Goal: Task Accomplishment & Management: Manage account settings

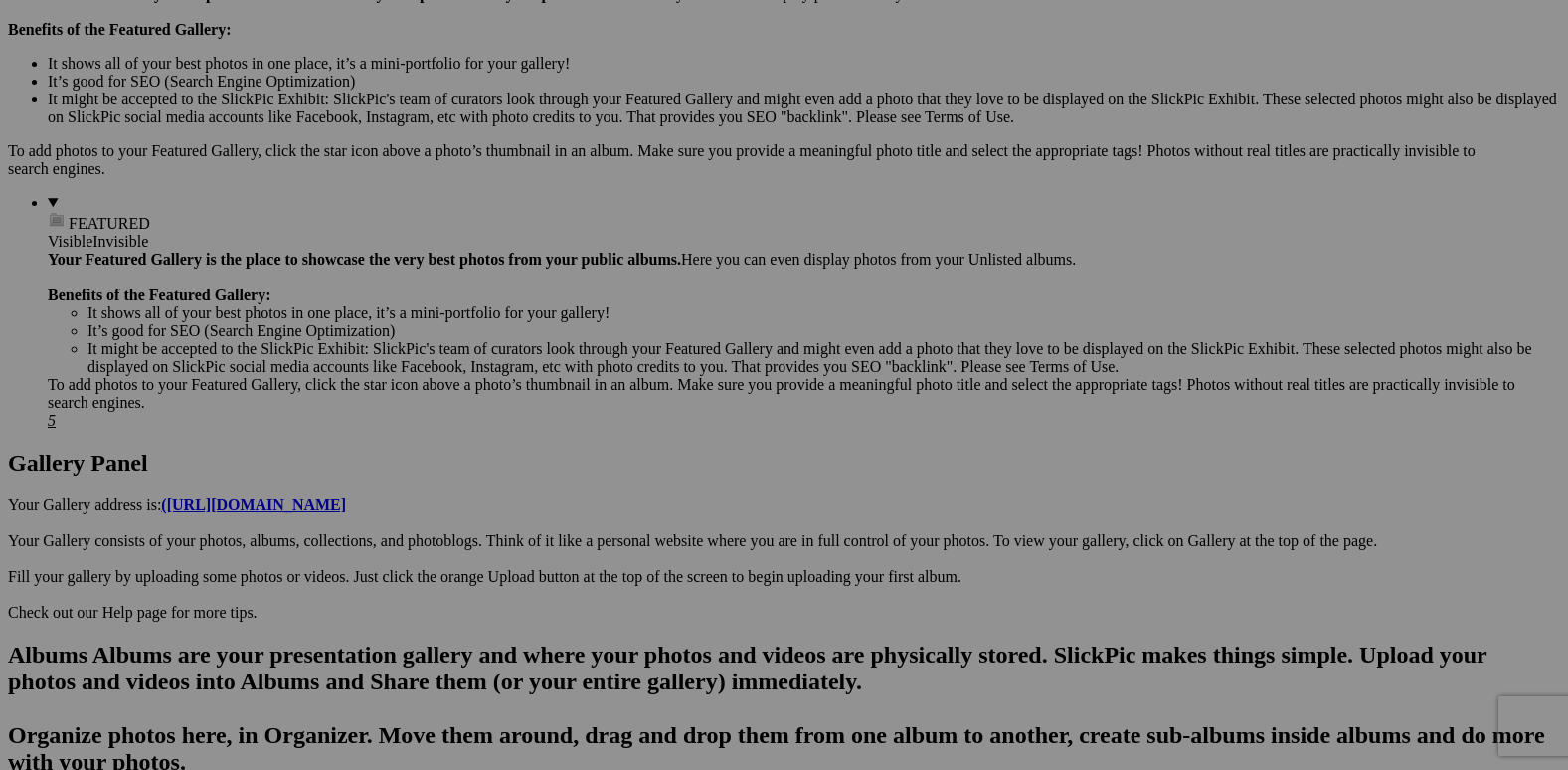
scroll to position [696, 0]
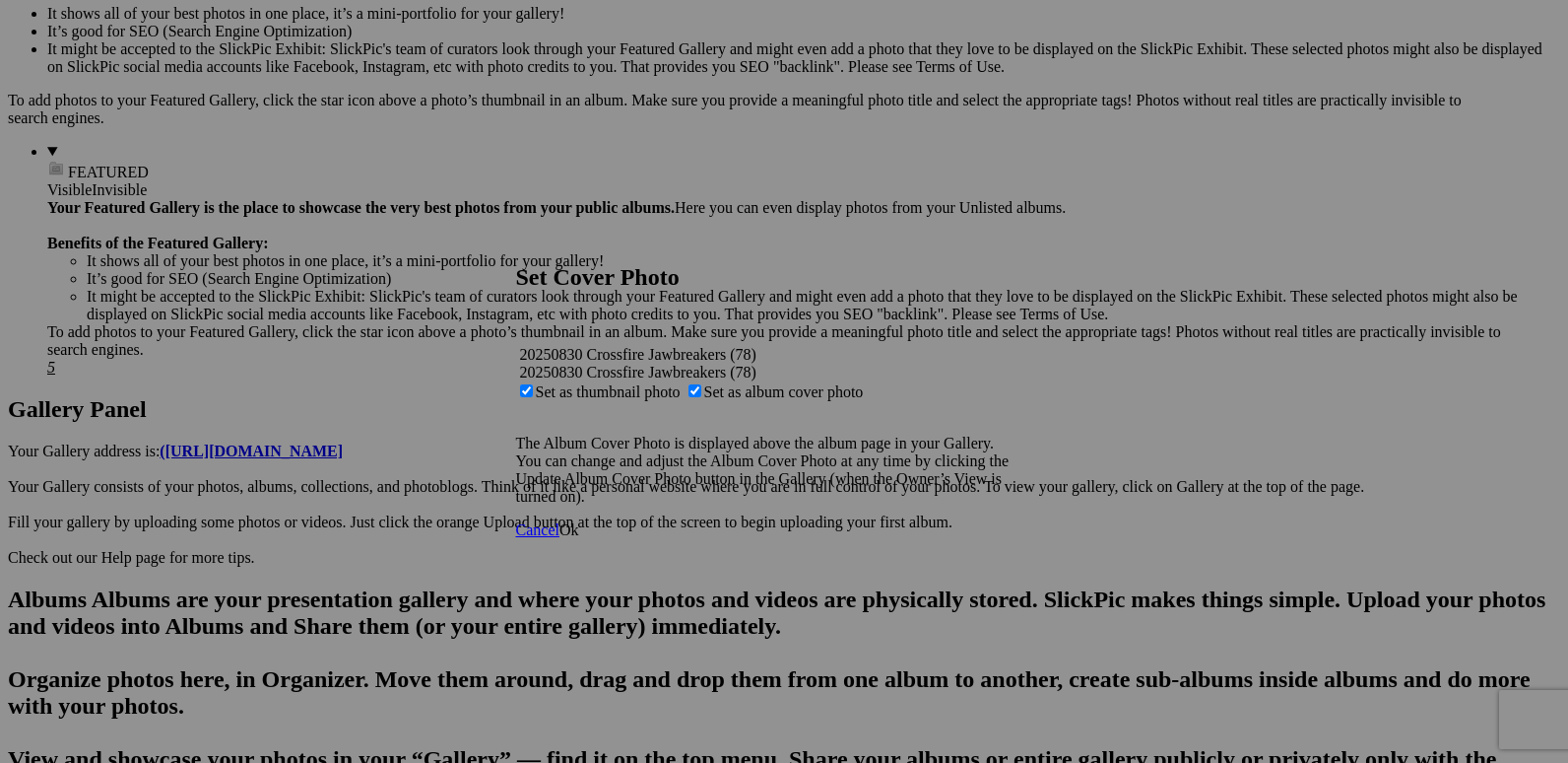
click at [580, 538] on span "Ok" at bounding box center [570, 529] width 20 height 17
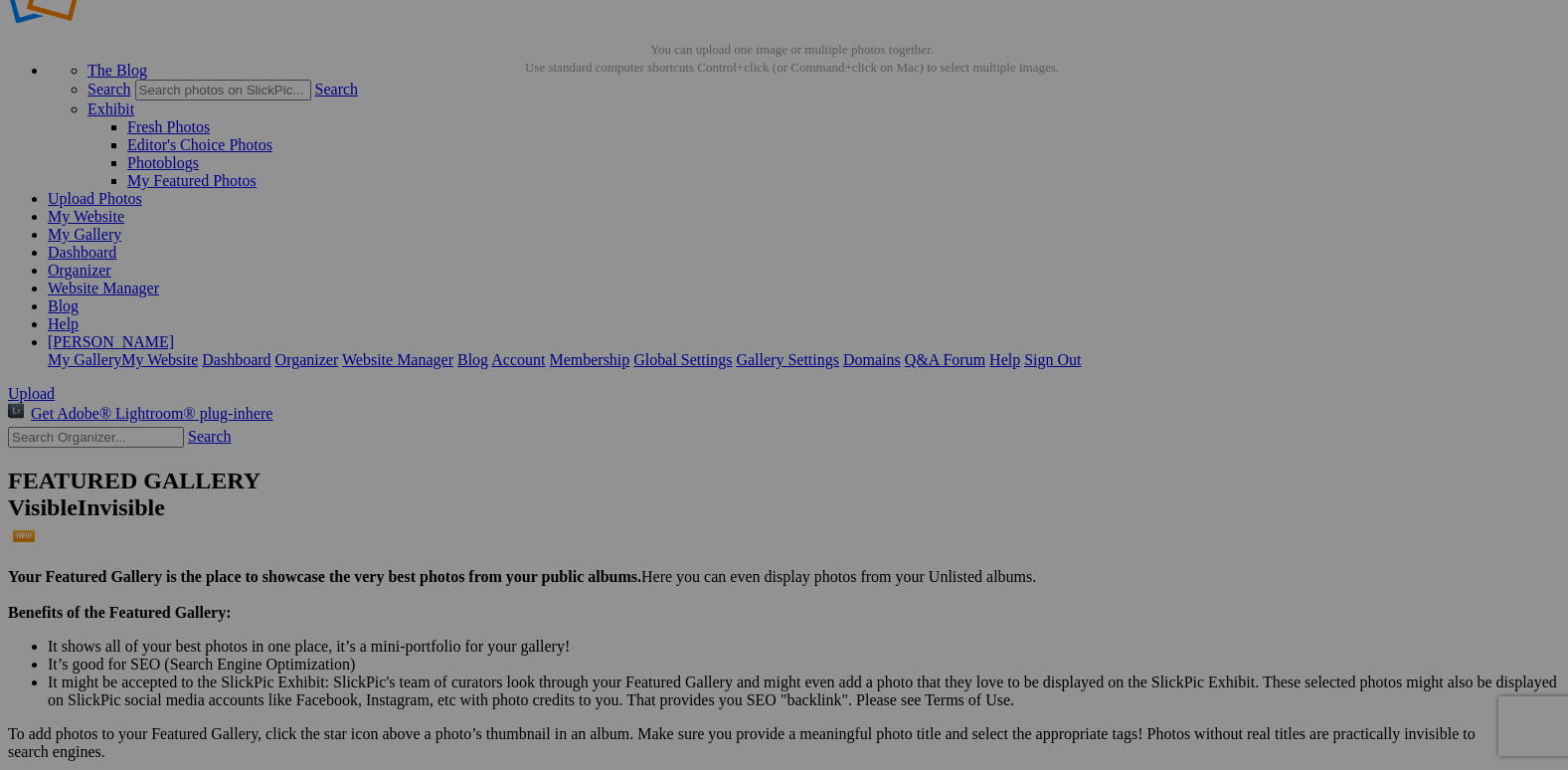
scroll to position [0, 0]
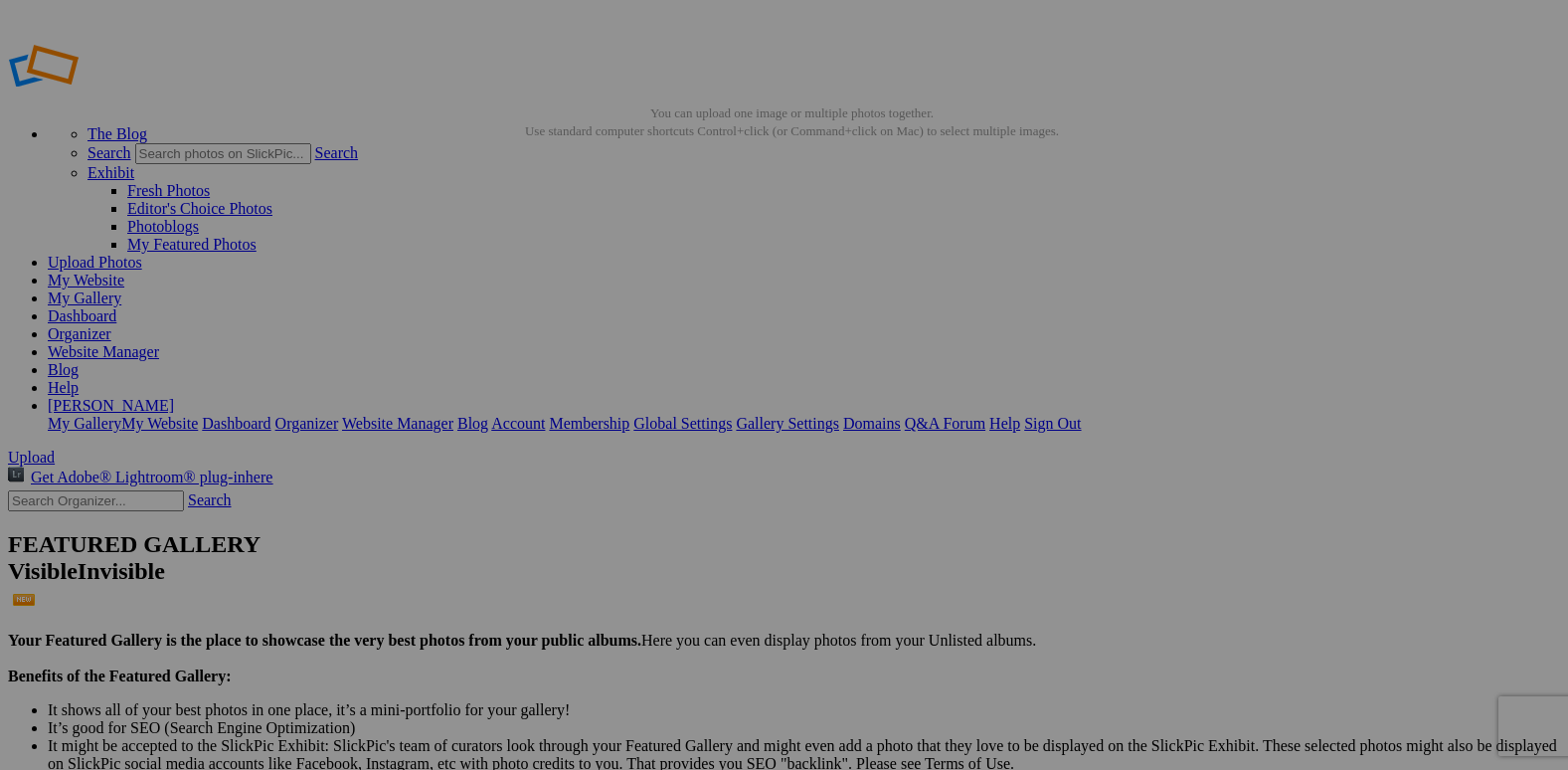
click at [112, 326] on link "Organizer" at bounding box center [80, 334] width 64 height 17
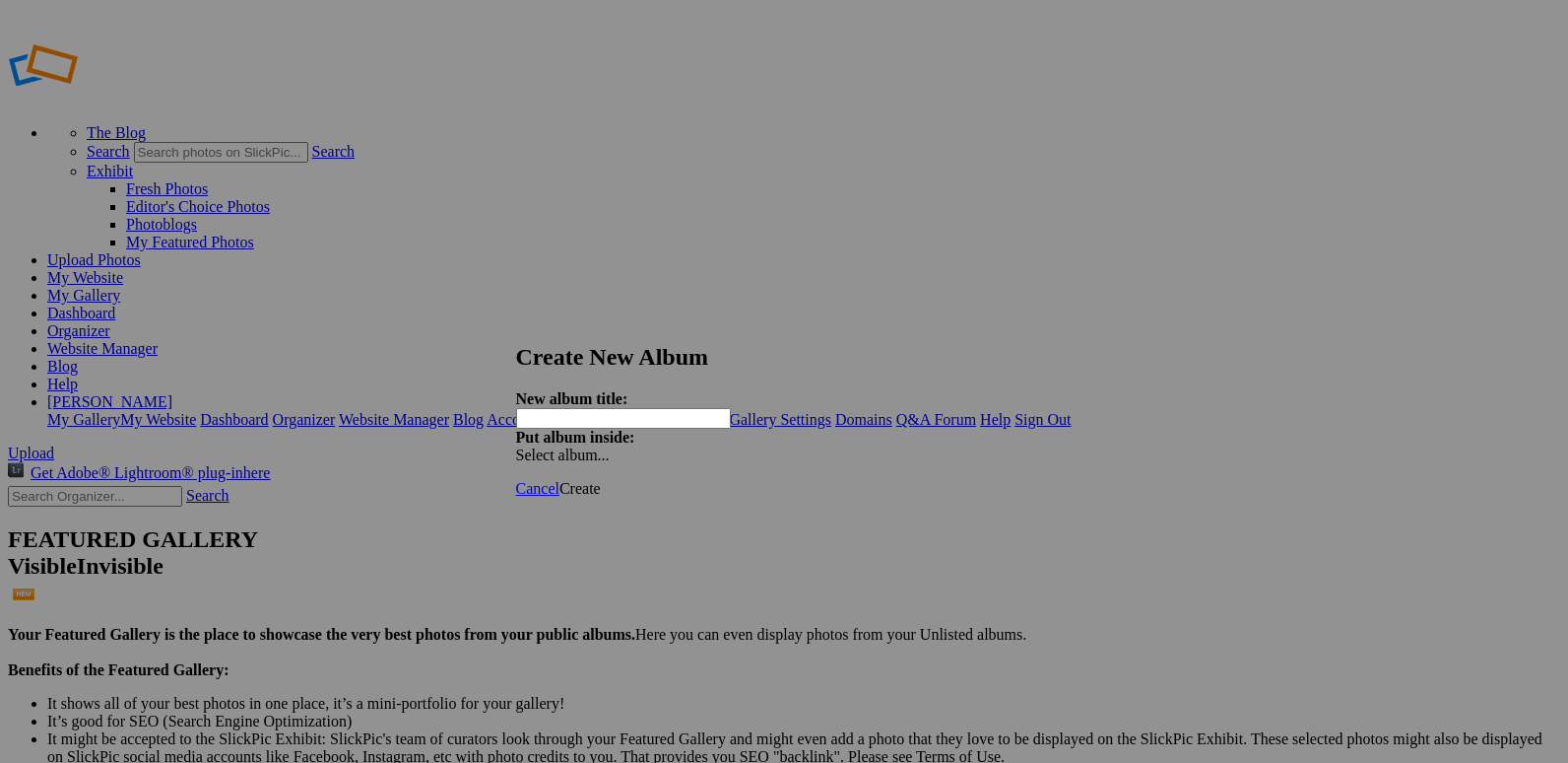
click at [581, 408] on input "text" at bounding box center [623, 418] width 215 height 21
type input "[PERSON_NAME] 2025"
click at [600, 480] on span "Create" at bounding box center [581, 488] width 42 height 17
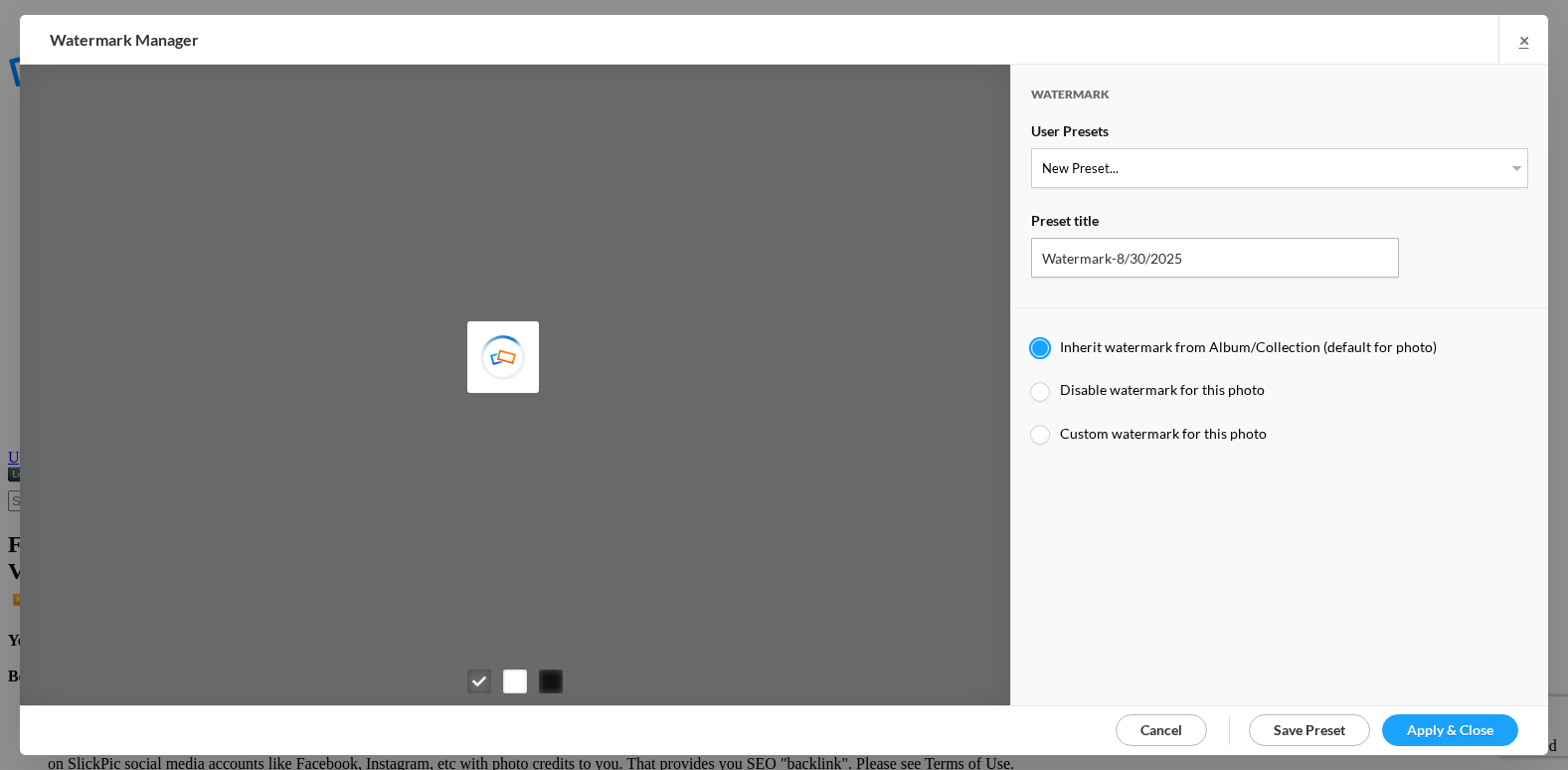
type input "etergensports"
click at [1162, 163] on select "New Preset..." at bounding box center [1280, 168] width 497 height 40
select select "2: Object"
click at [1031, 148] on select "New Preset... @etergen_sports lower @etergen_sports2 PRINT WATERMARK LOWER" at bounding box center [1280, 168] width 497 height 40
type input "@etergen_sports2"
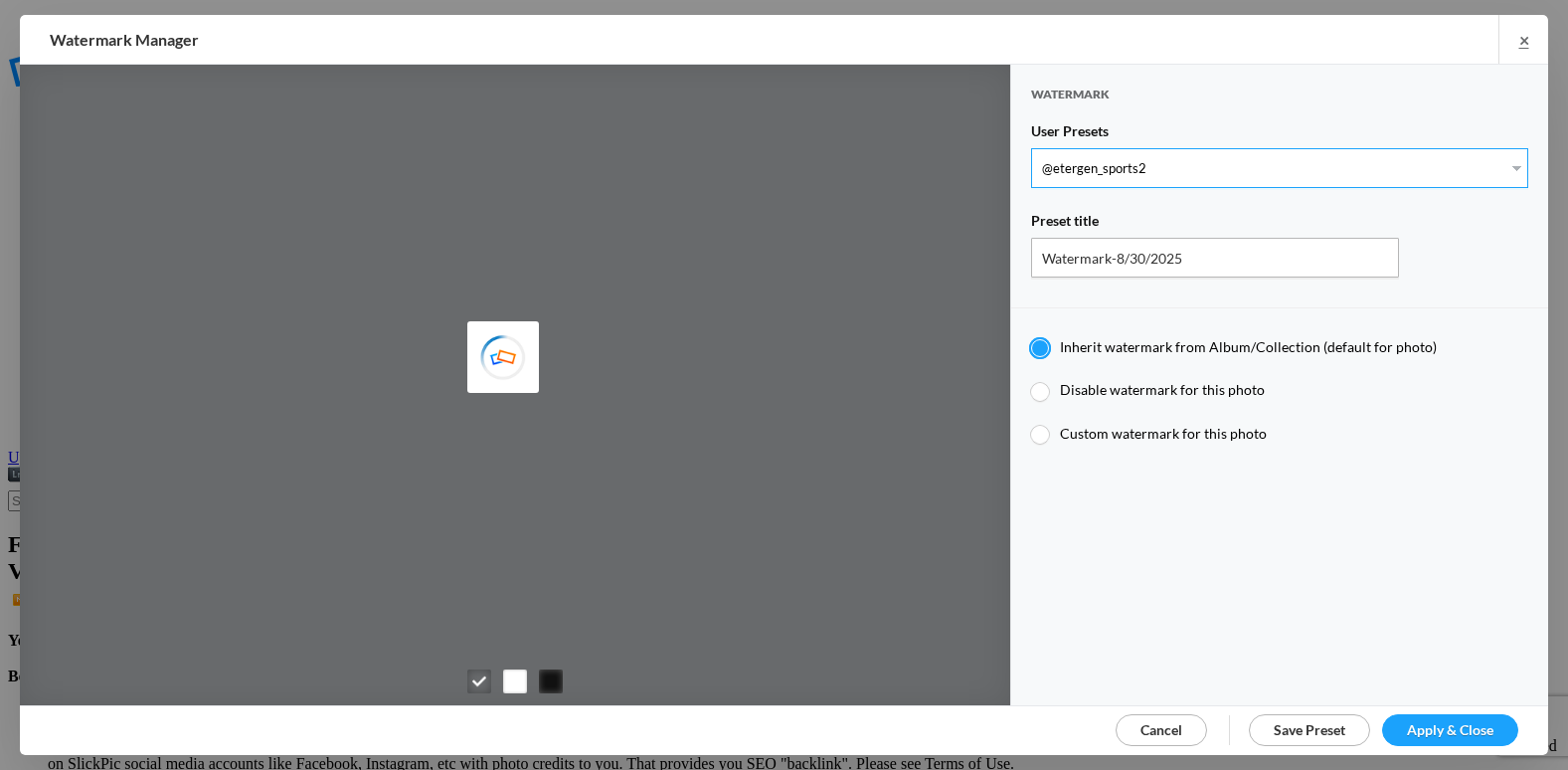
radio input "false"
radio input "true"
type input "@etergen_sports"
type input "0.5"
type input "128"
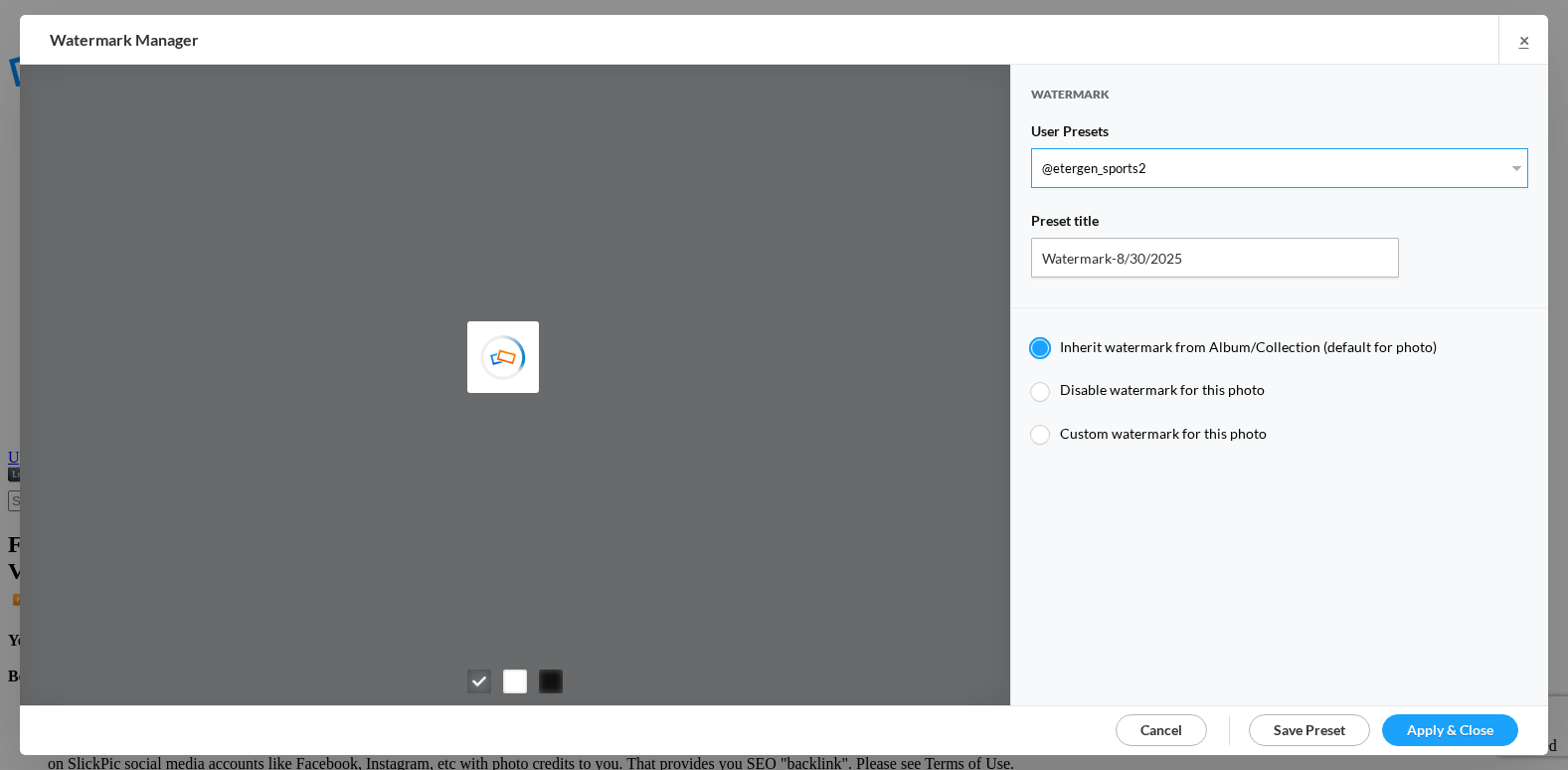
radio input "true"
type input "0"
type input "20"
radio input "false"
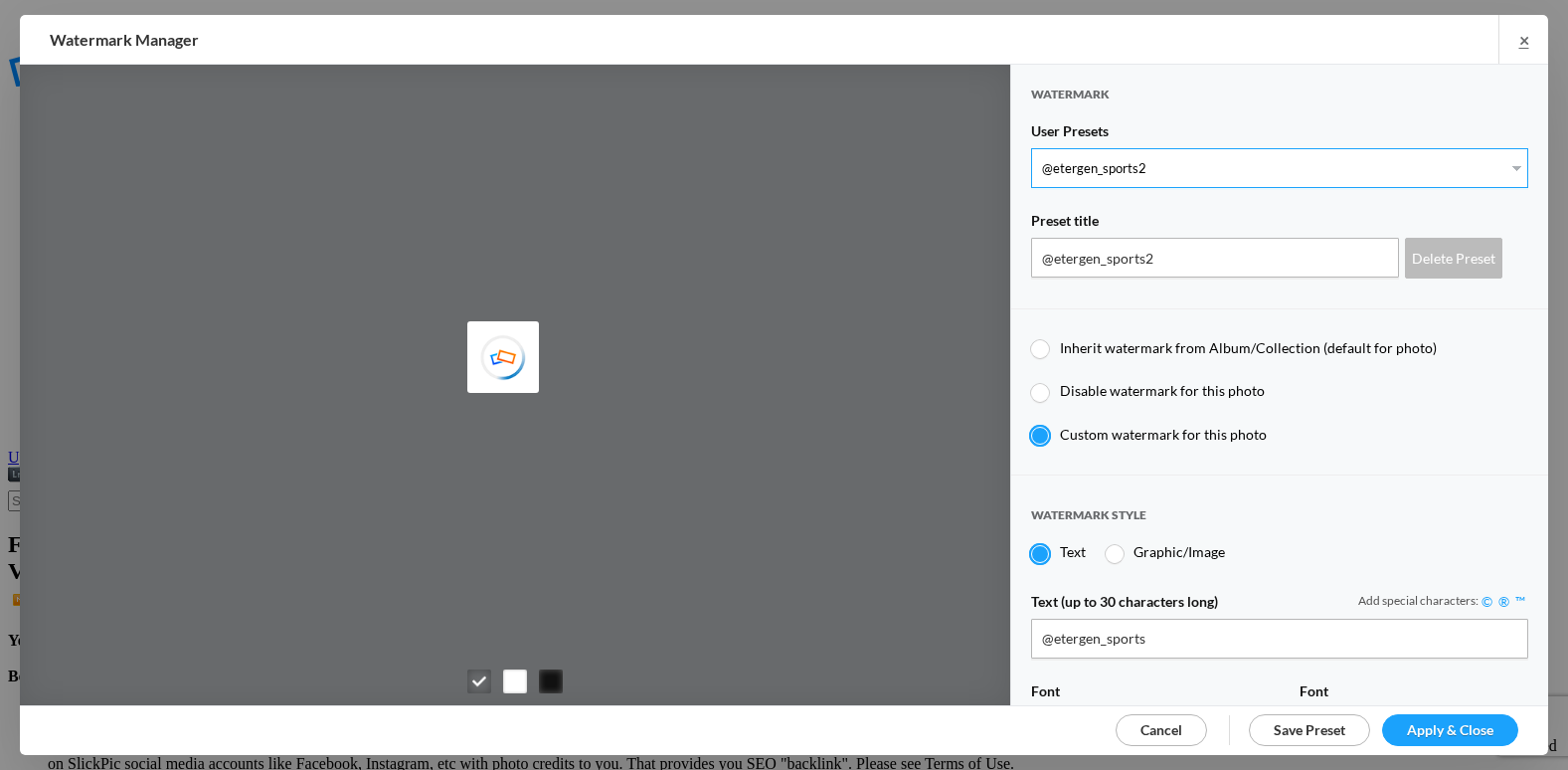
scroll to position [497, 0]
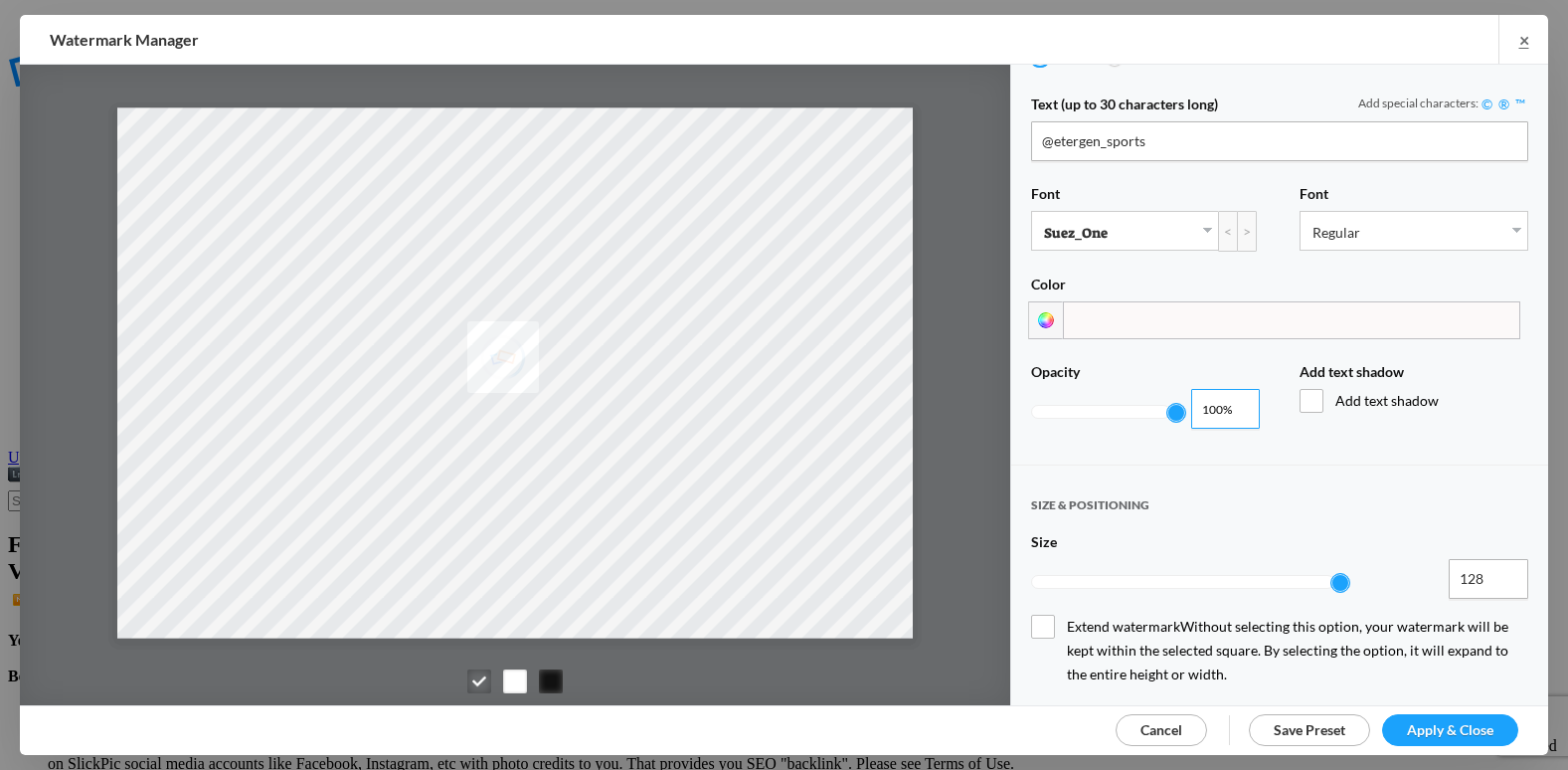
type input "1"
click at [1231, 393] on input "1" at bounding box center [1225, 408] width 69 height 40
click at [1459, 729] on span "Apply & Close" at bounding box center [1449, 729] width 87 height 17
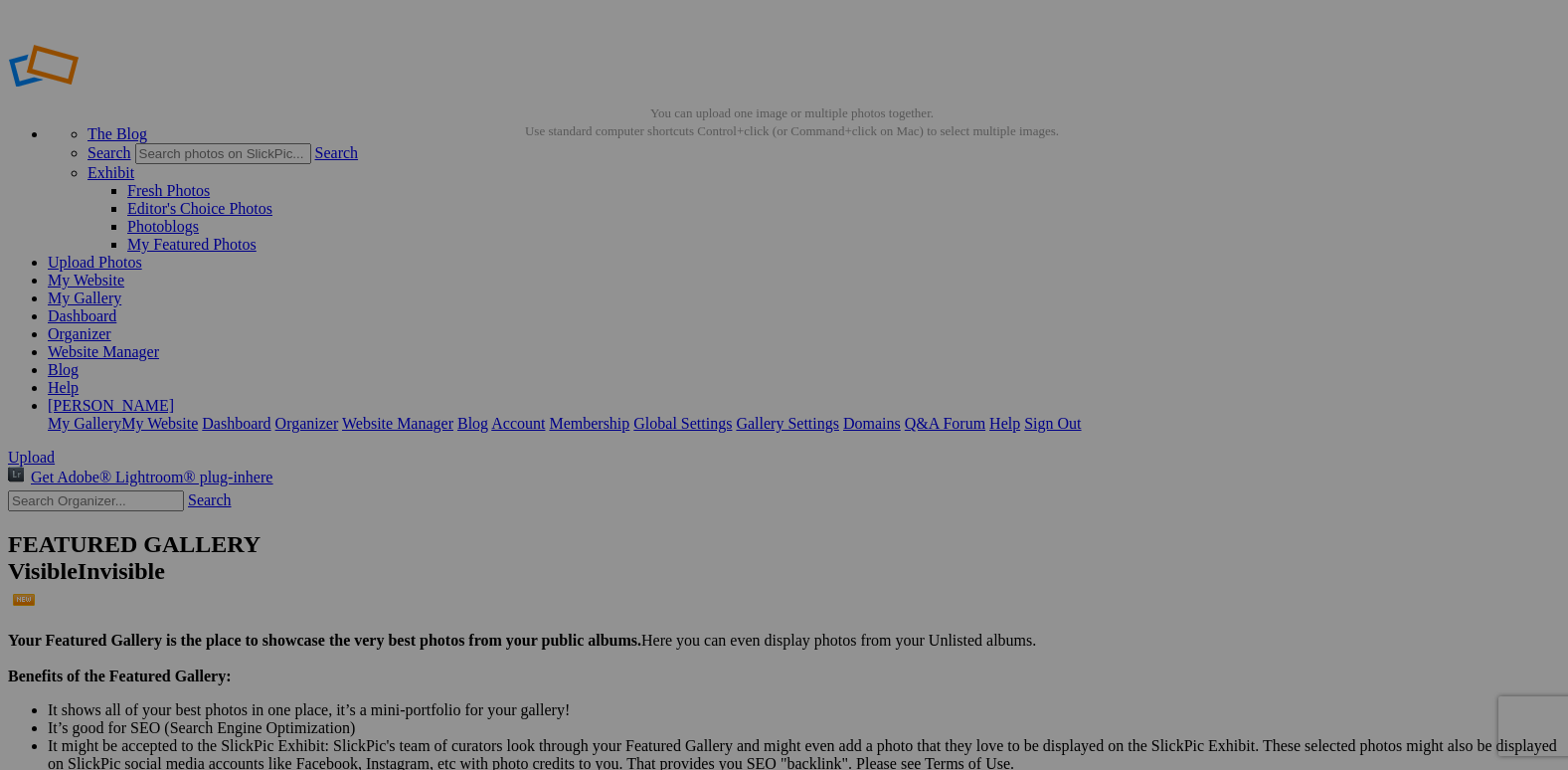
type input "[PERSON_NAME] J 2025"
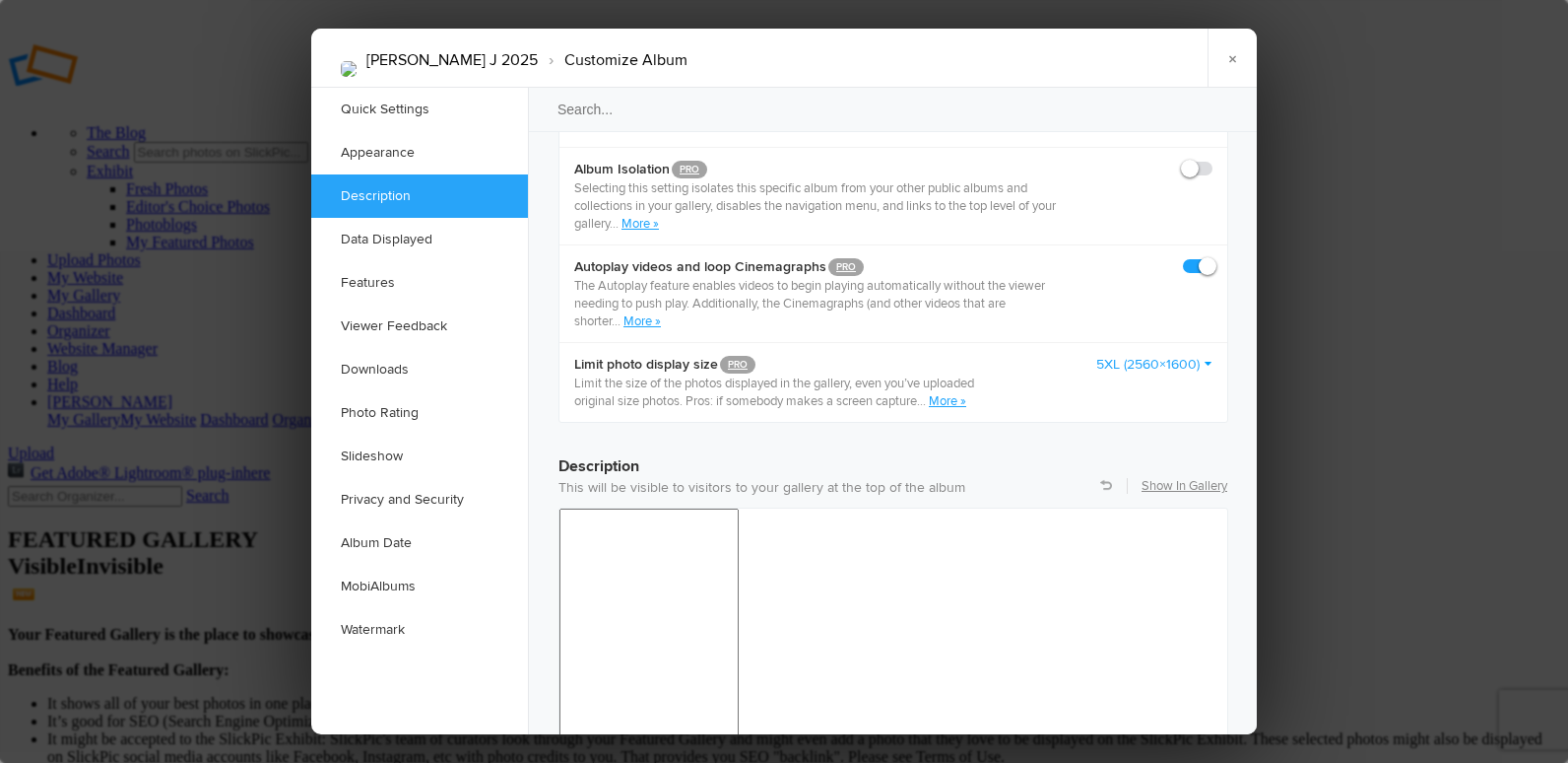
scroll to position [1282, 0]
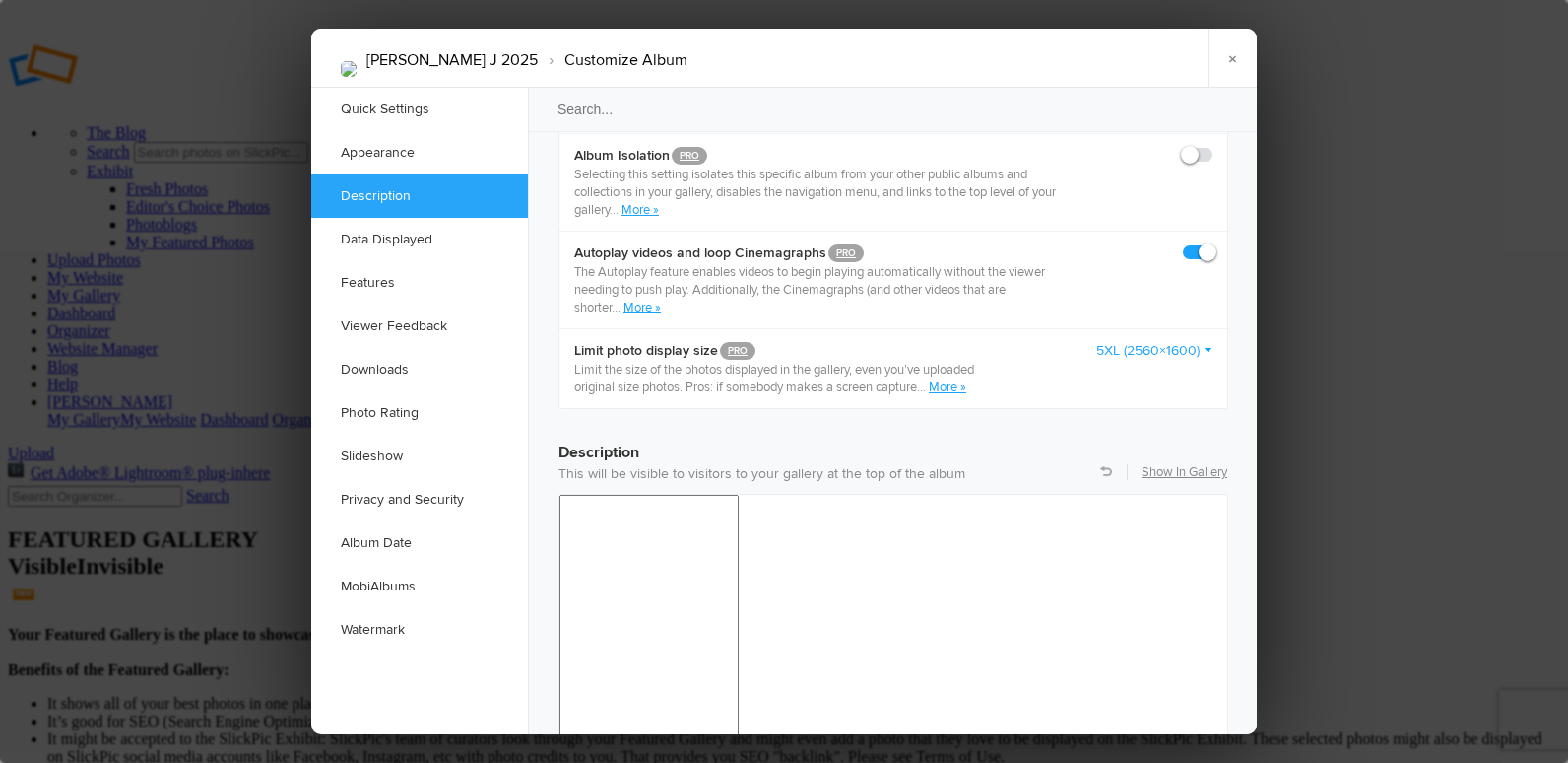
click at [1098, 341] on link "5XL (2560×1600)" at bounding box center [1154, 351] width 117 height 20
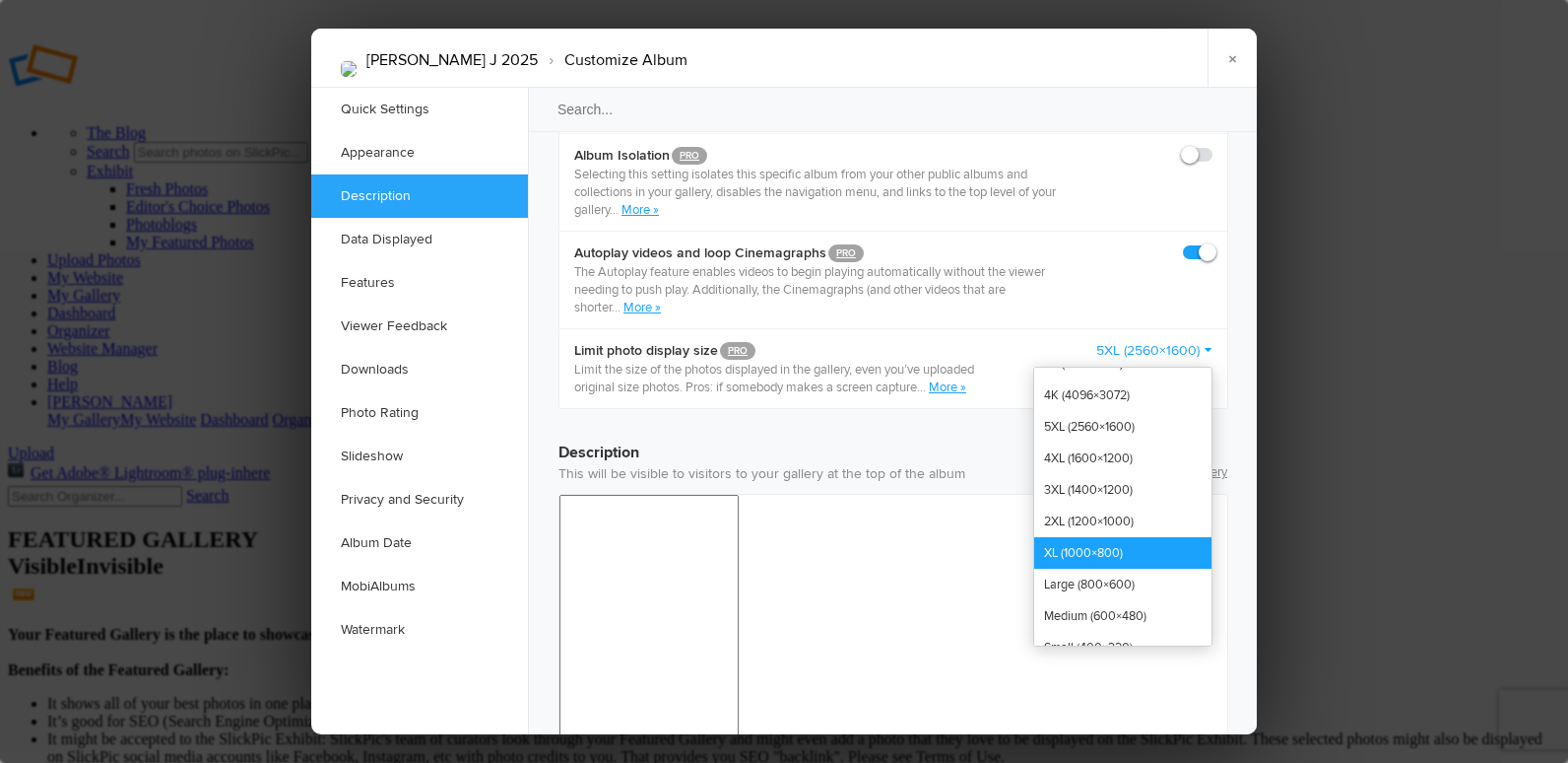
scroll to position [57, 0]
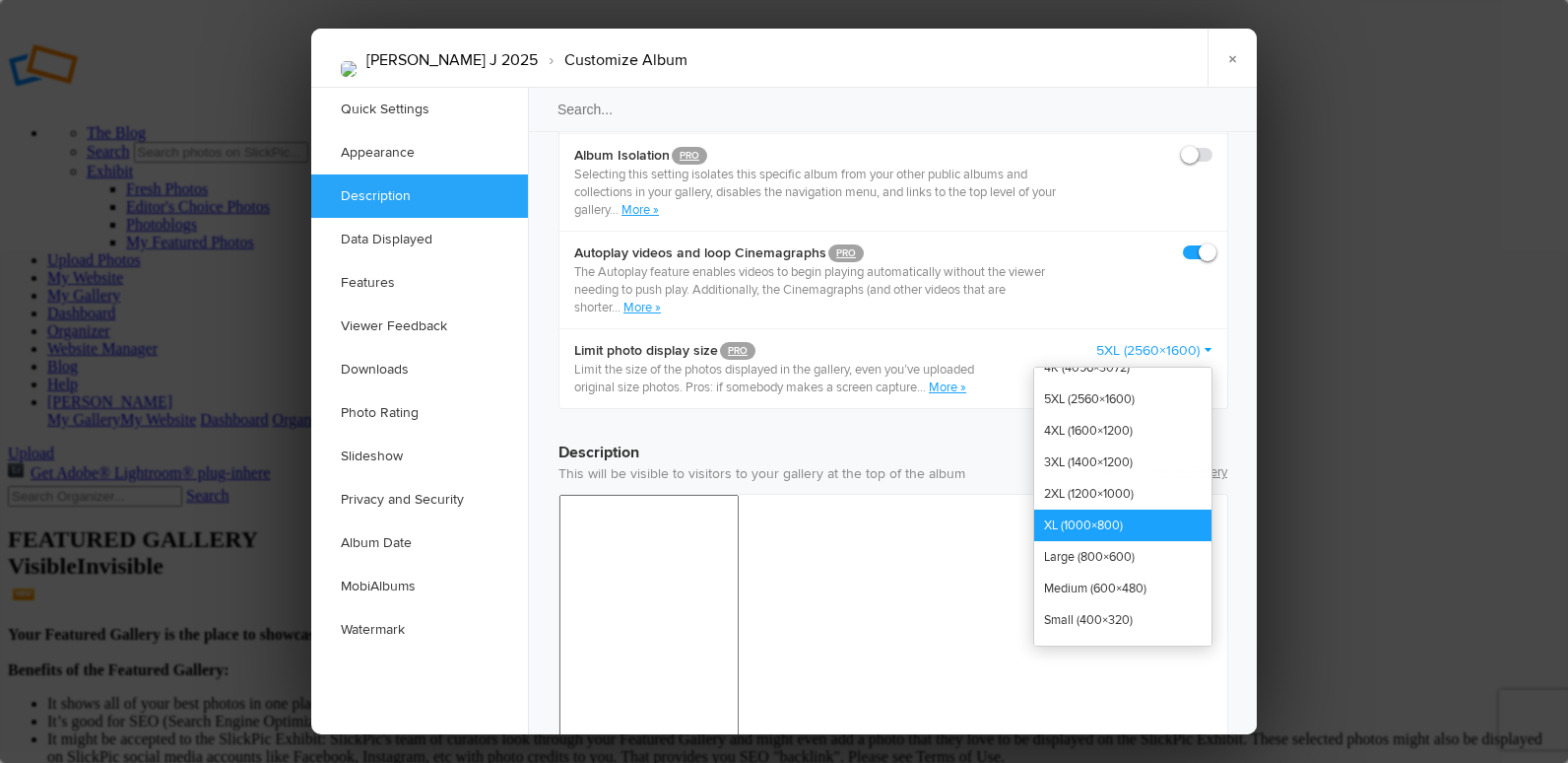
click at [1123, 510] on link "XL (1000×800)" at bounding box center [1123, 525] width 177 height 32
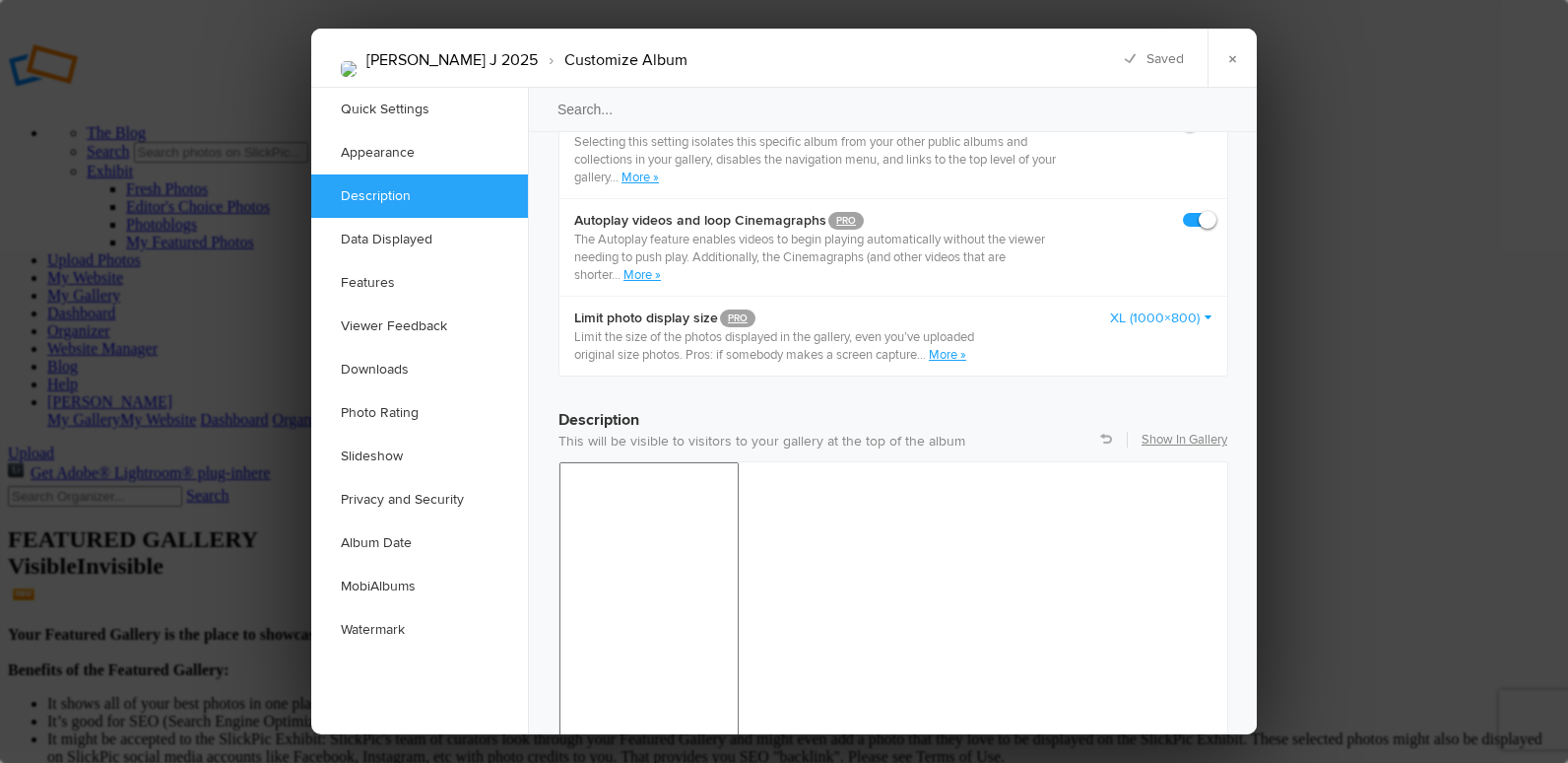
scroll to position [1282, 0]
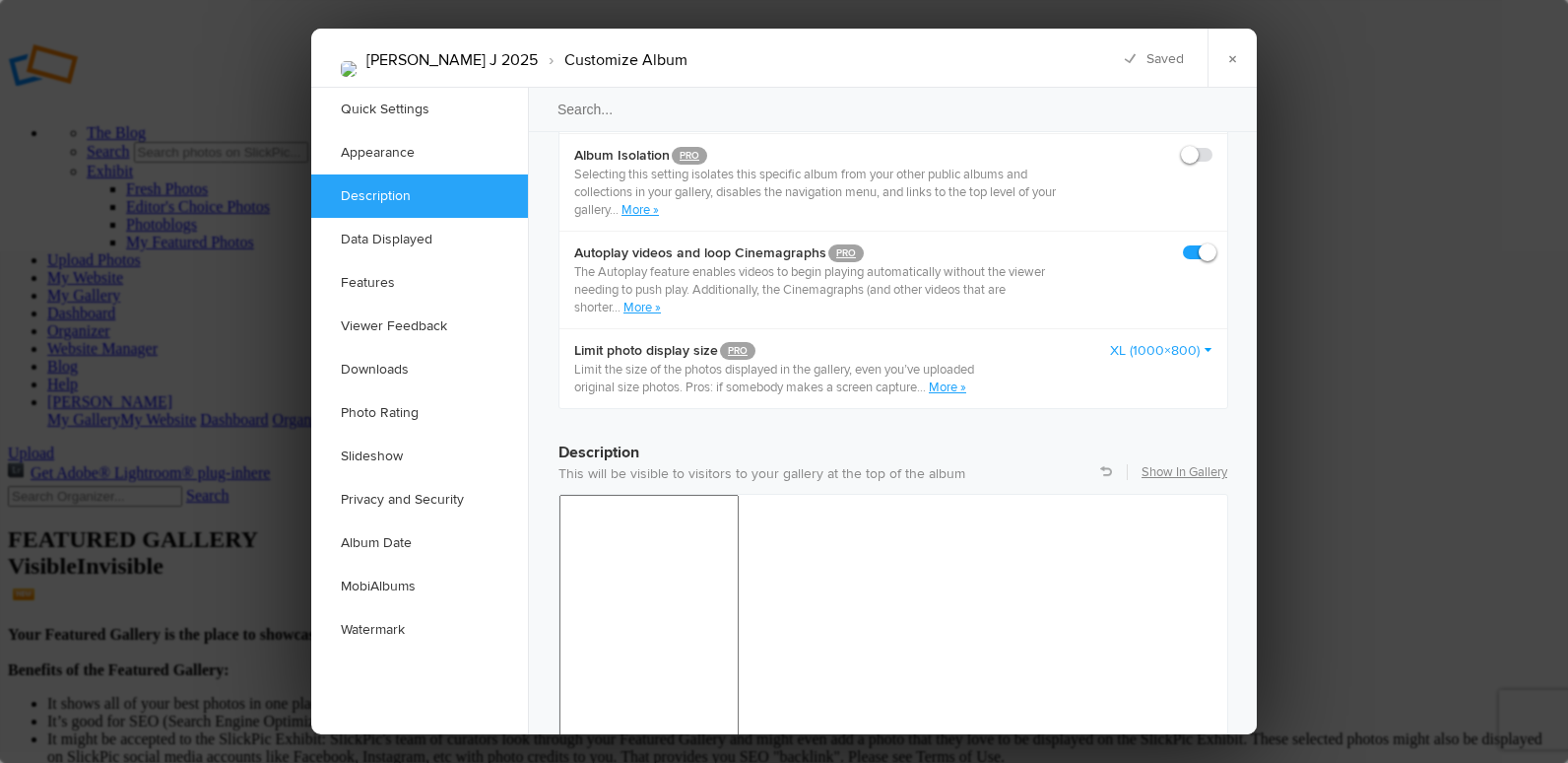
click at [1143, 341] on link "XL (1000×800)" at bounding box center [1161, 351] width 103 height 20
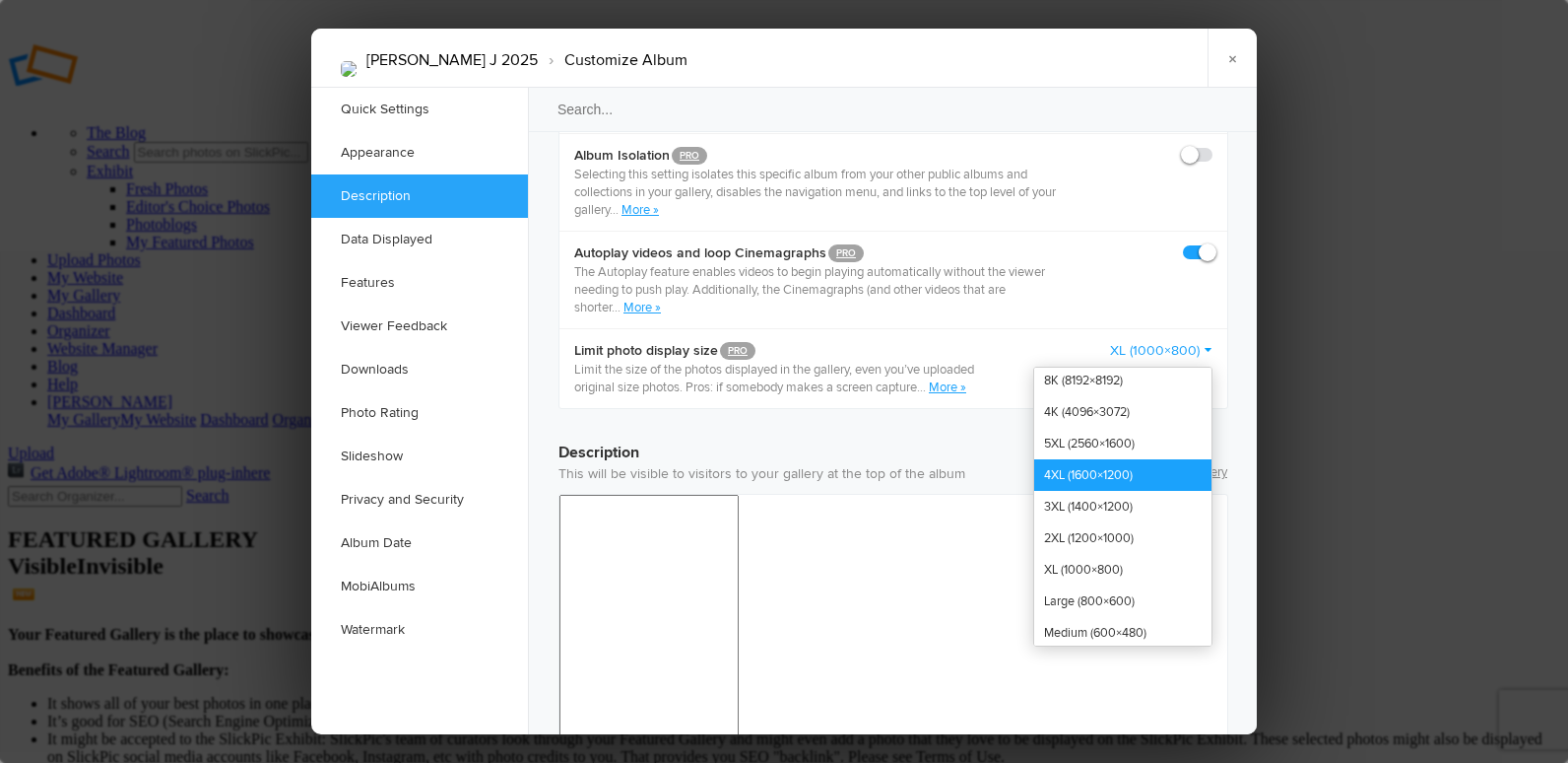
scroll to position [0, 0]
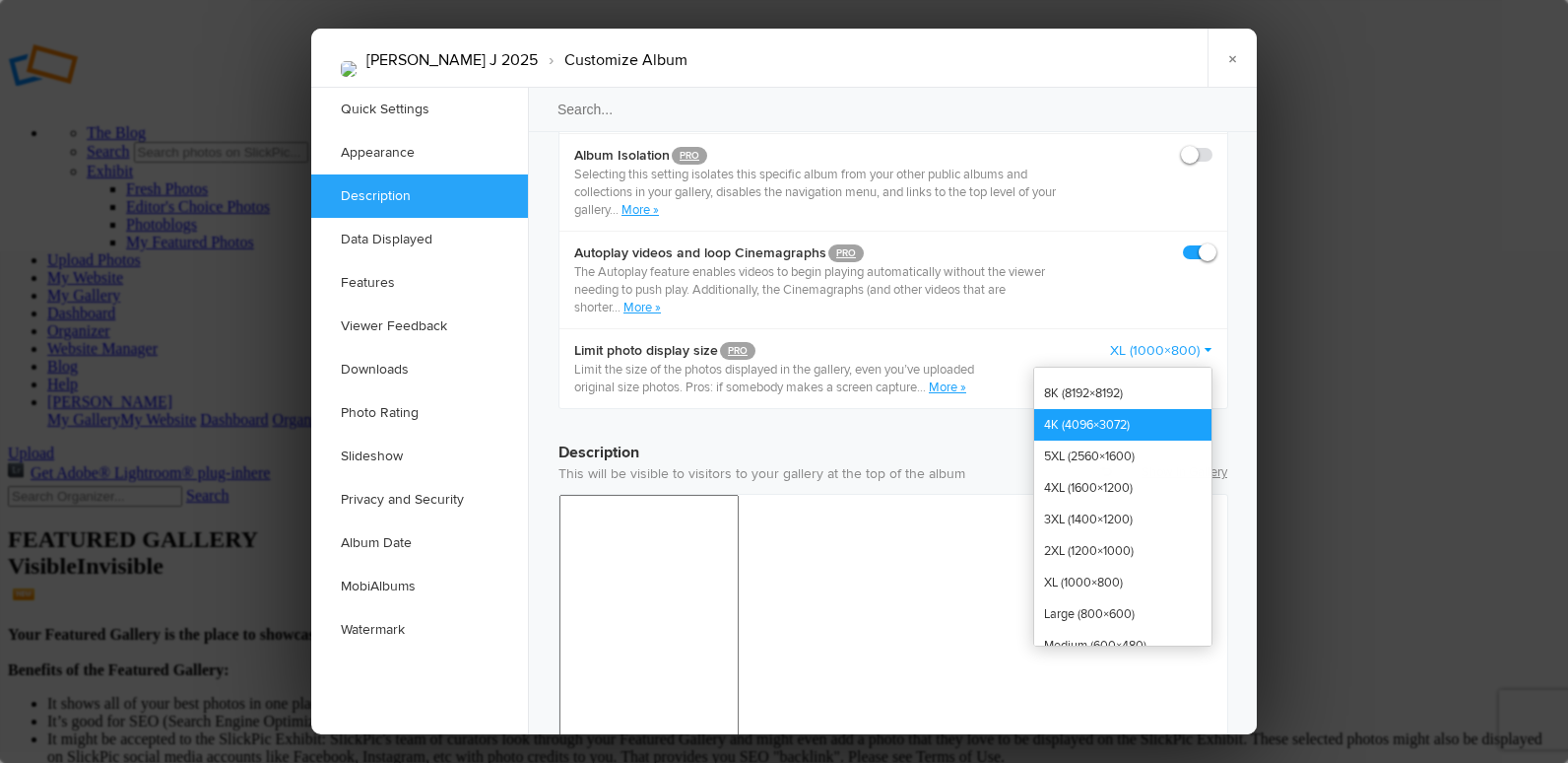
click at [1113, 409] on link "4K (4096×3072)" at bounding box center [1123, 425] width 177 height 32
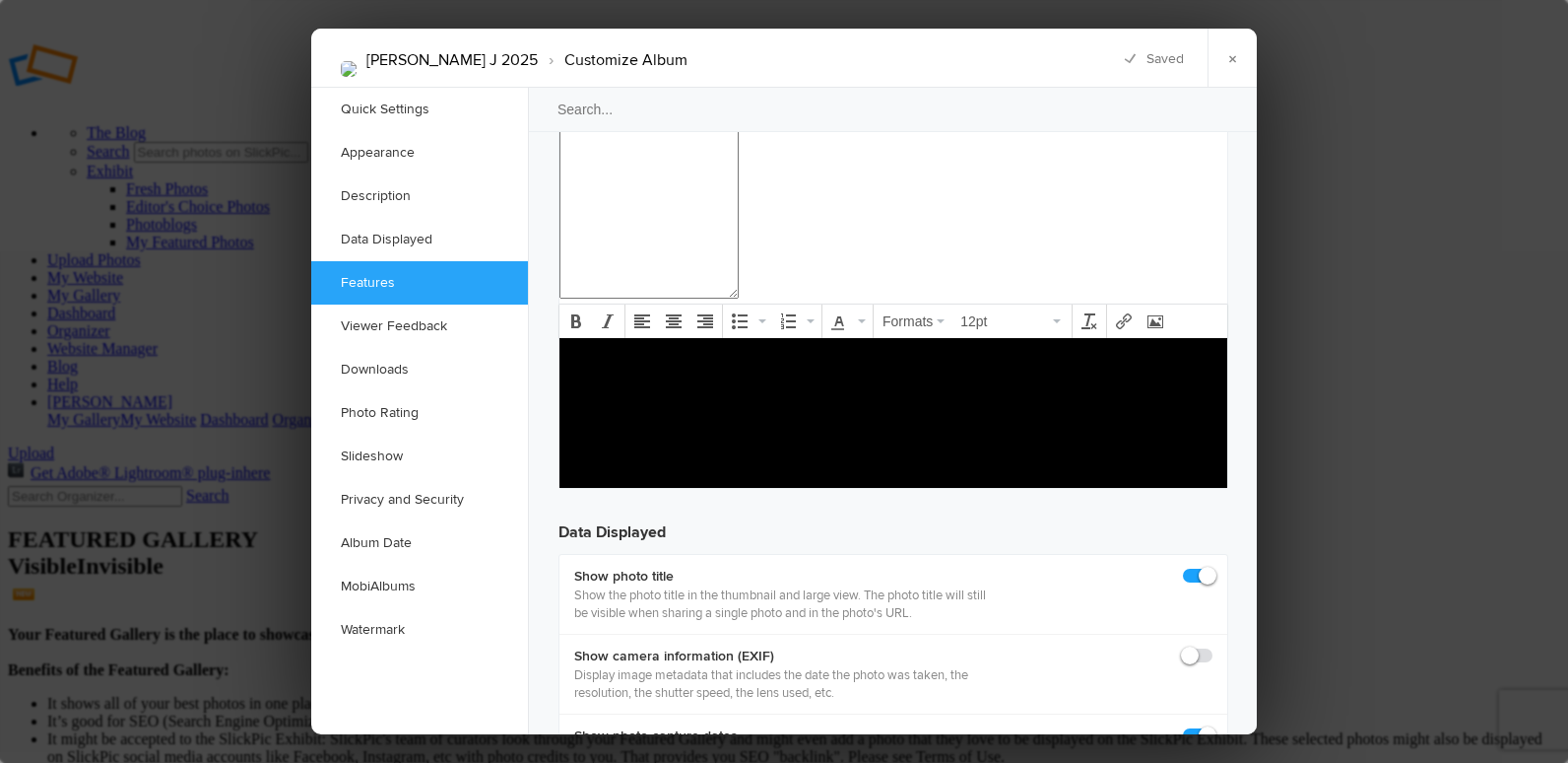
scroll to position [2365, 0]
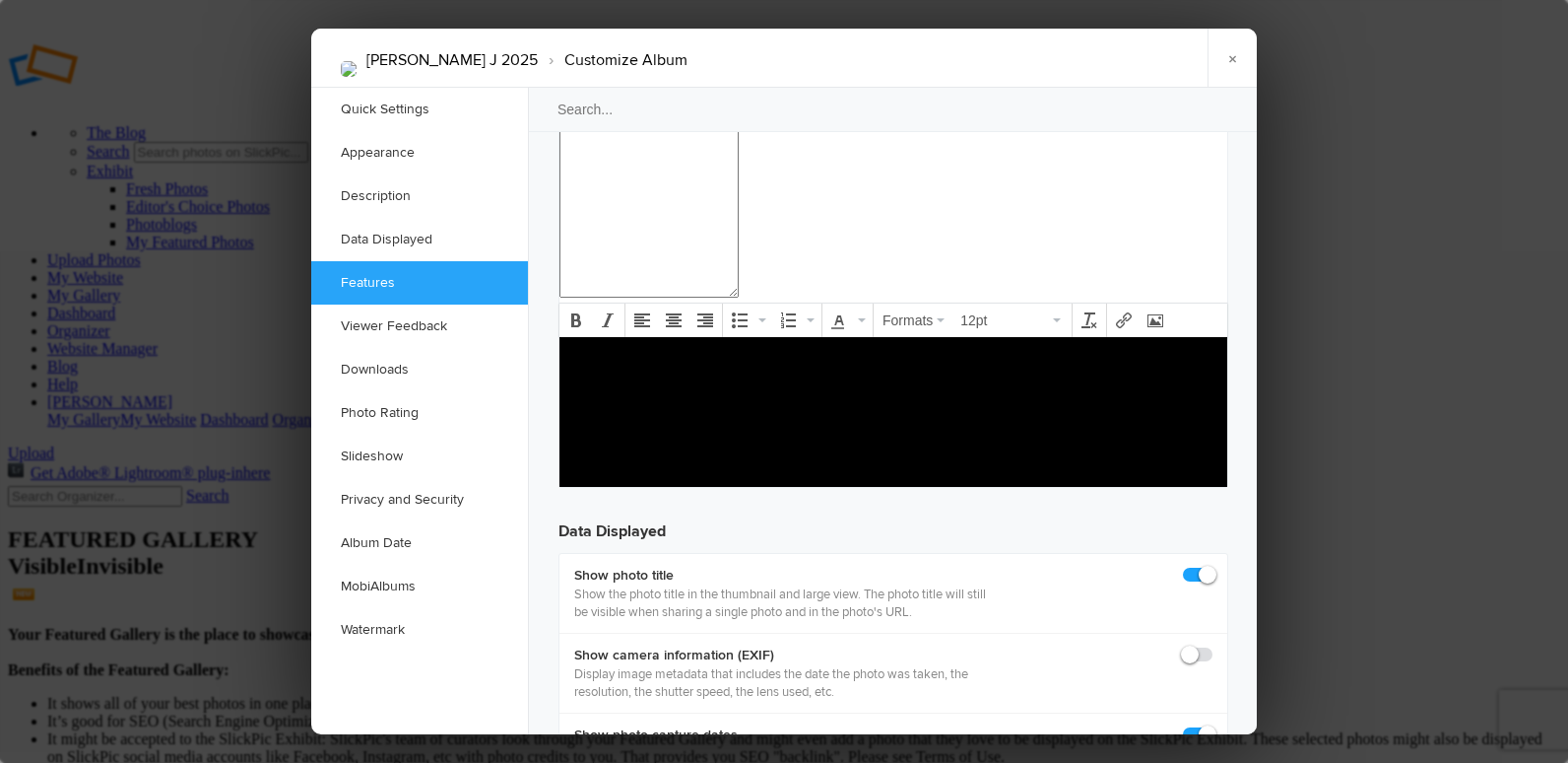
checkbox input "false"
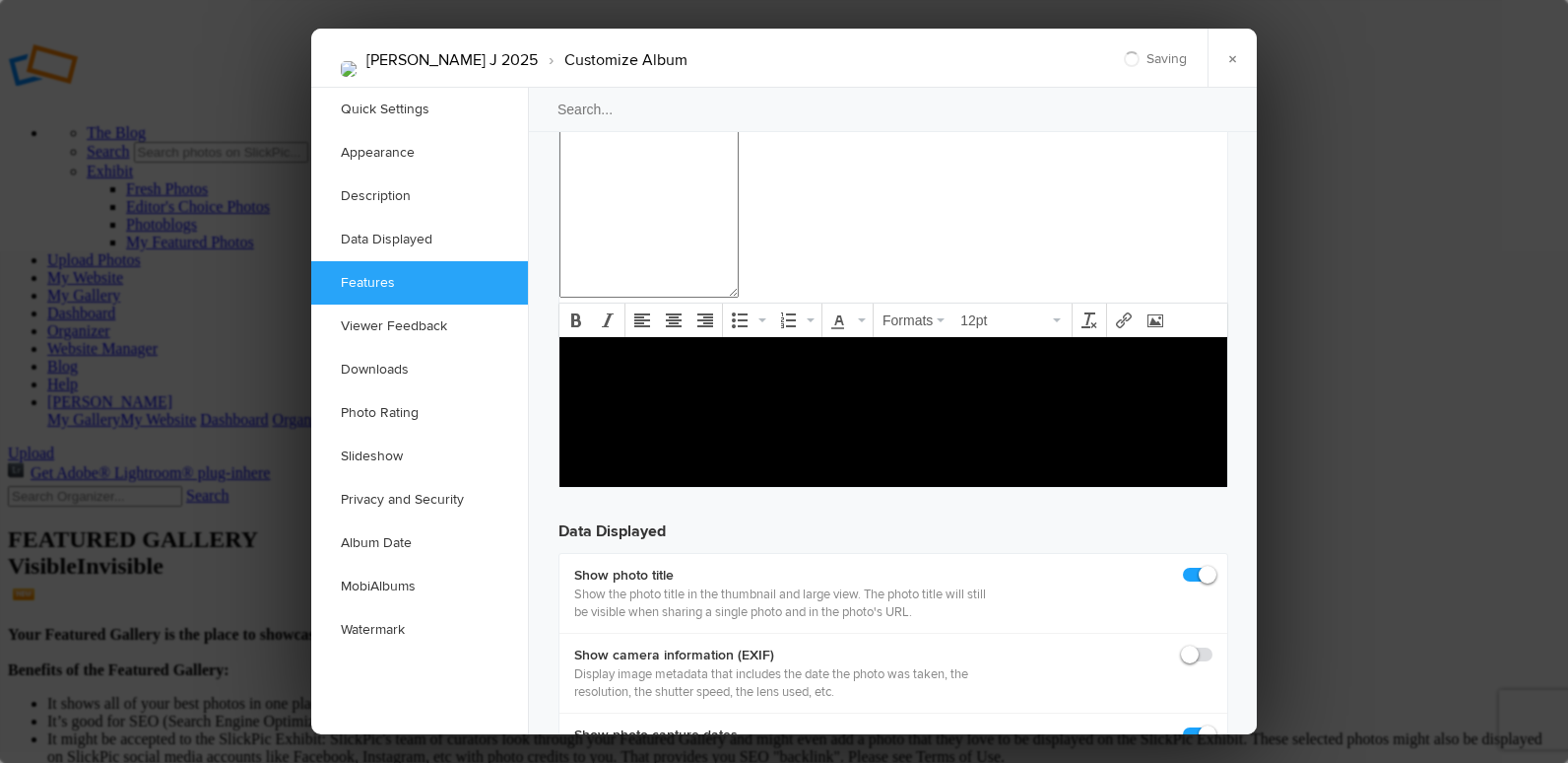
checkbox input "false"
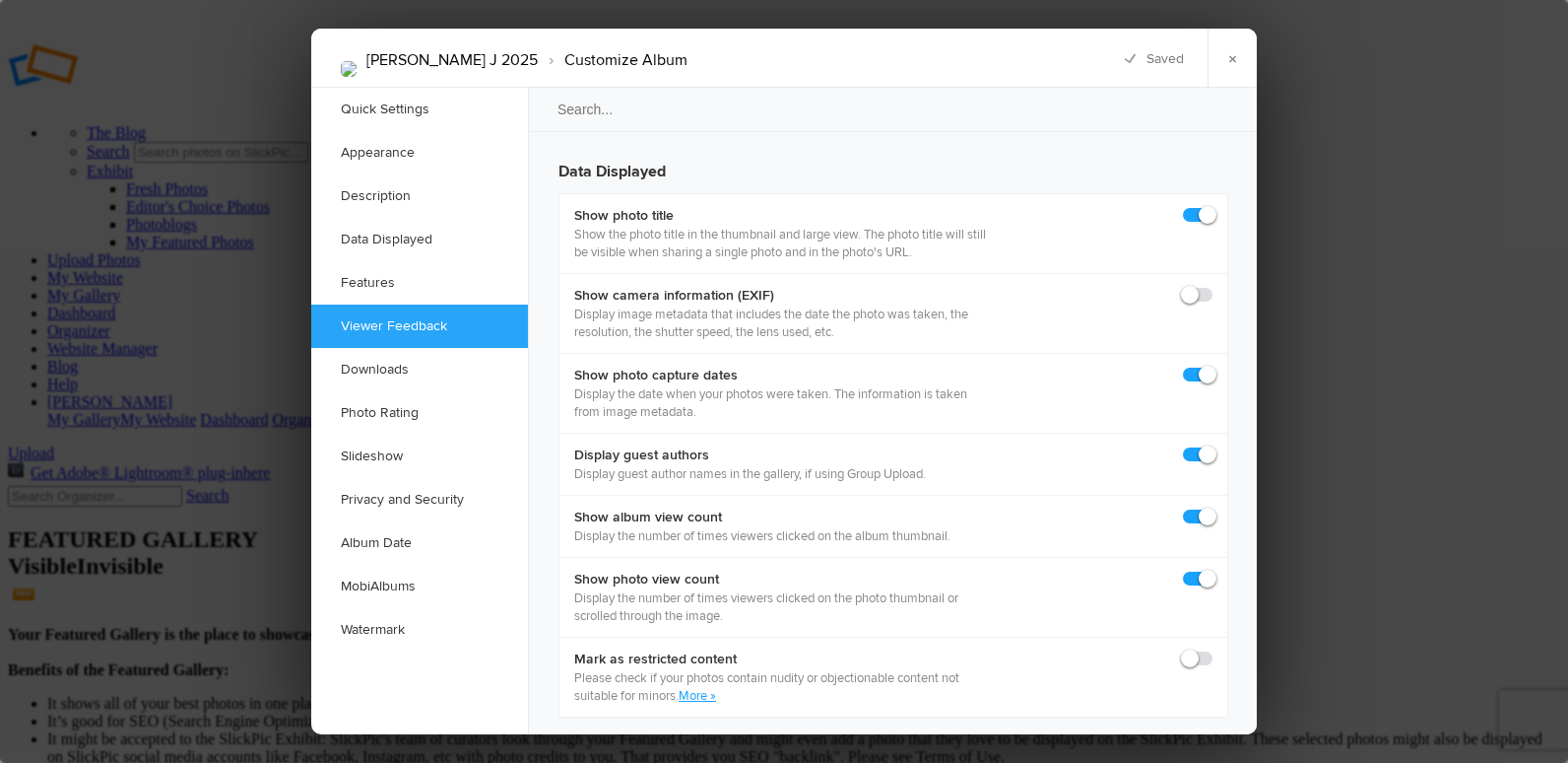
scroll to position [2759, 0]
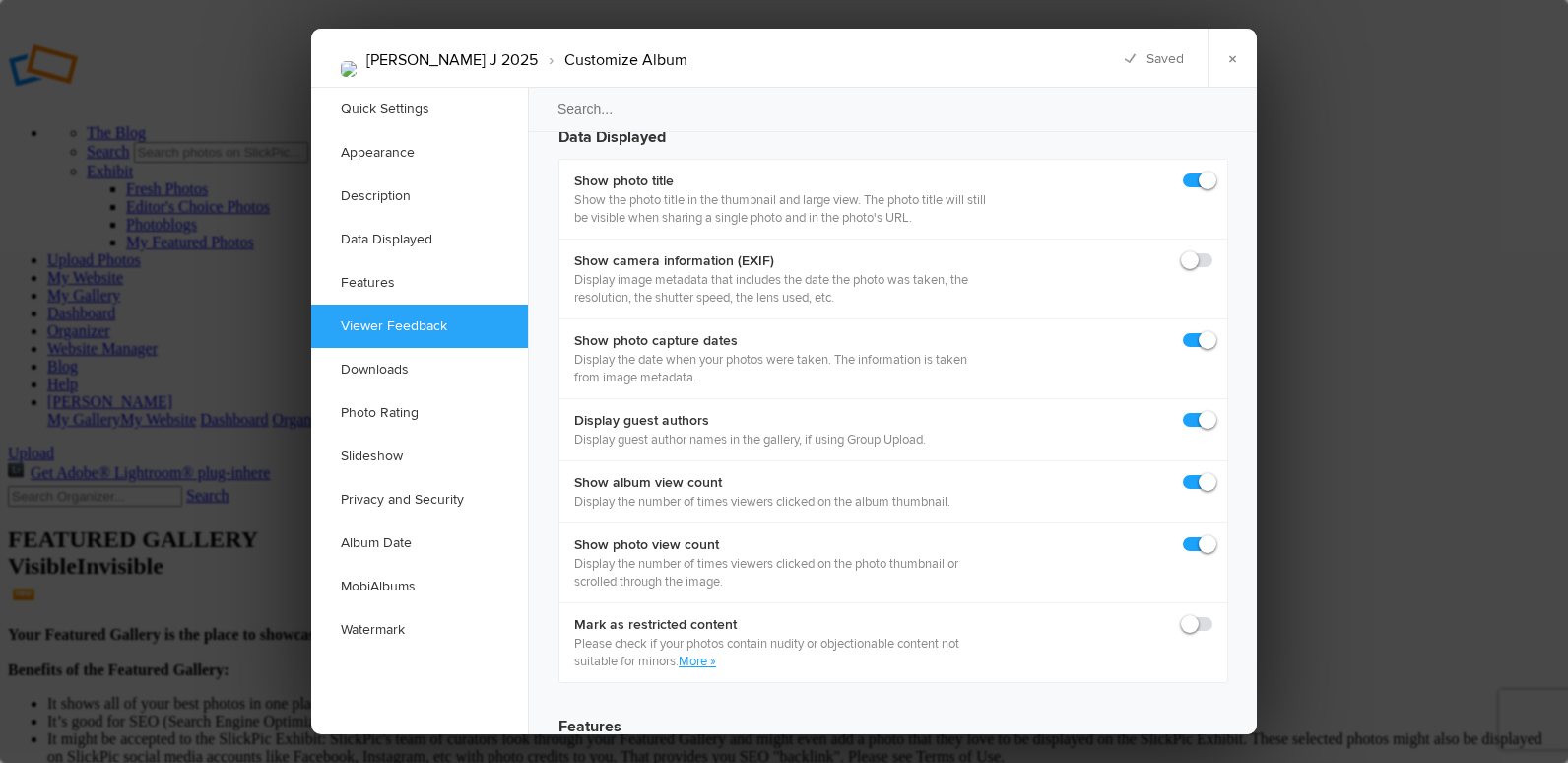
checkbox input "false"
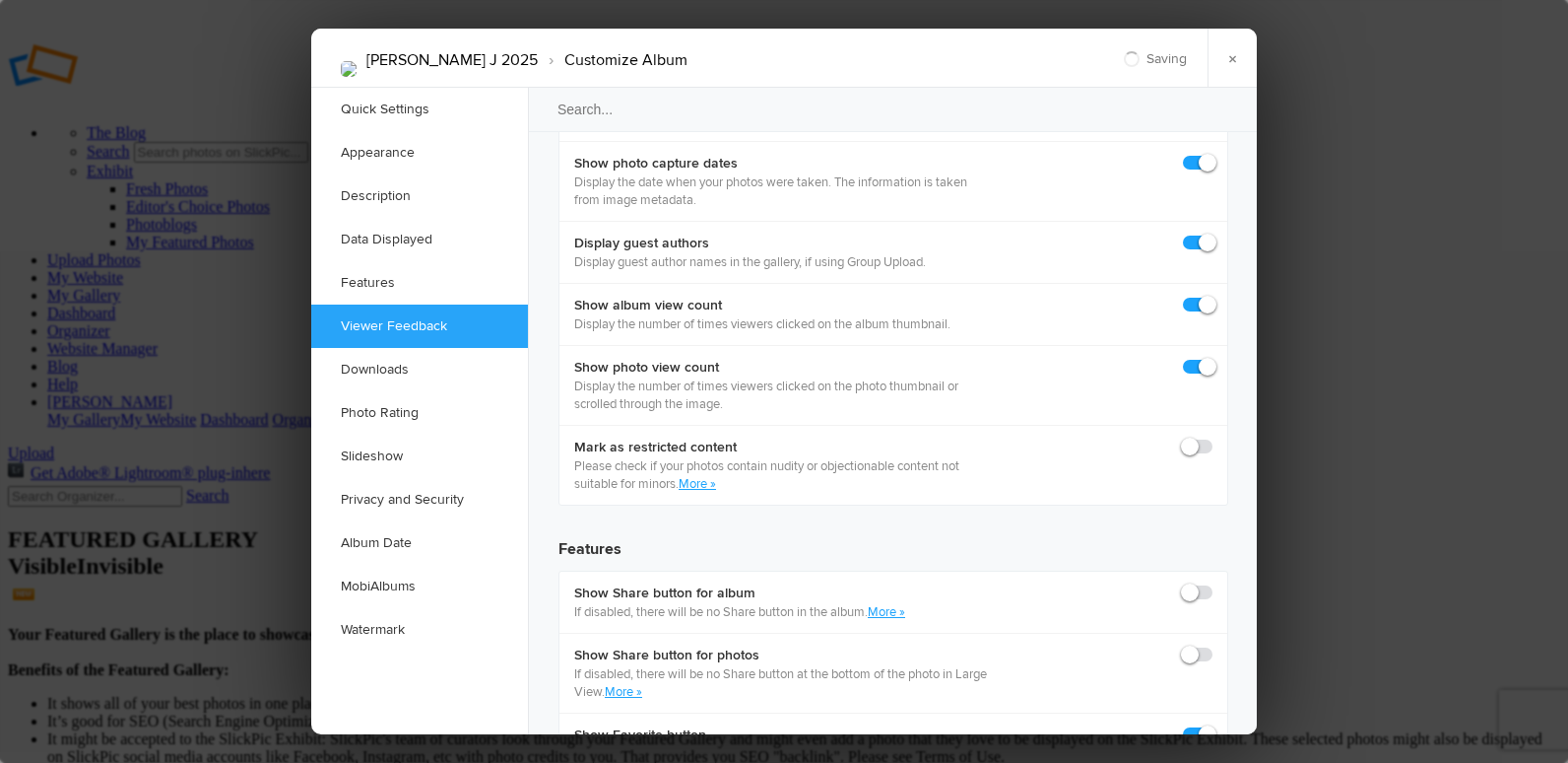
scroll to position [2957, 0]
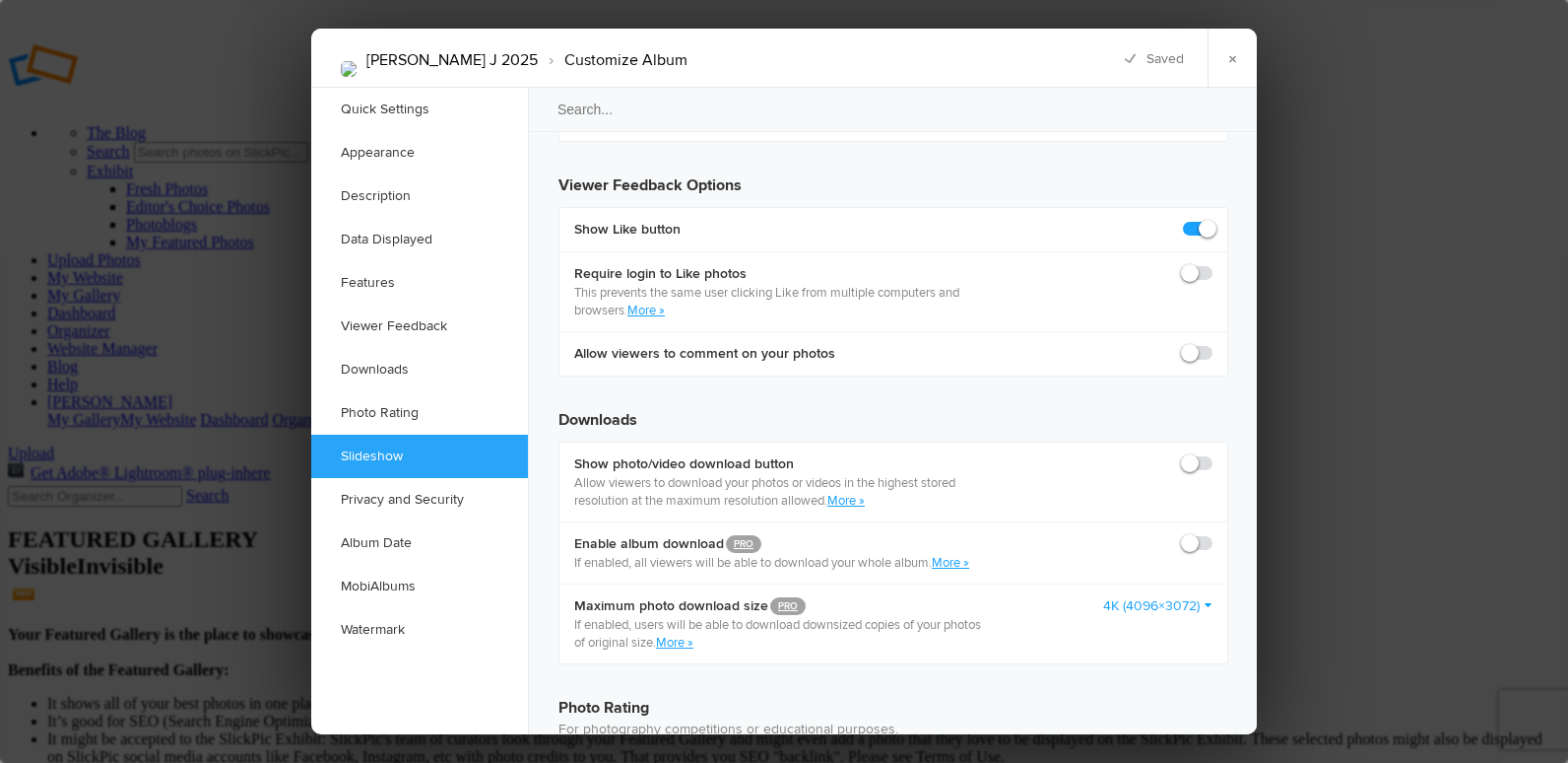
scroll to position [3745, 0]
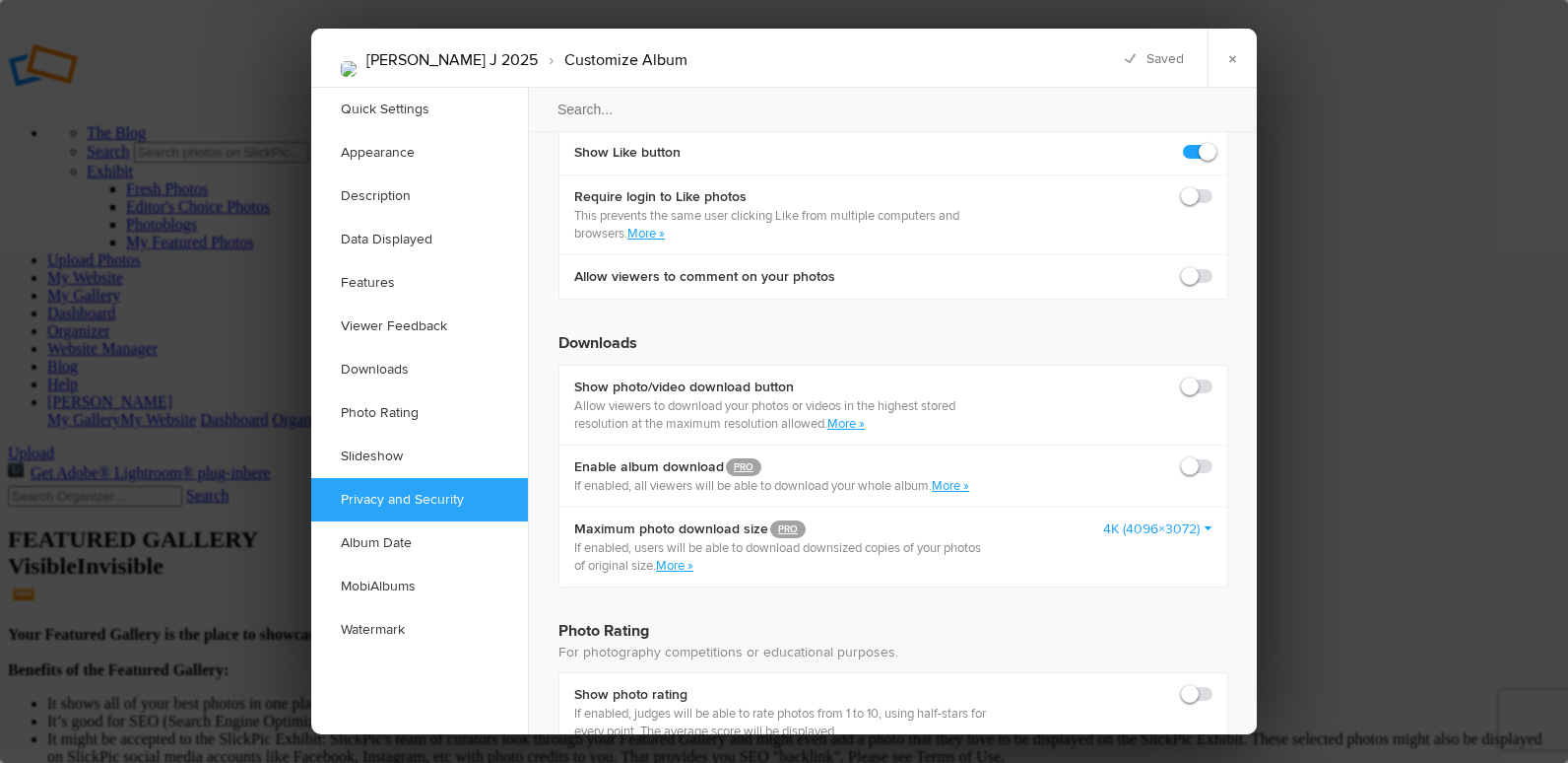
checkbox input "false"
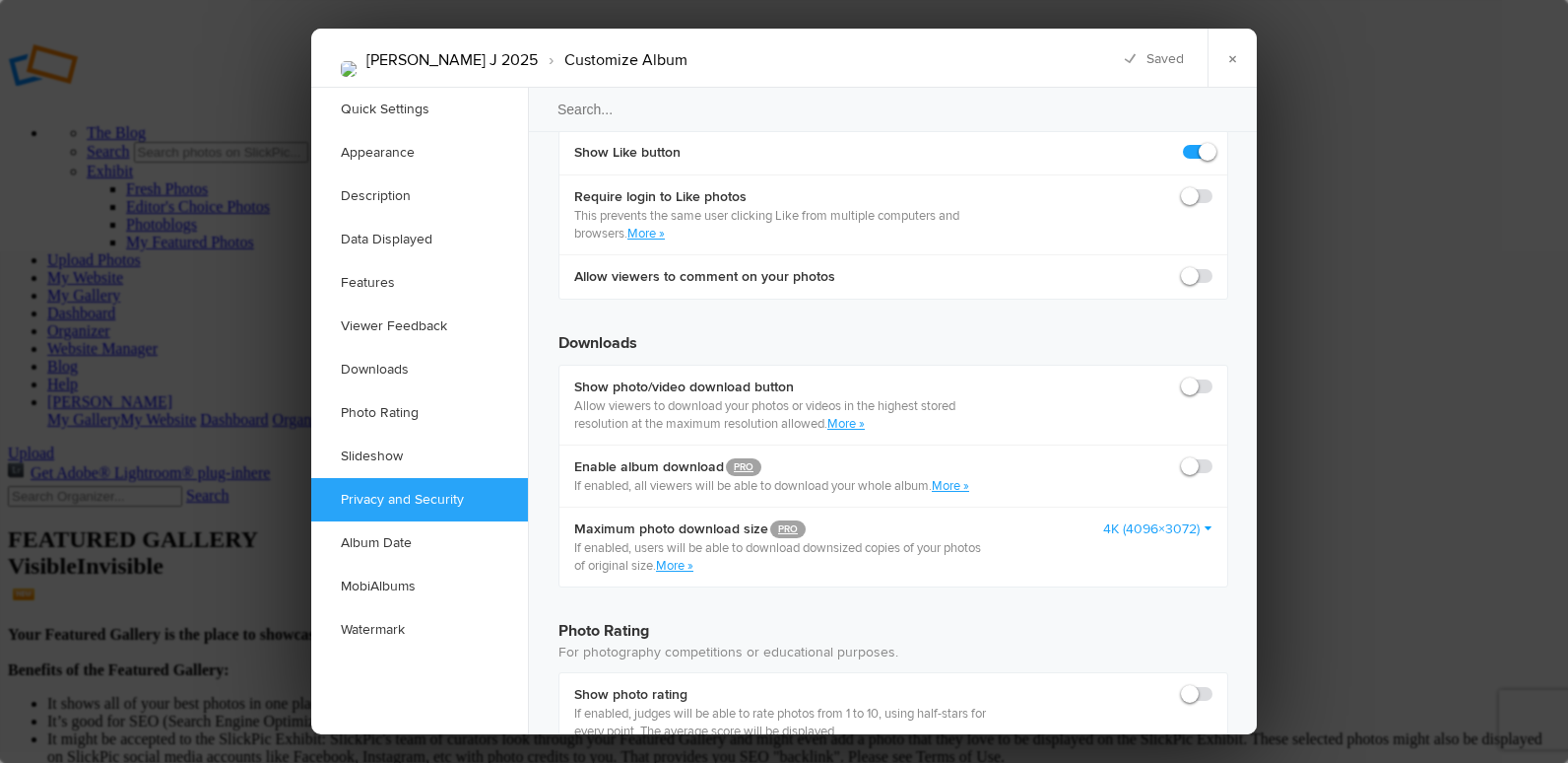
checkbox input "true"
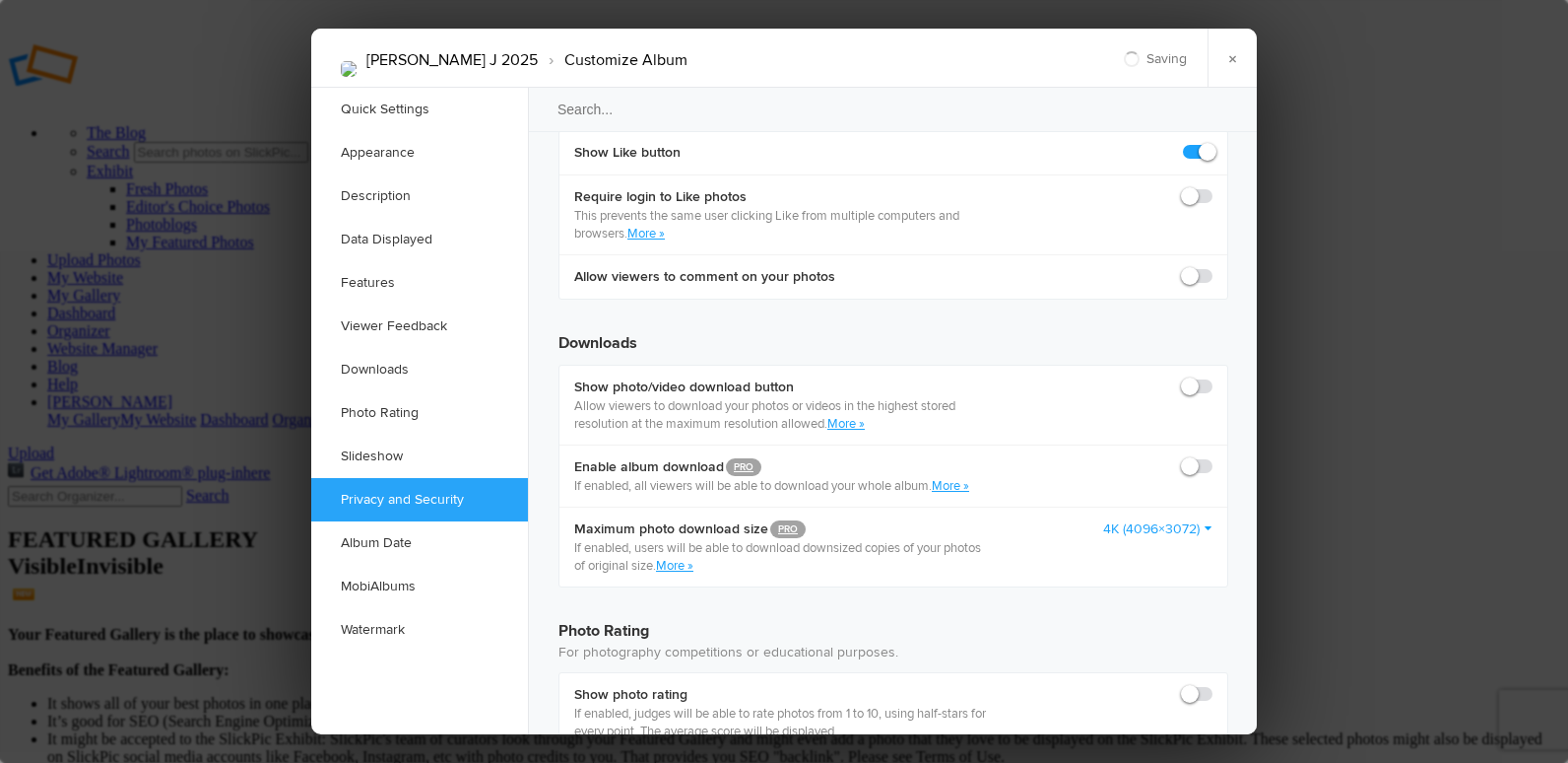
checkbox input "false"
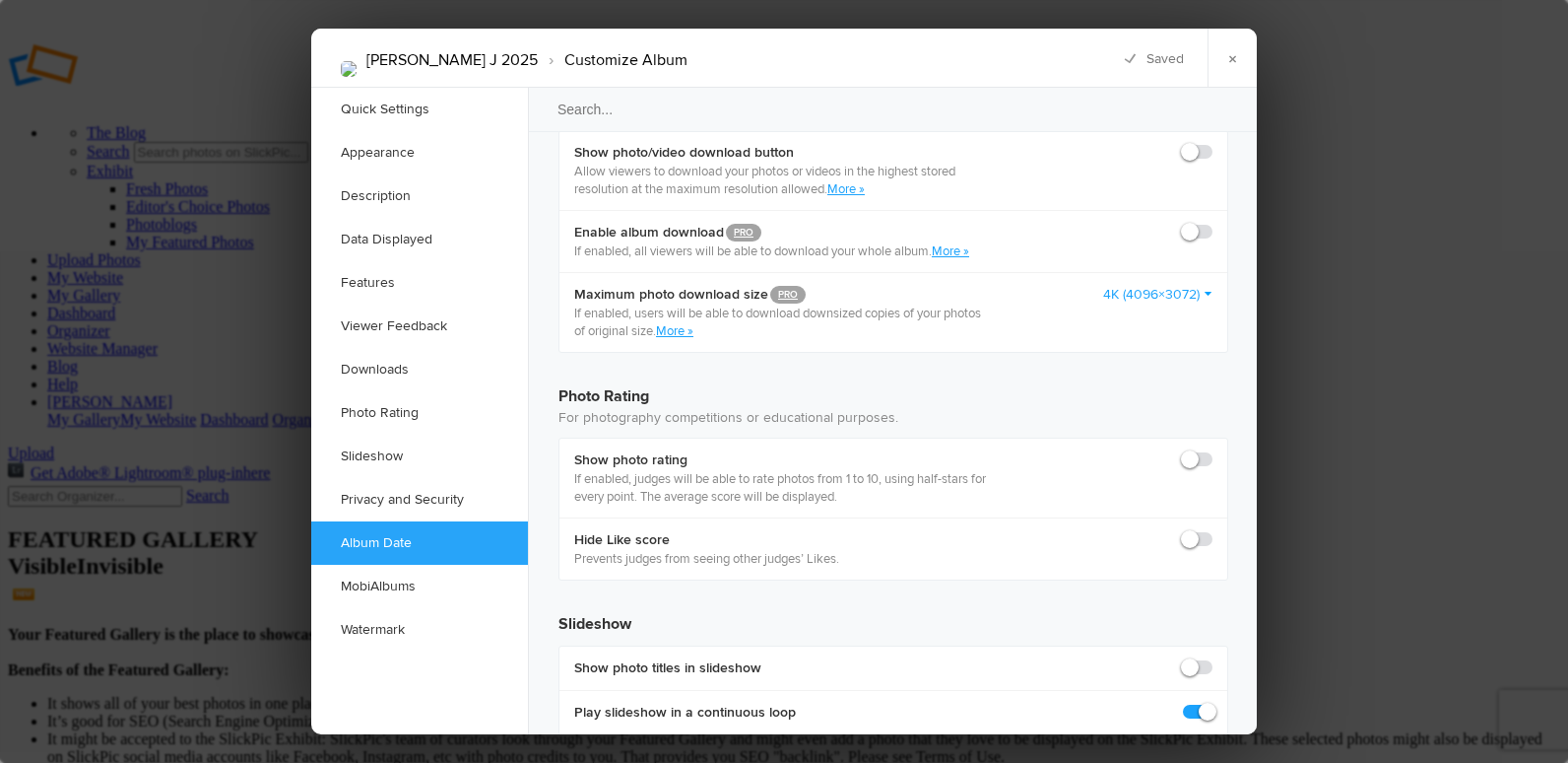
scroll to position [4041, 0]
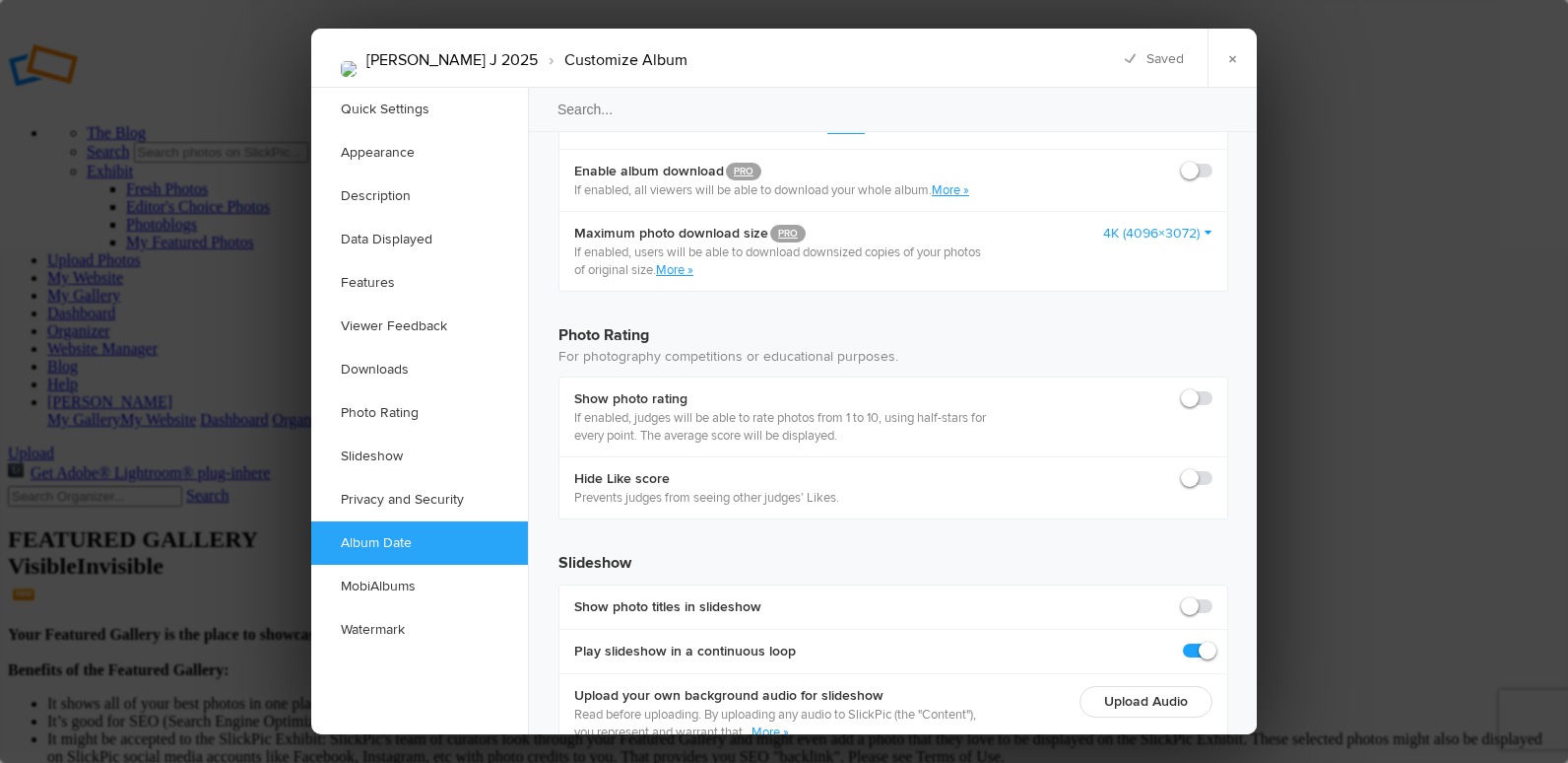
radio input "true"
click at [1239, 56] on link "×" at bounding box center [1233, 58] width 49 height 59
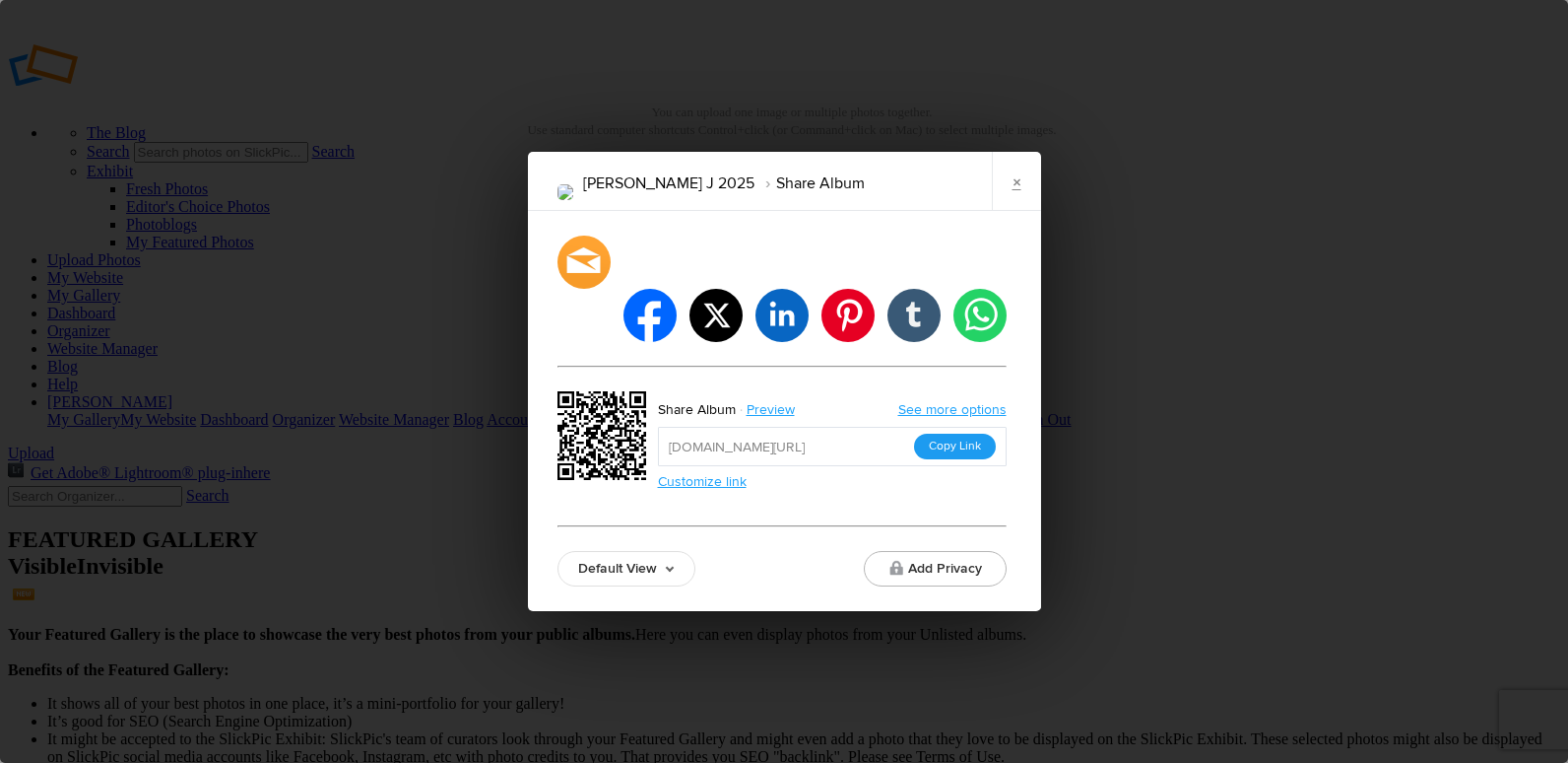
click at [941, 433] on button "Copy Link" at bounding box center [955, 446] width 82 height 26
click at [1015, 206] on link "×" at bounding box center [1017, 181] width 49 height 59
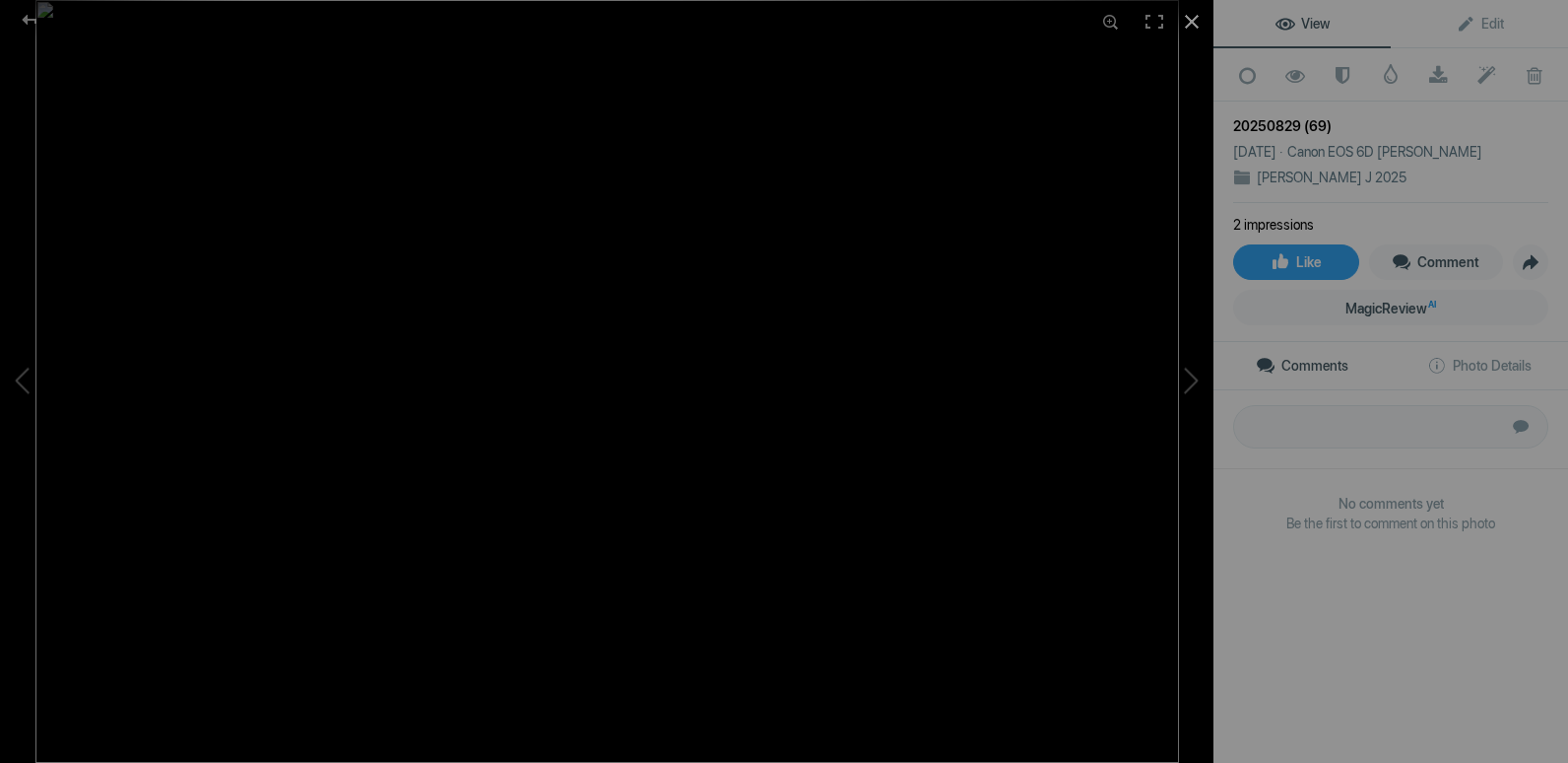
click at [1191, 17] on div at bounding box center [1192, 22] width 44 height 44
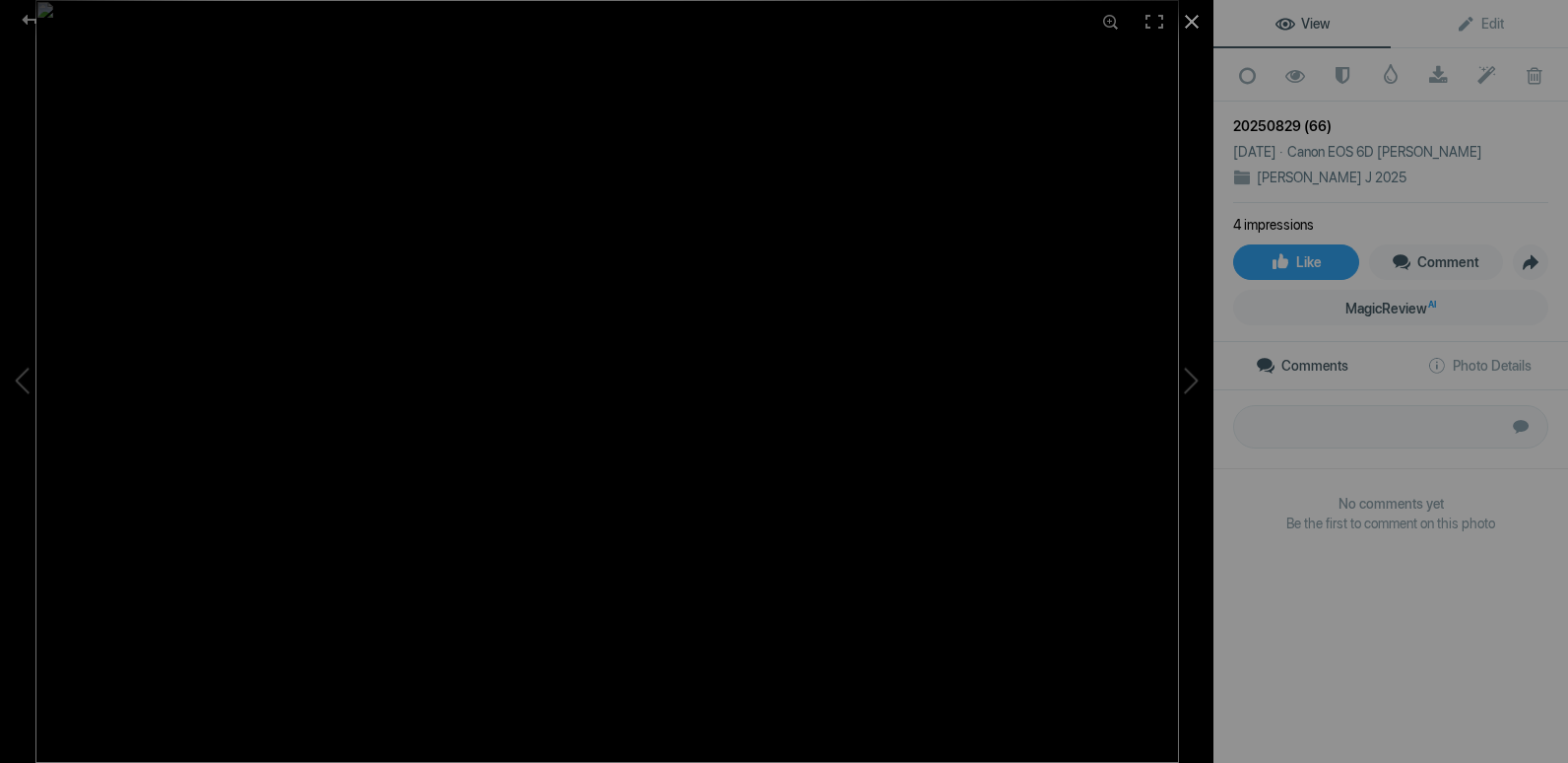
click at [1196, 16] on div at bounding box center [1192, 22] width 44 height 44
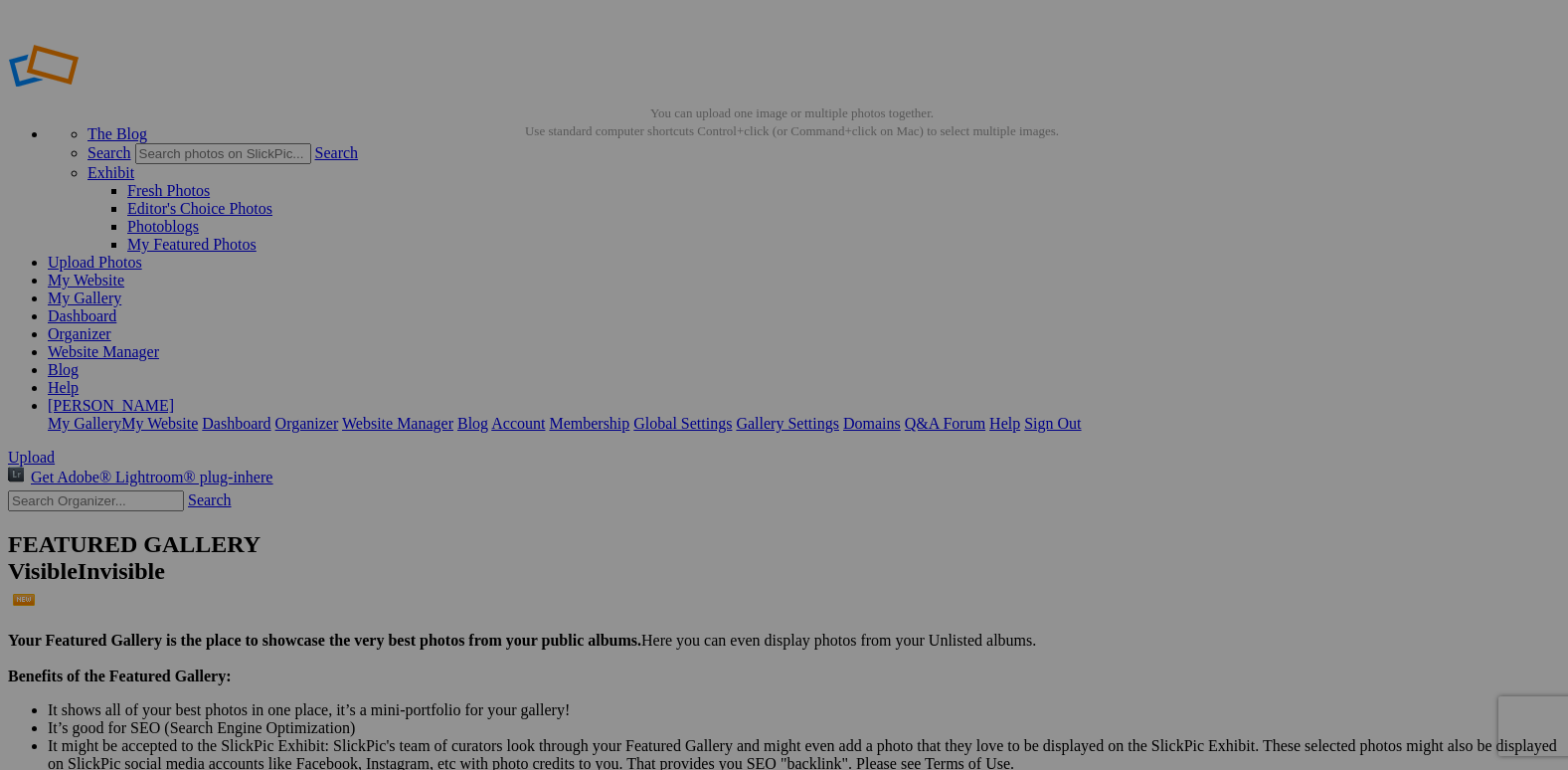
click at [652, 525] on span "Yes" at bounding box center [640, 533] width 23 height 17
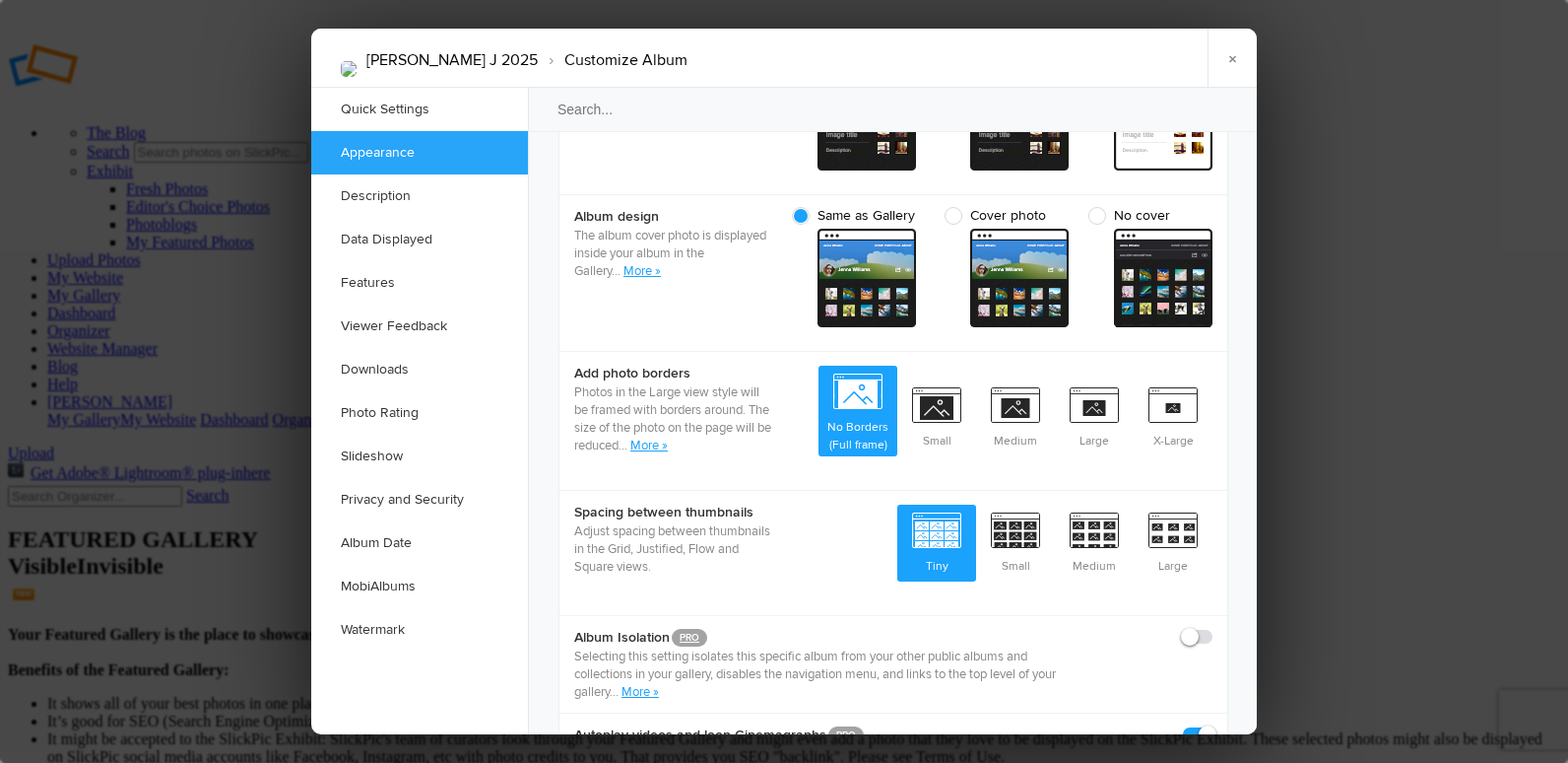
scroll to position [1084, 0]
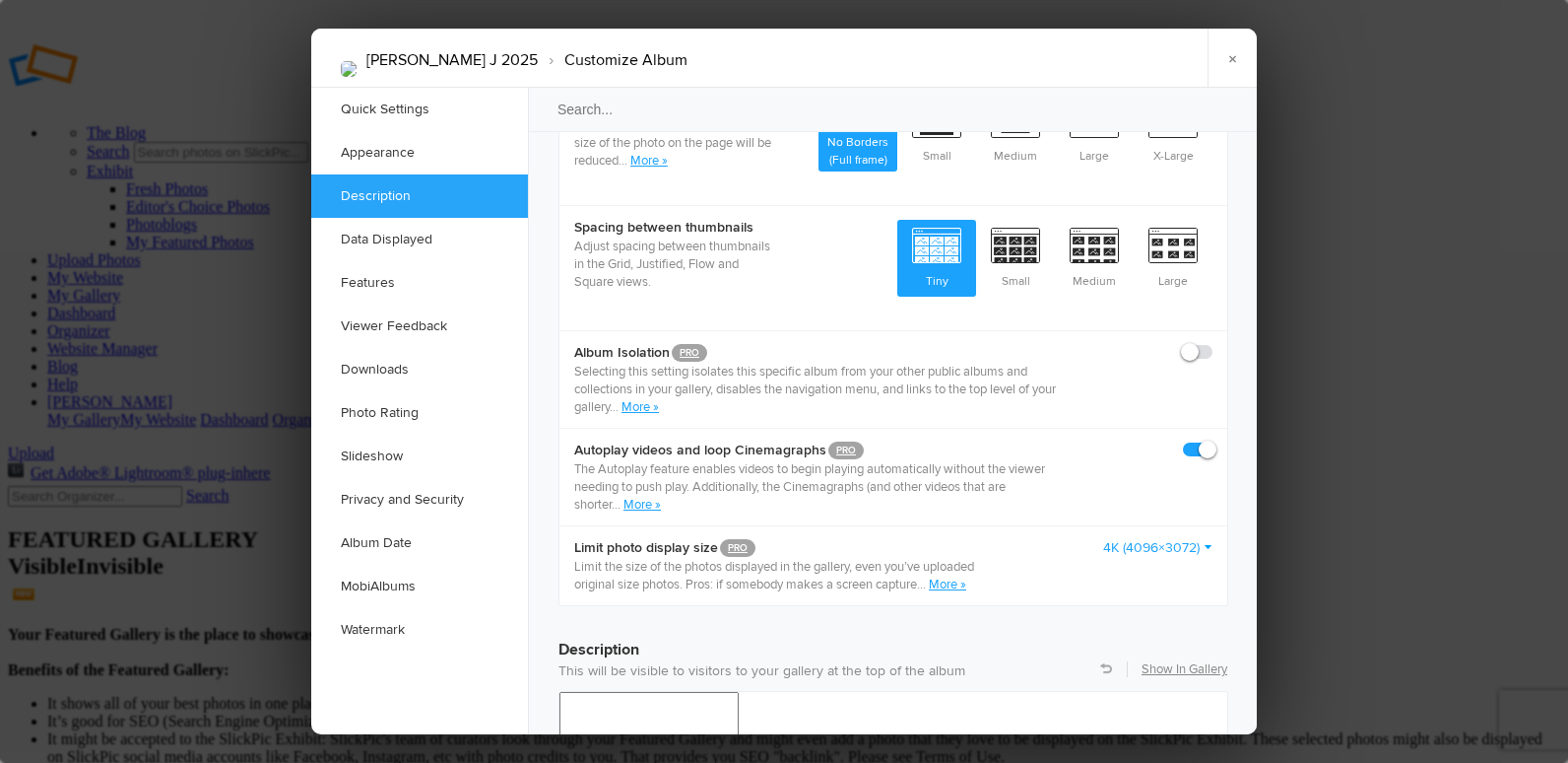
click at [1122, 538] on link "4K (4096×3072)" at bounding box center [1157, 548] width 110 height 20
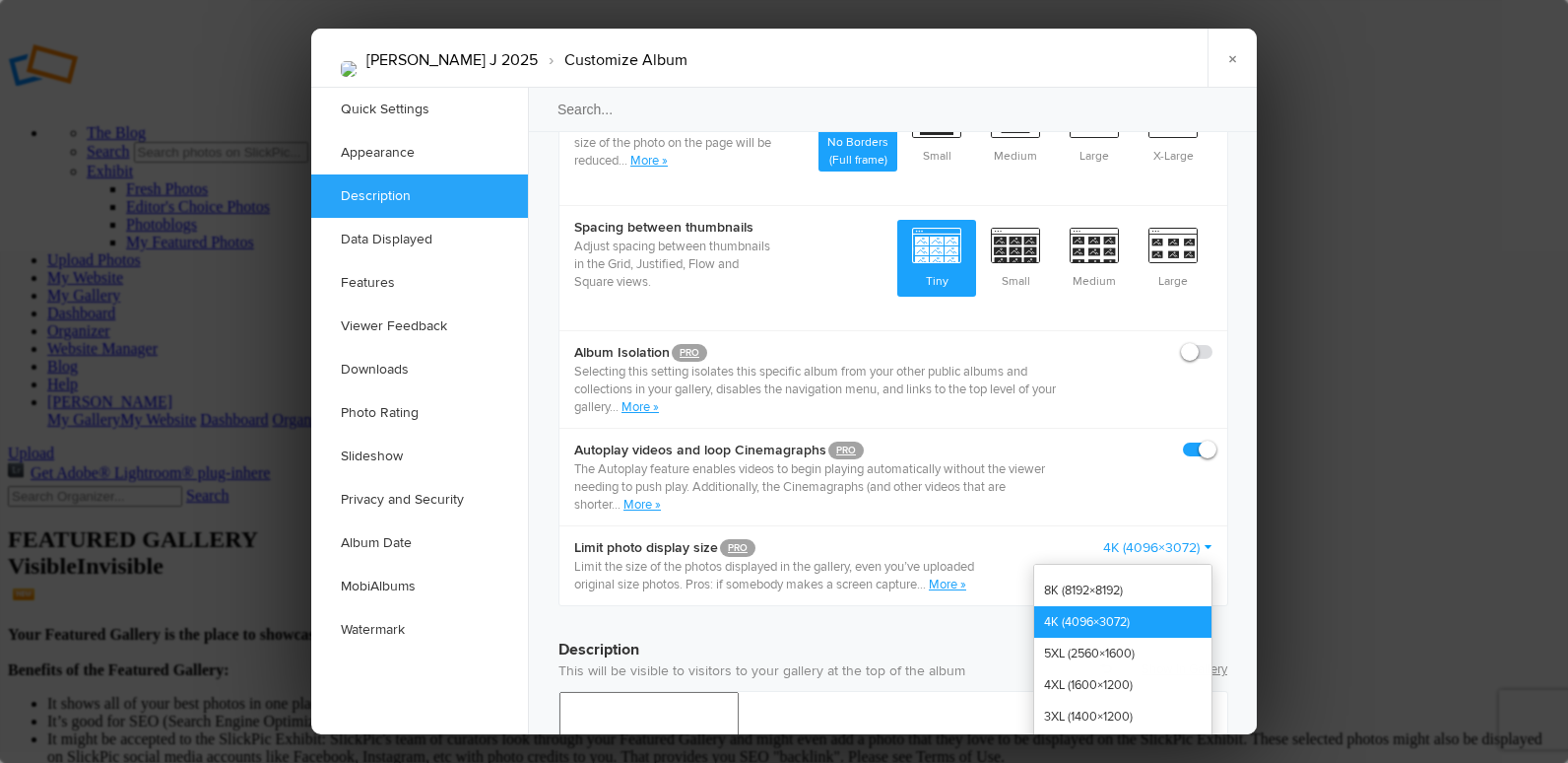
click at [1108, 606] on link "4K (4096×3072)" at bounding box center [1123, 621] width 177 height 32
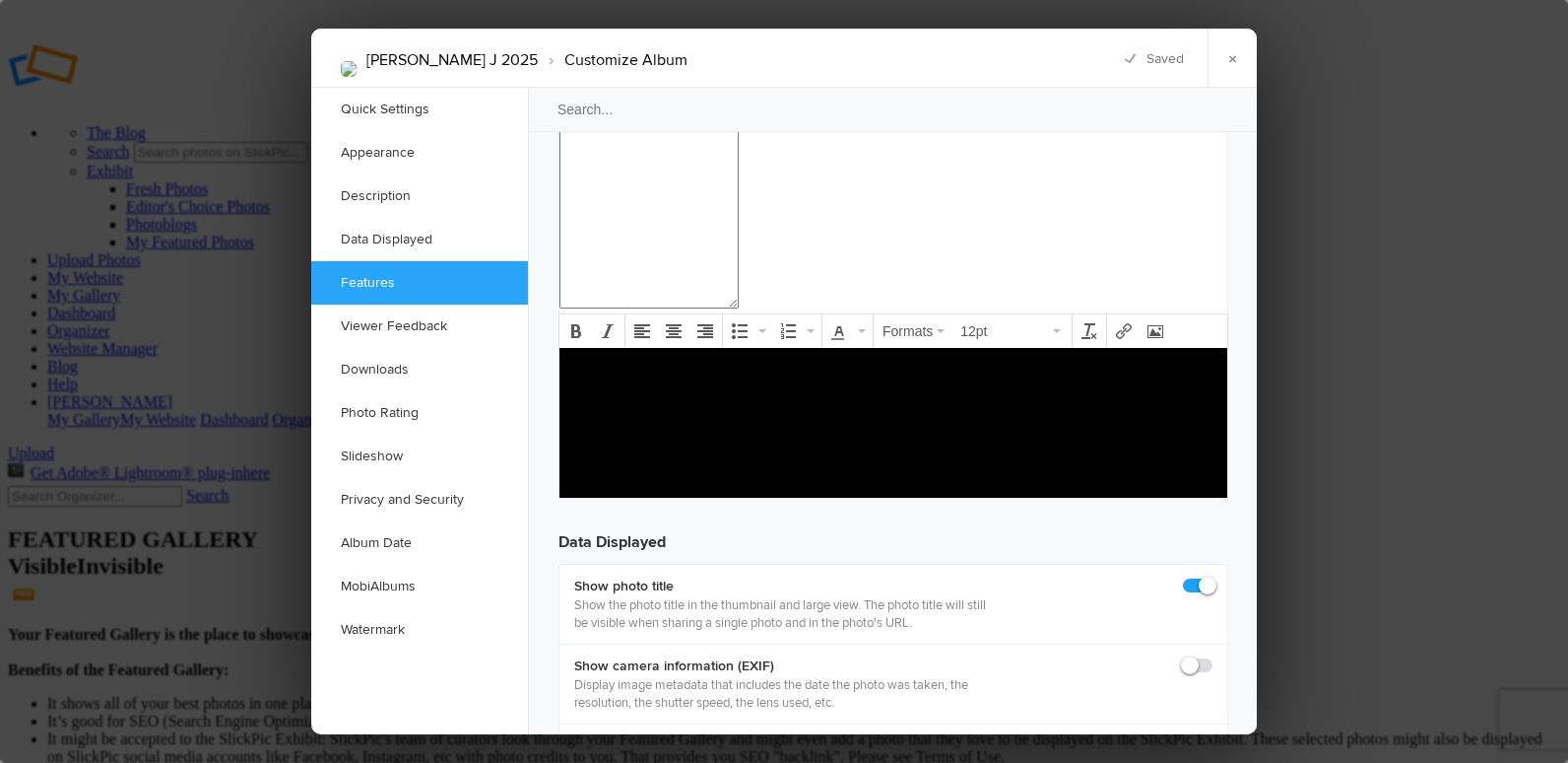
scroll to position [2365, 0]
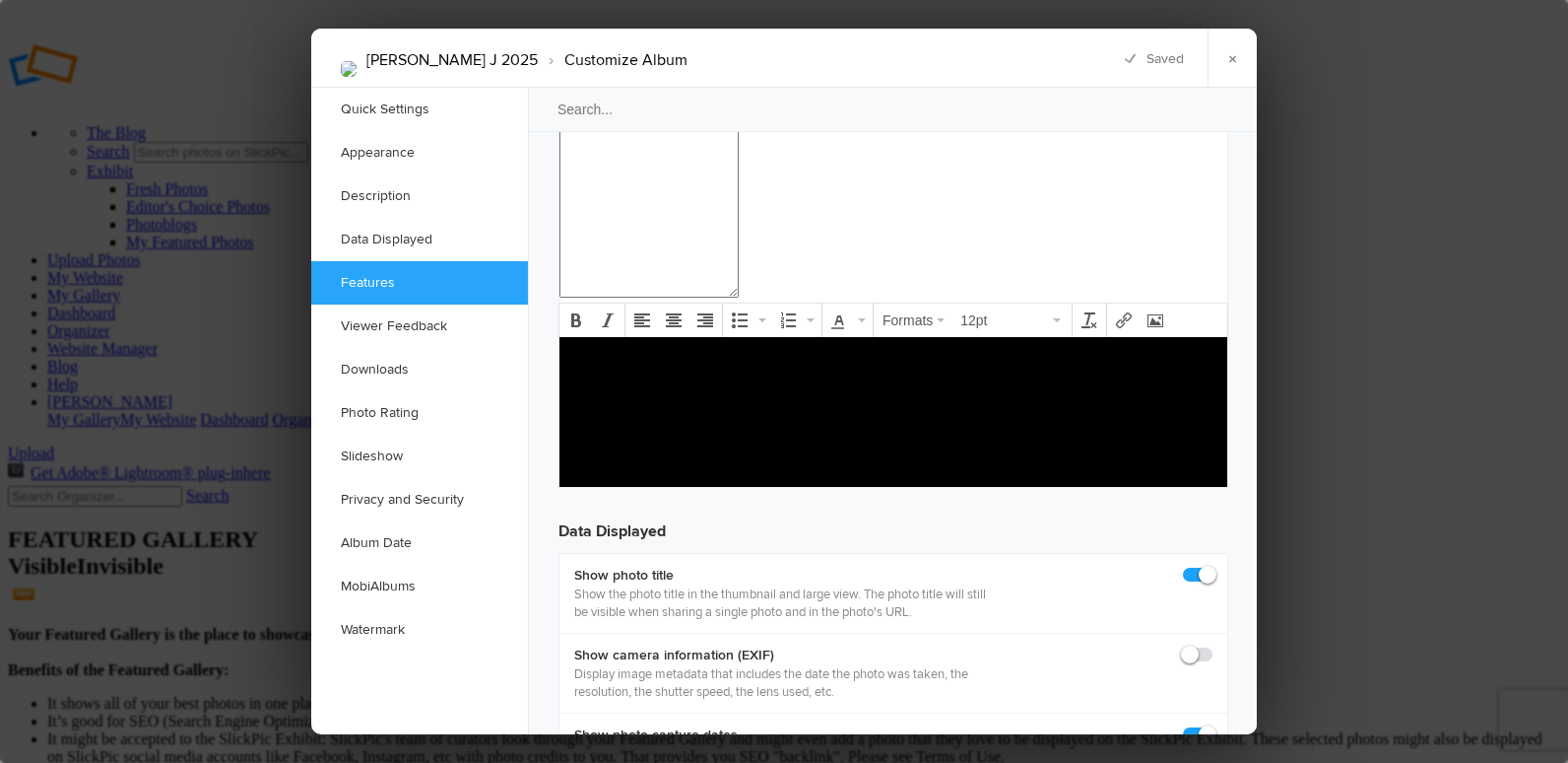
checkbox input "true"
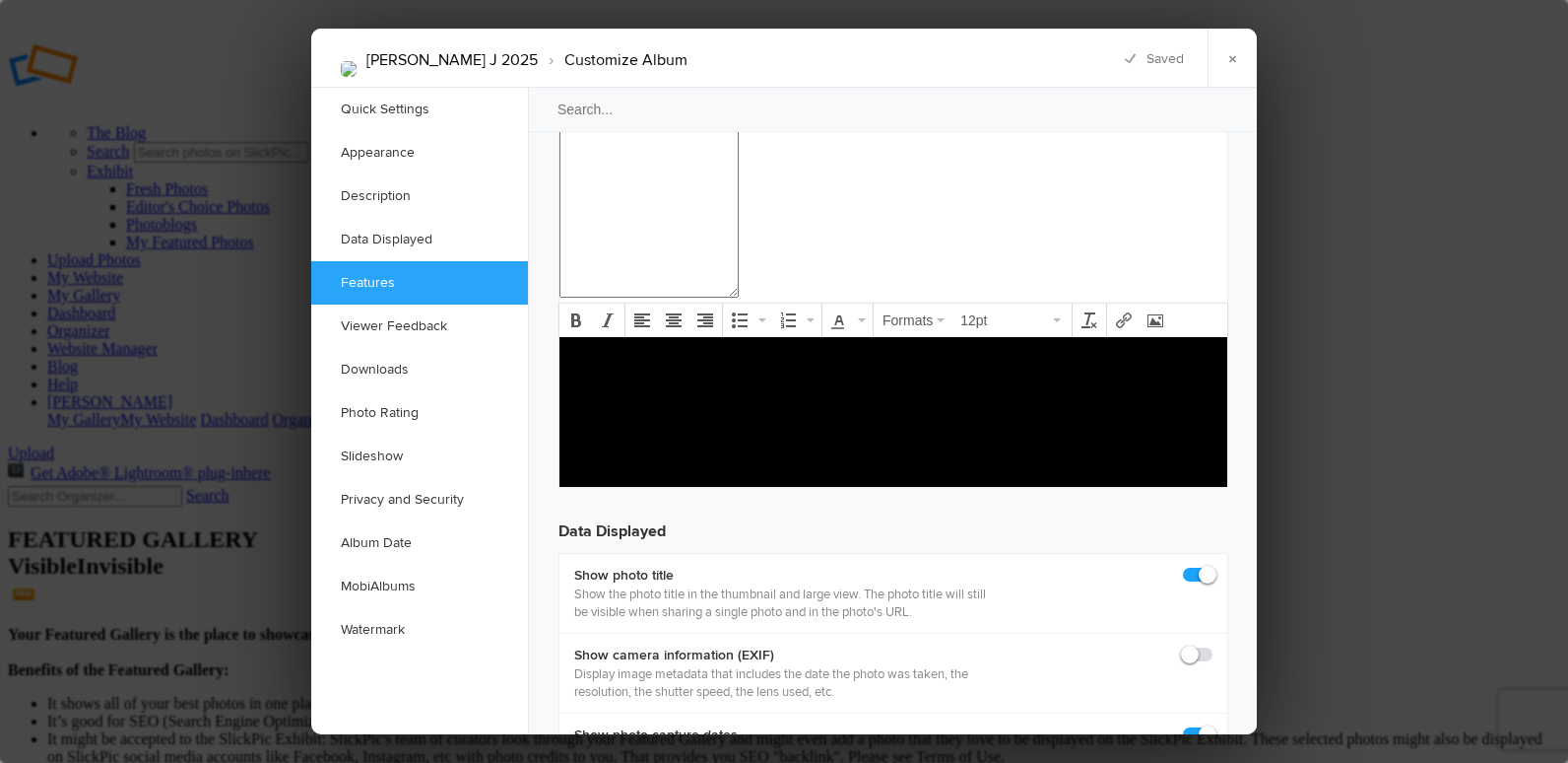
checkbox input "true"
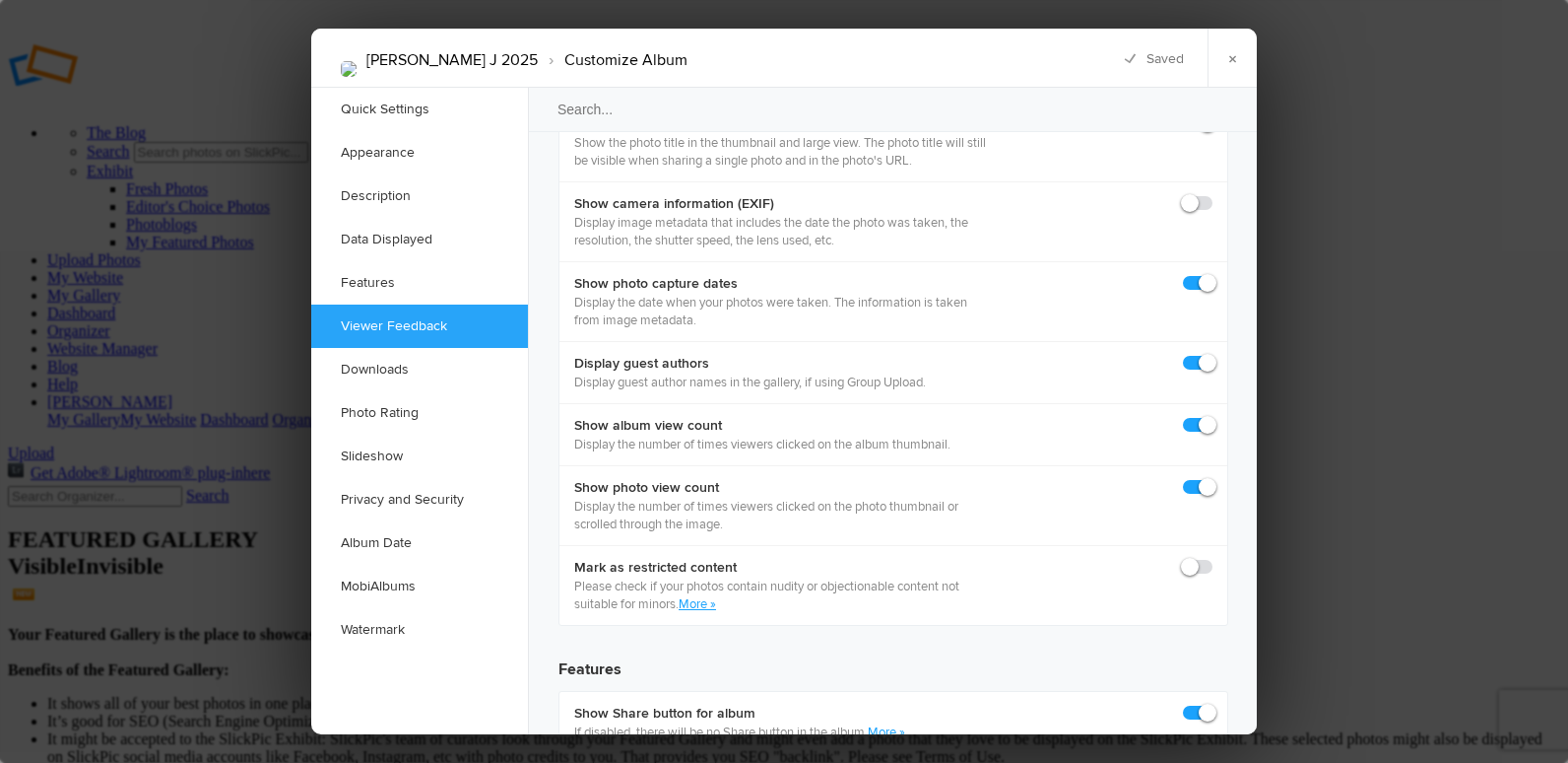
scroll to position [2858, 0]
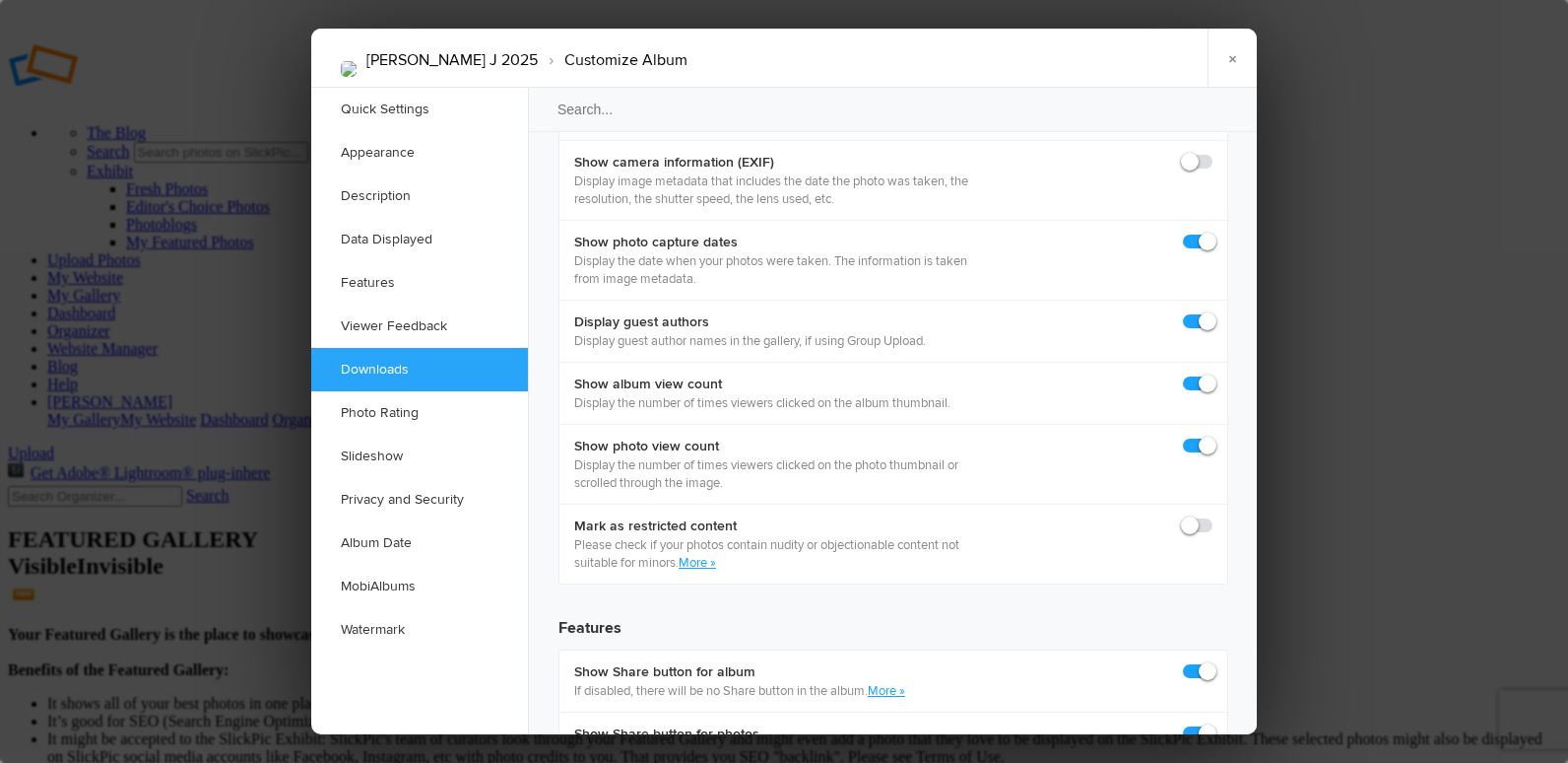
checkbox input "true"
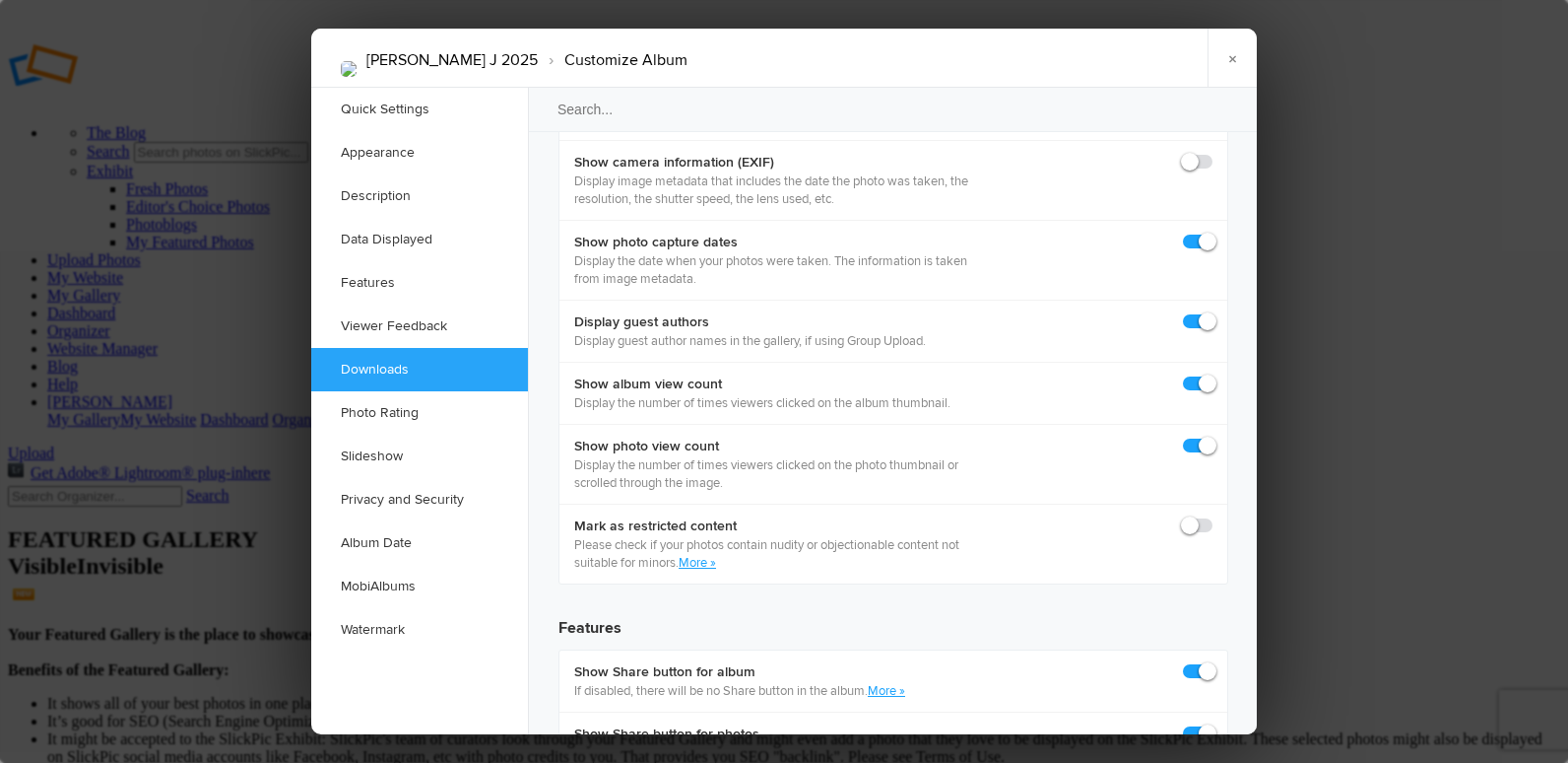
checkbox input "true"
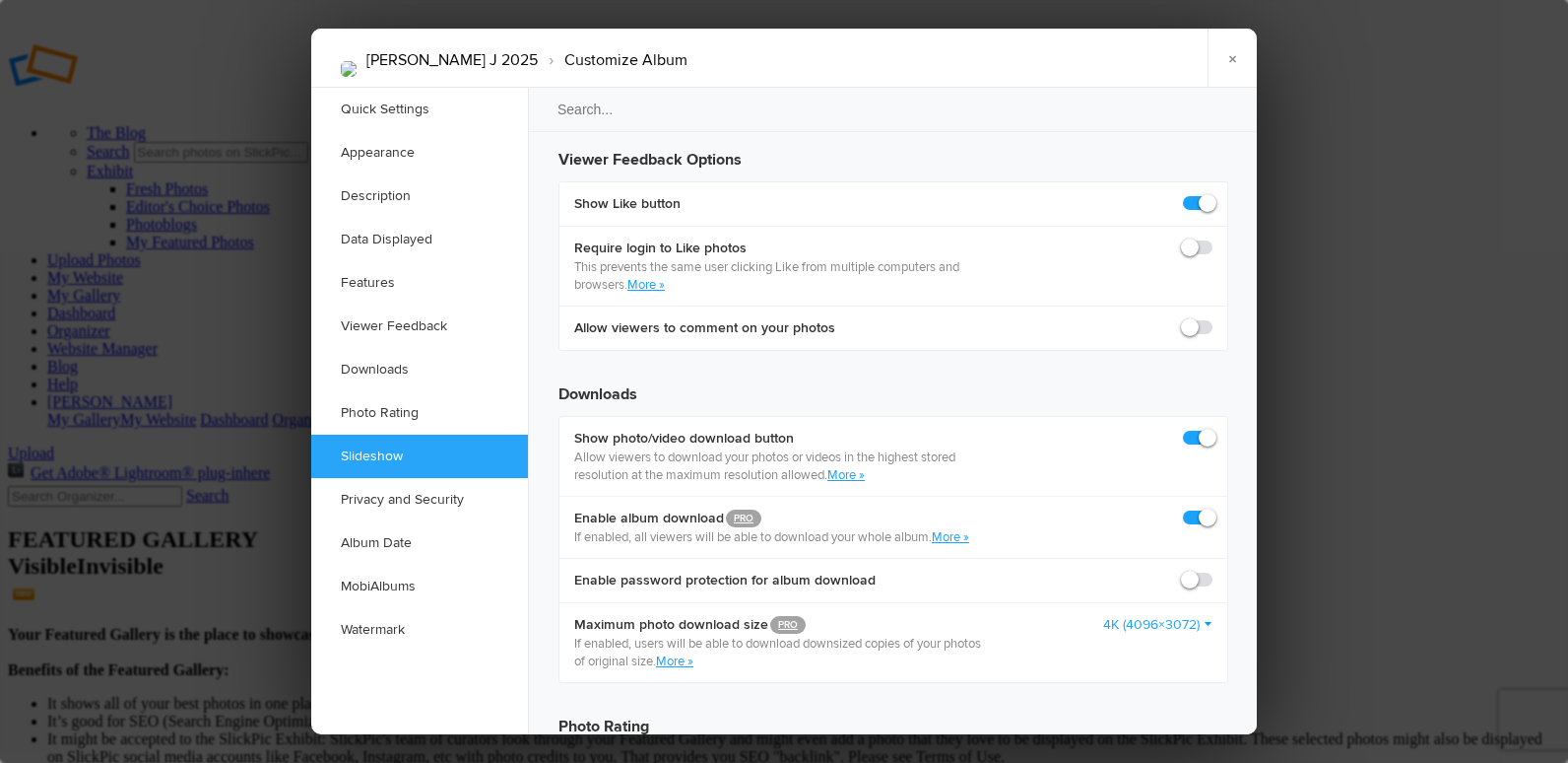
scroll to position [3745, 0]
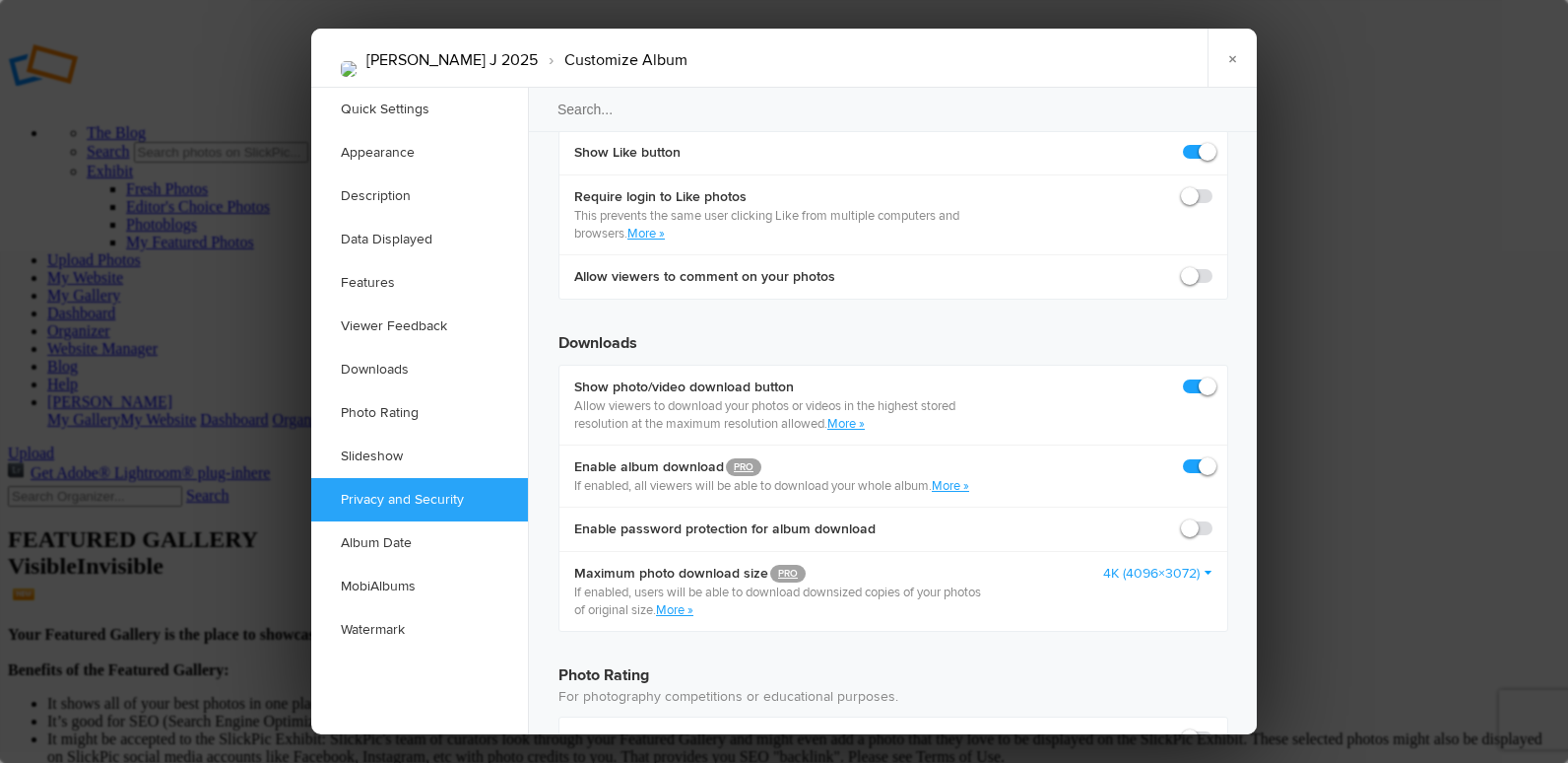
checkbox input "false"
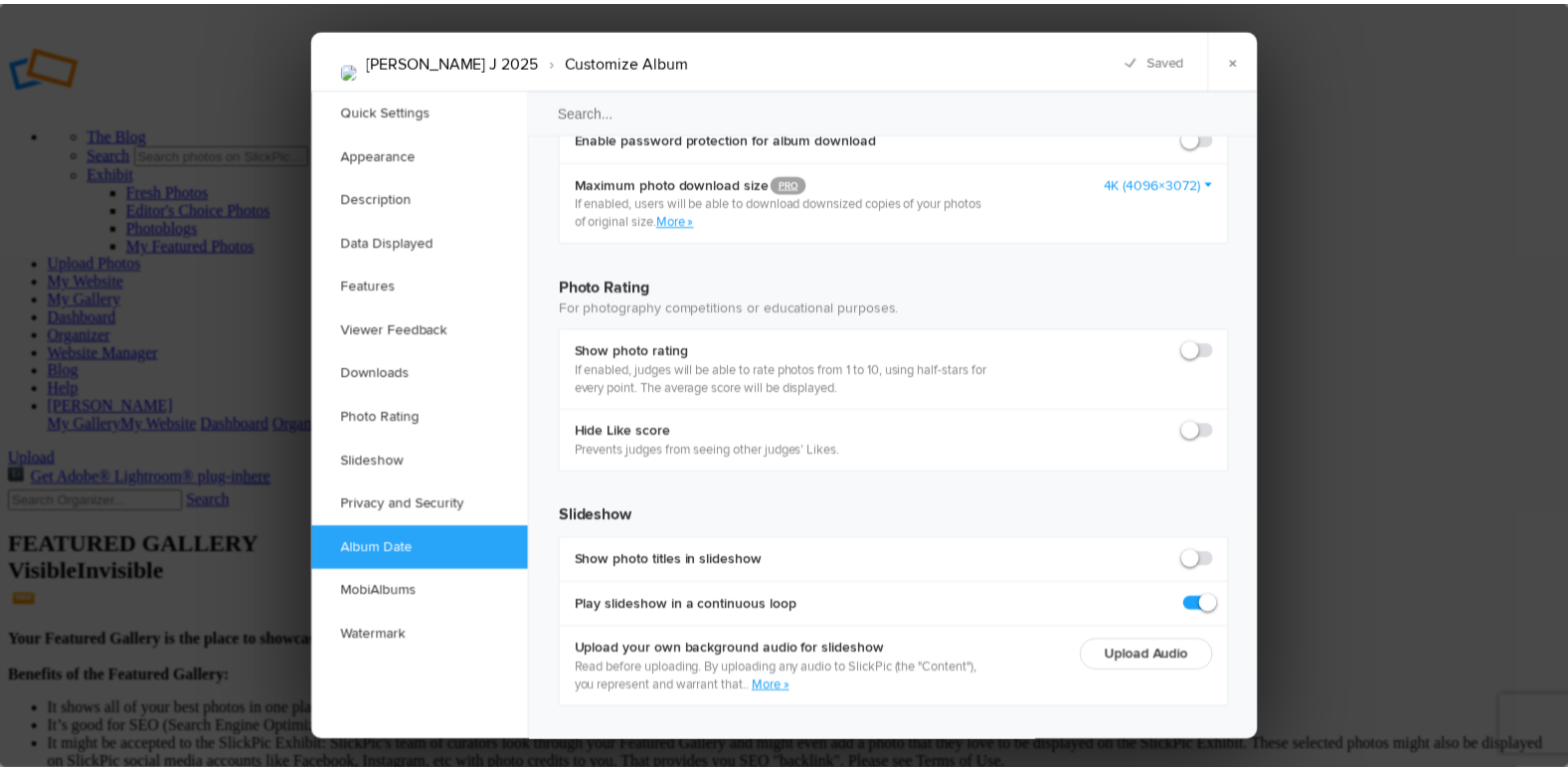
scroll to position [4178, 0]
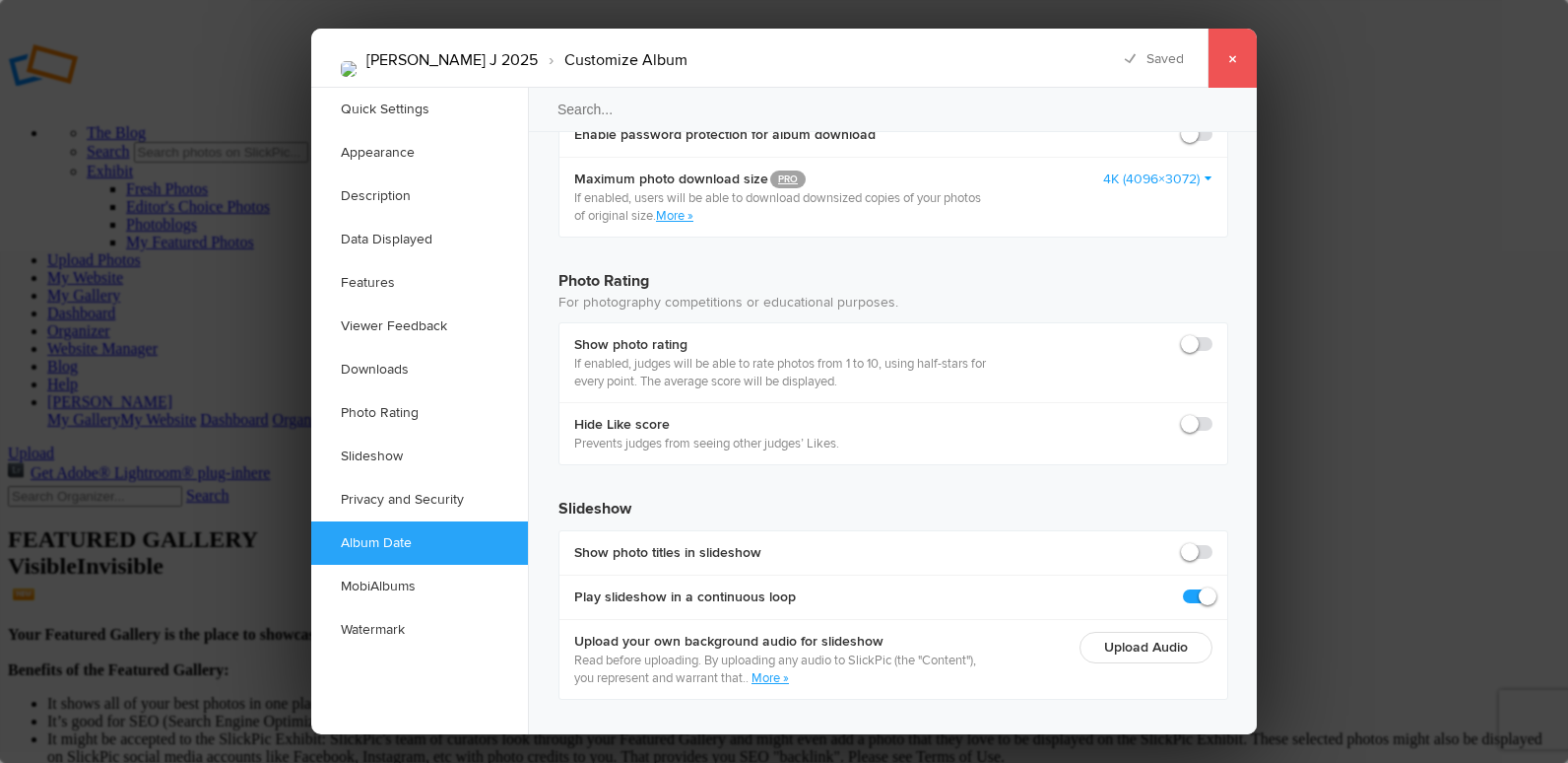
click at [1229, 62] on link "×" at bounding box center [1233, 58] width 49 height 59
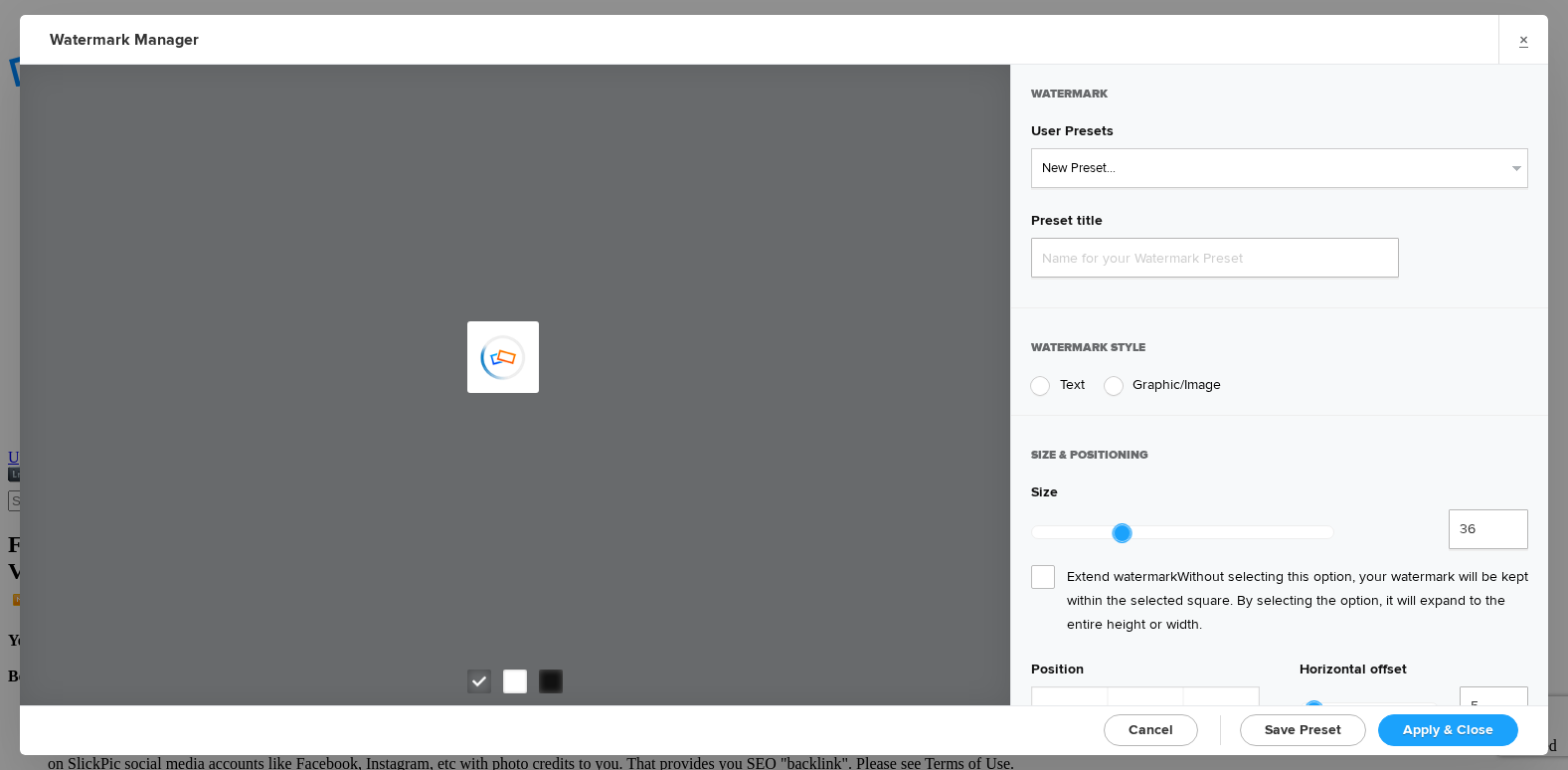
type input "Watermark-8/30/2025"
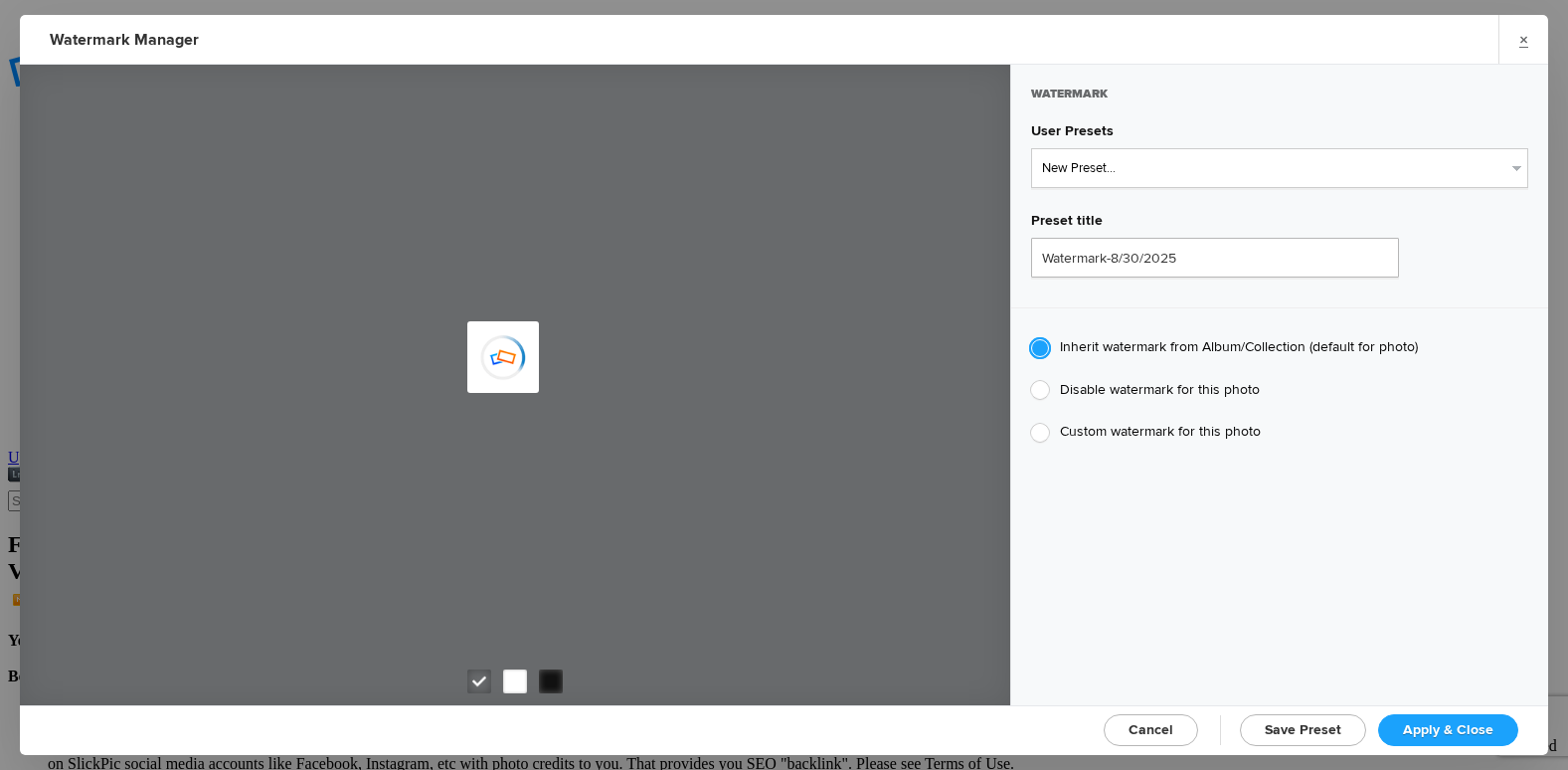
click at [1039, 385] on div at bounding box center [1040, 389] width 18 height 18
click at [1031, 381] on input "Disable watermark for this photo" at bounding box center [1030, 380] width 1 height 1
radio input "true"
click at [1474, 722] on span "Apply & Close" at bounding box center [1447, 729] width 91 height 17
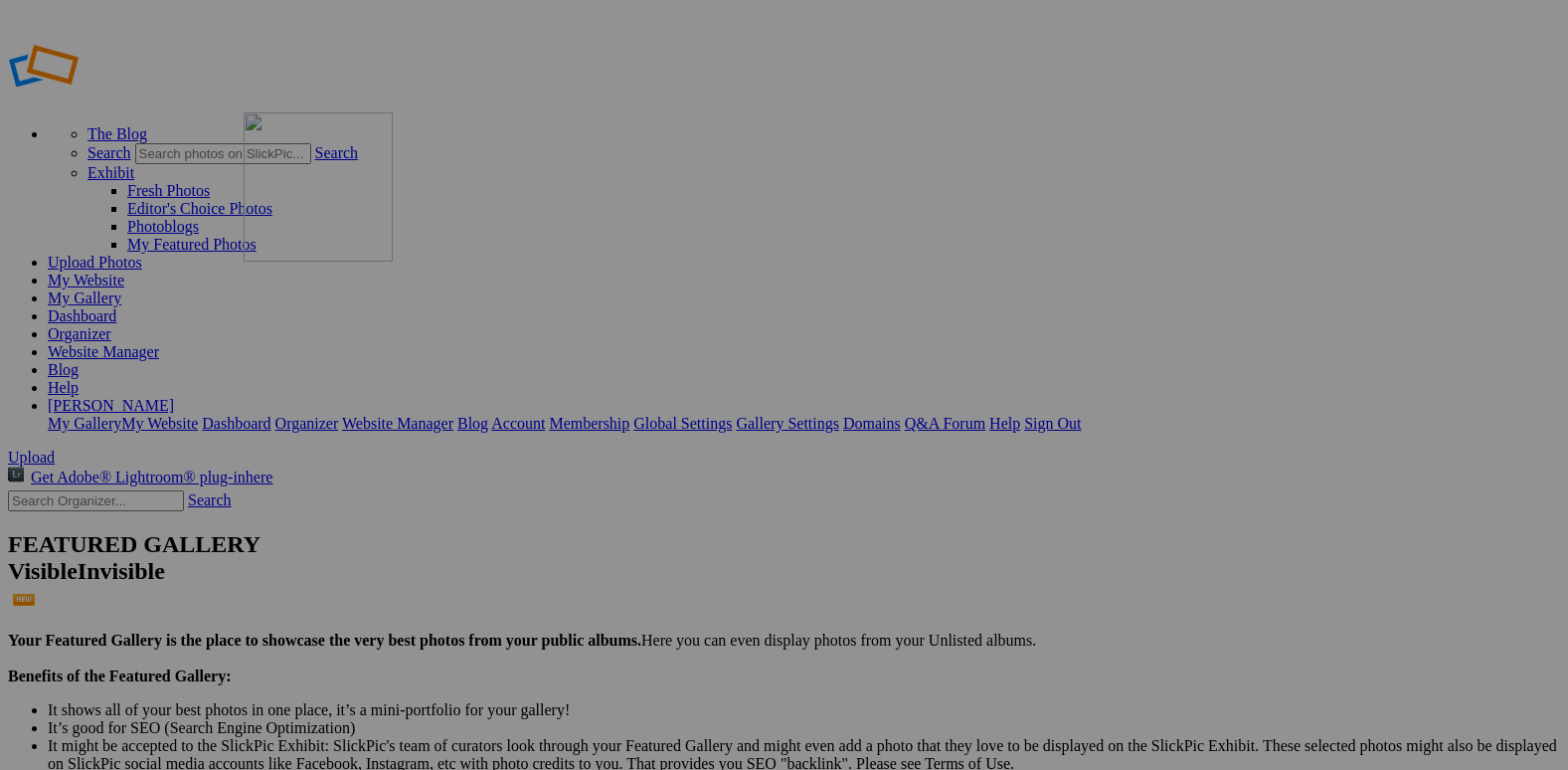
drag, startPoint x: 733, startPoint y: 293, endPoint x: 528, endPoint y: 245, distance: 210.5
drag, startPoint x: 886, startPoint y: 294, endPoint x: 699, endPoint y: 258, distance: 190.4
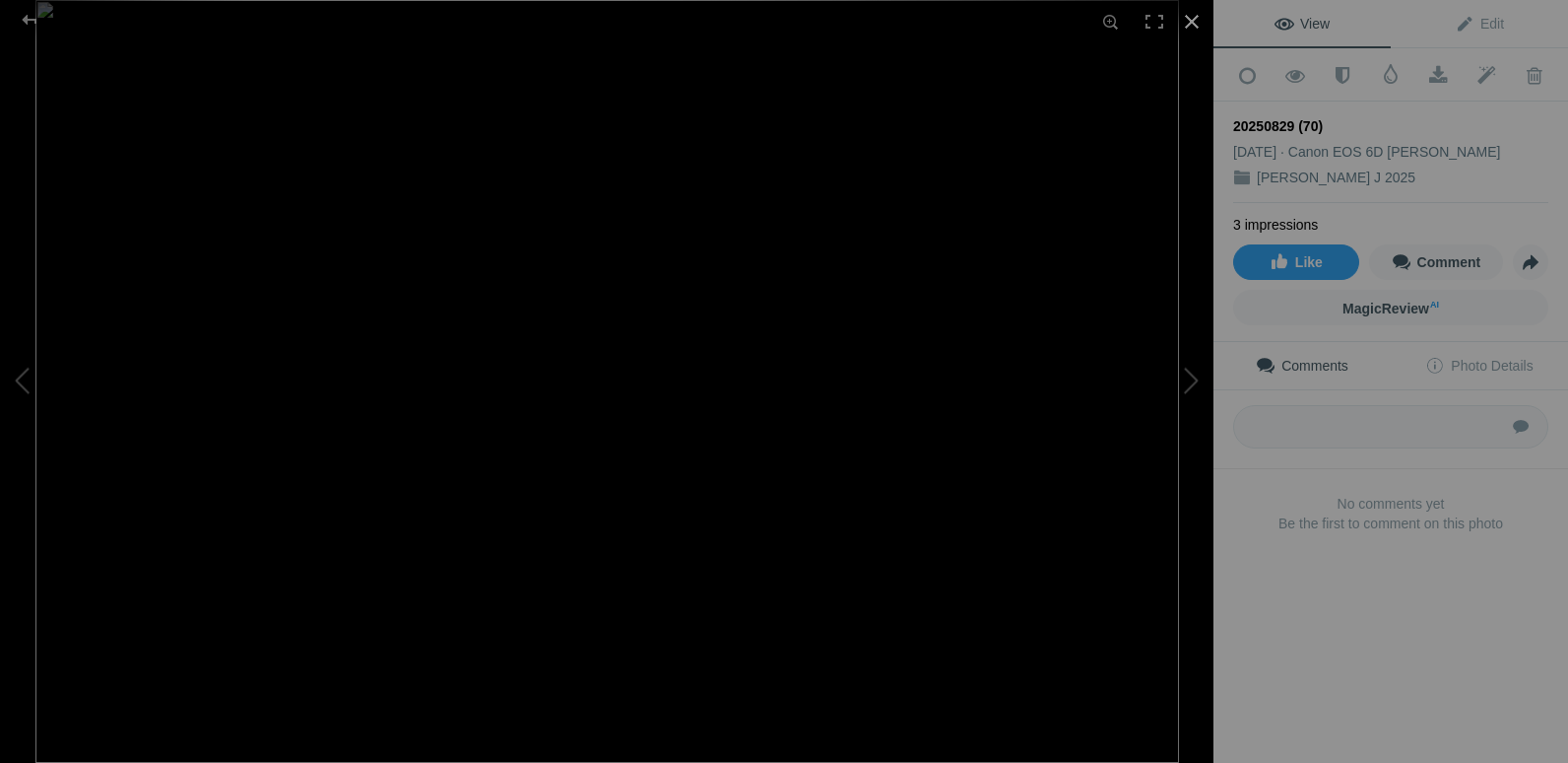
click at [1188, 15] on div at bounding box center [1192, 22] width 44 height 44
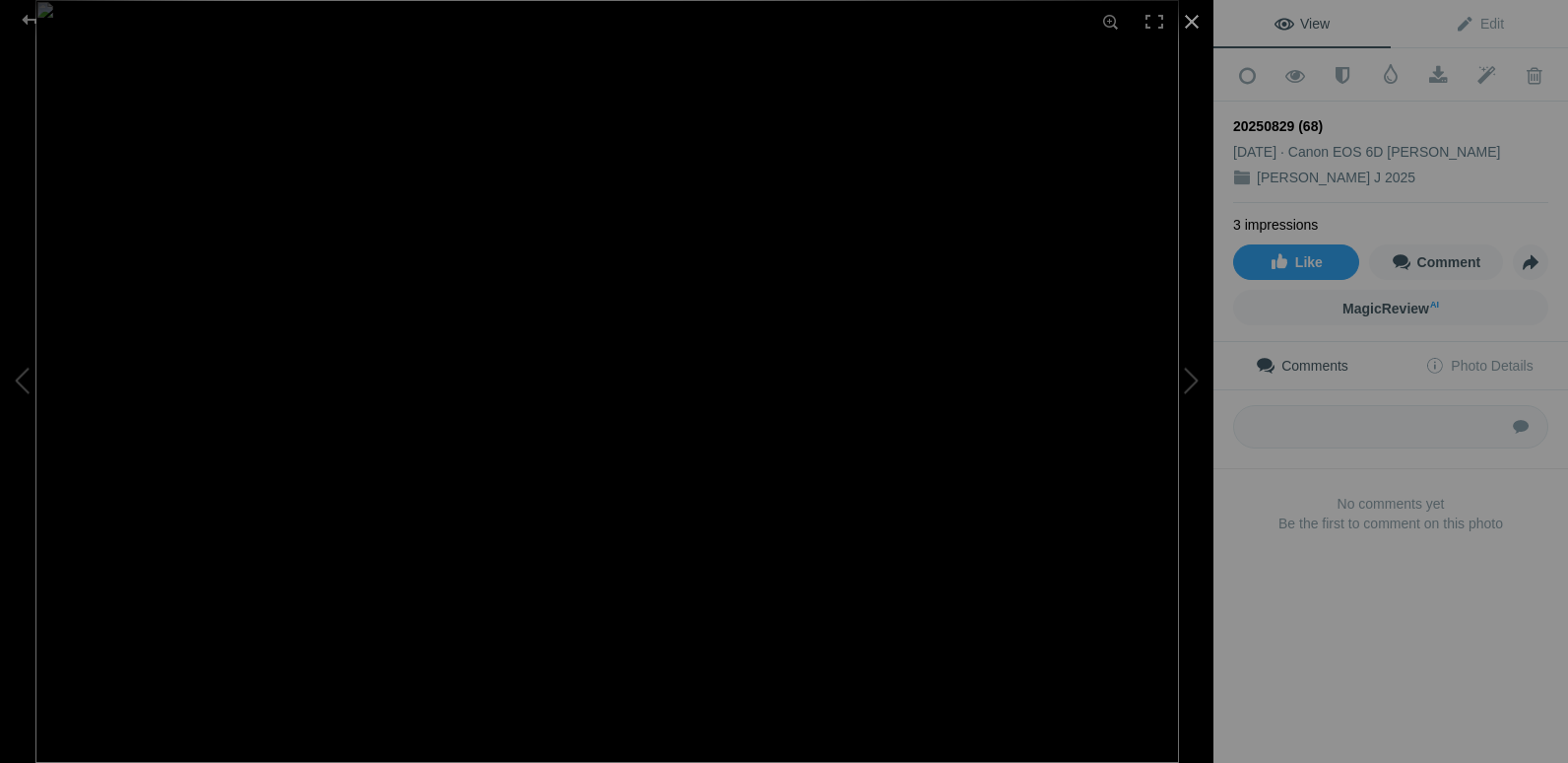
click at [1197, 21] on div at bounding box center [1192, 22] width 44 height 44
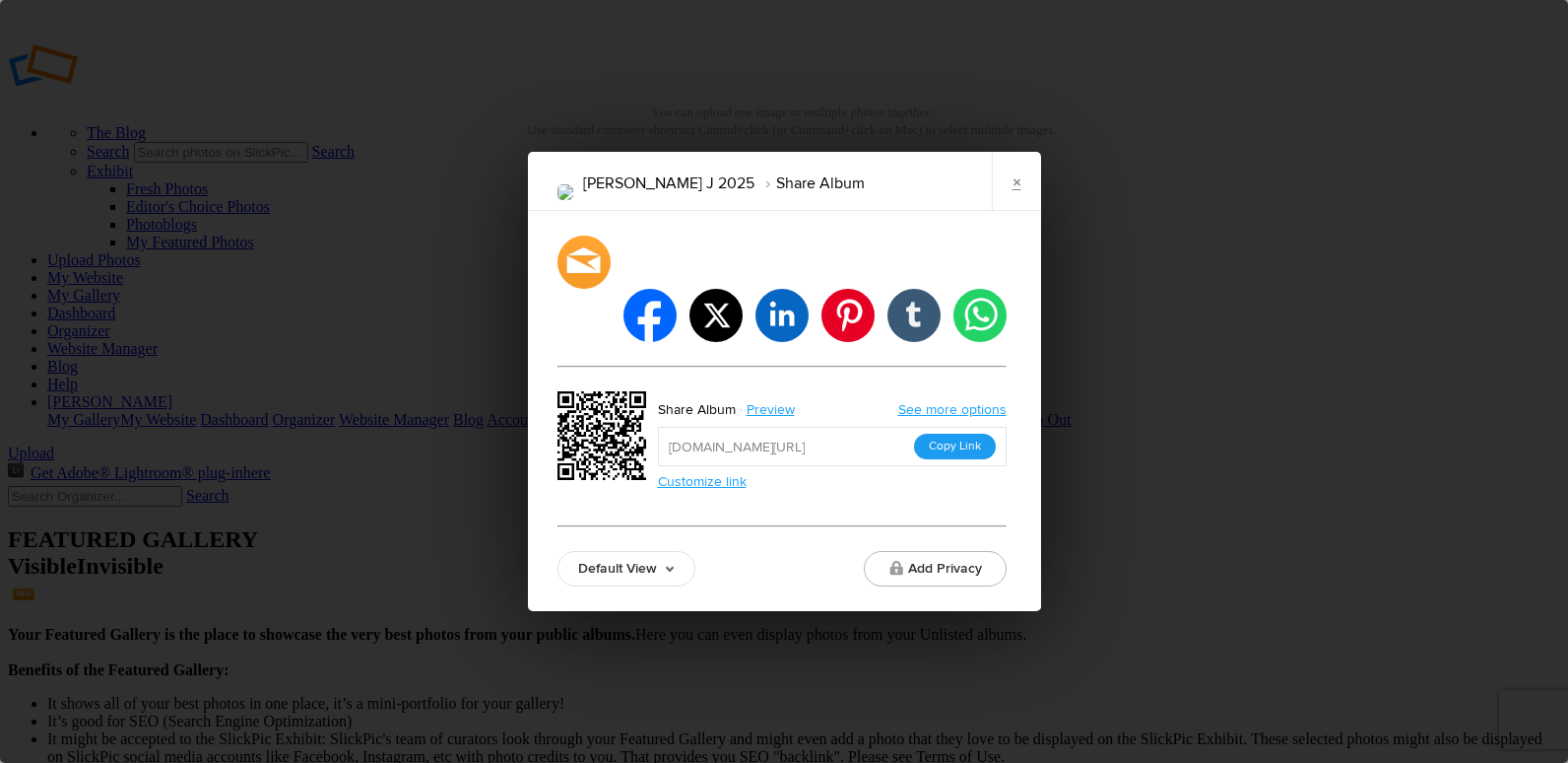
click at [986, 433] on button "Copy Link" at bounding box center [955, 446] width 82 height 26
click at [1005, 202] on link "×" at bounding box center [1017, 181] width 49 height 59
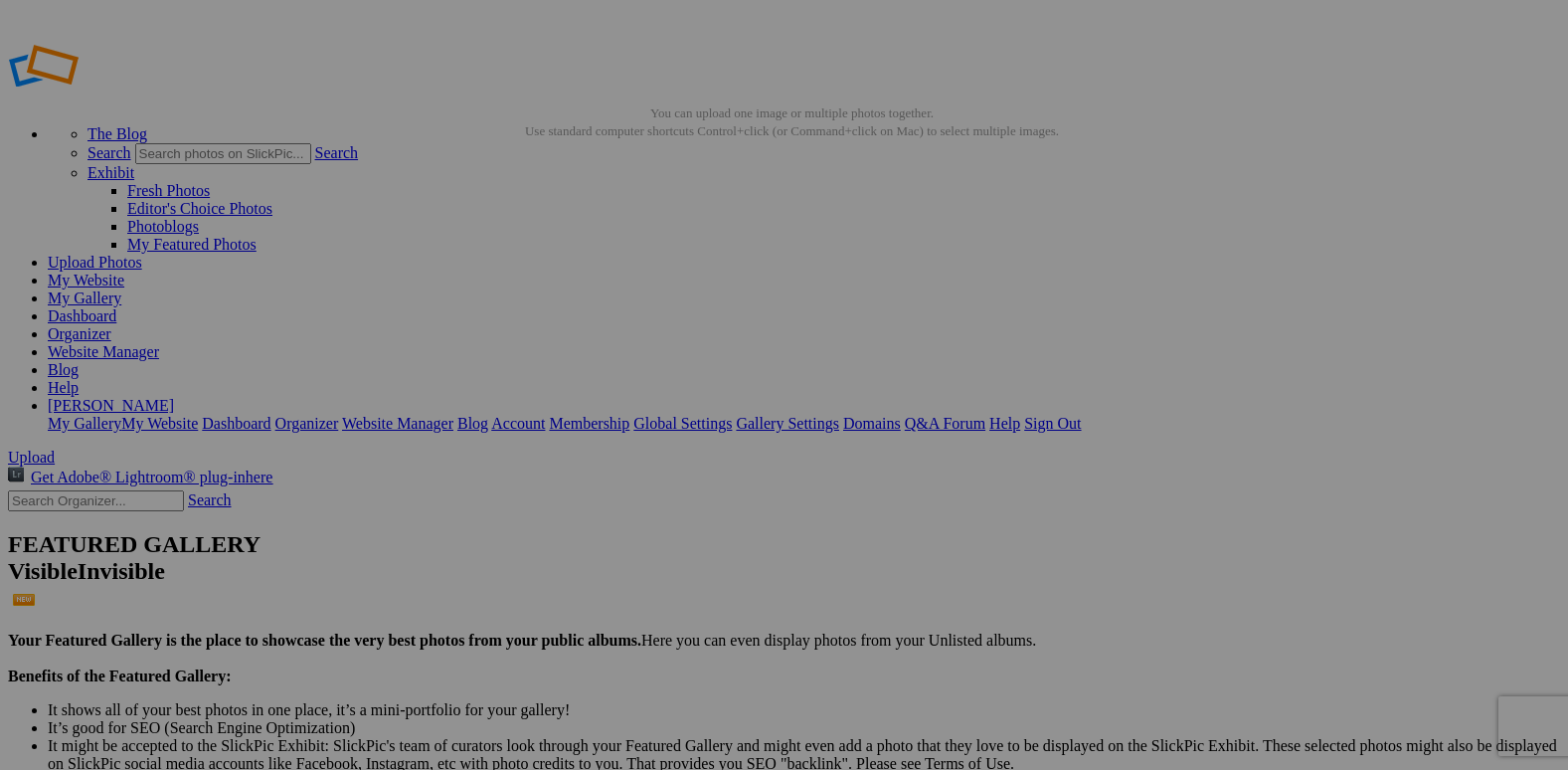
click at [112, 326] on link "Organizer" at bounding box center [80, 334] width 64 height 17
drag, startPoint x: 881, startPoint y: 254, endPoint x: 951, endPoint y: 477, distance: 233.7
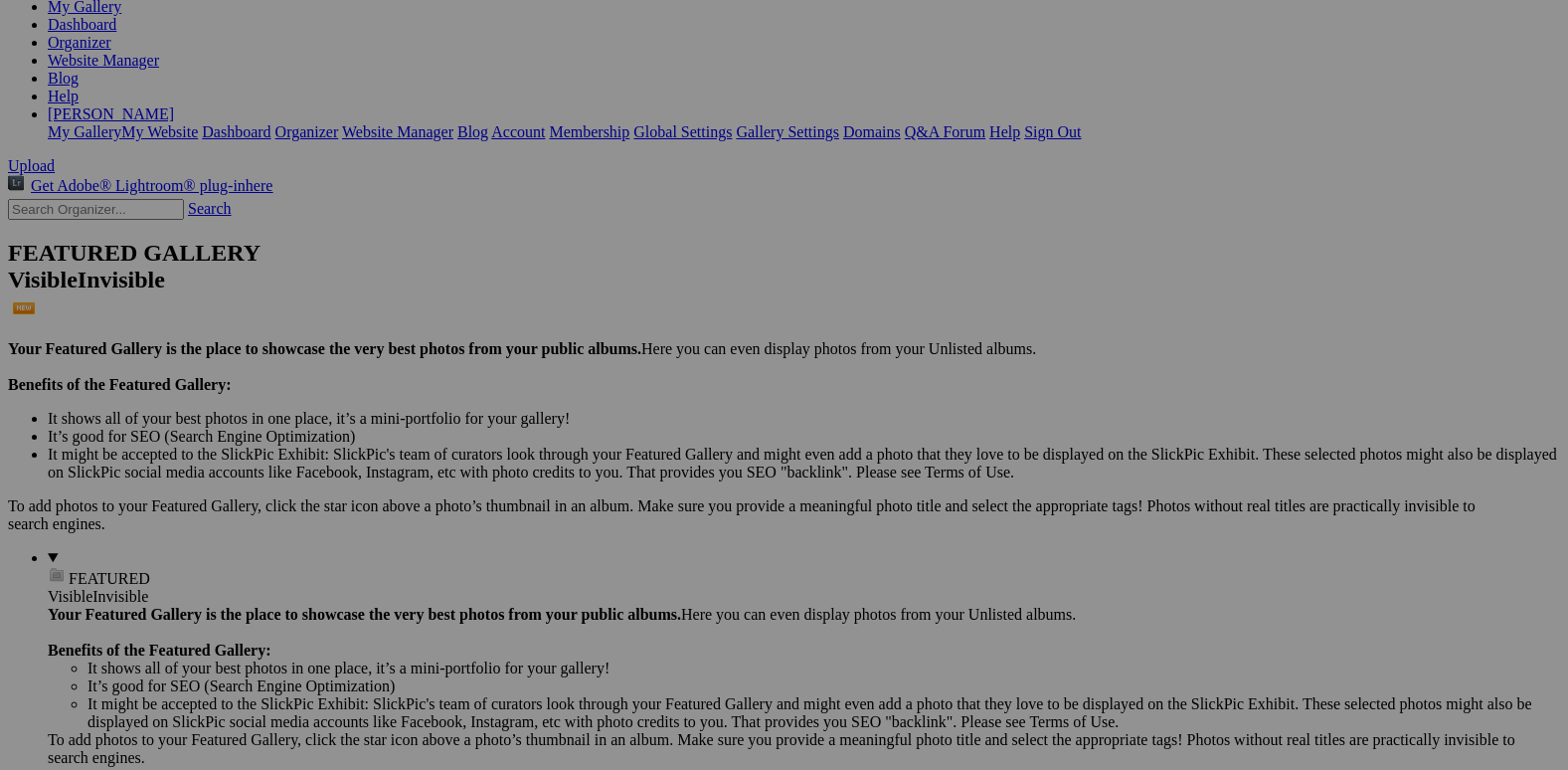
scroll to position [299, 0]
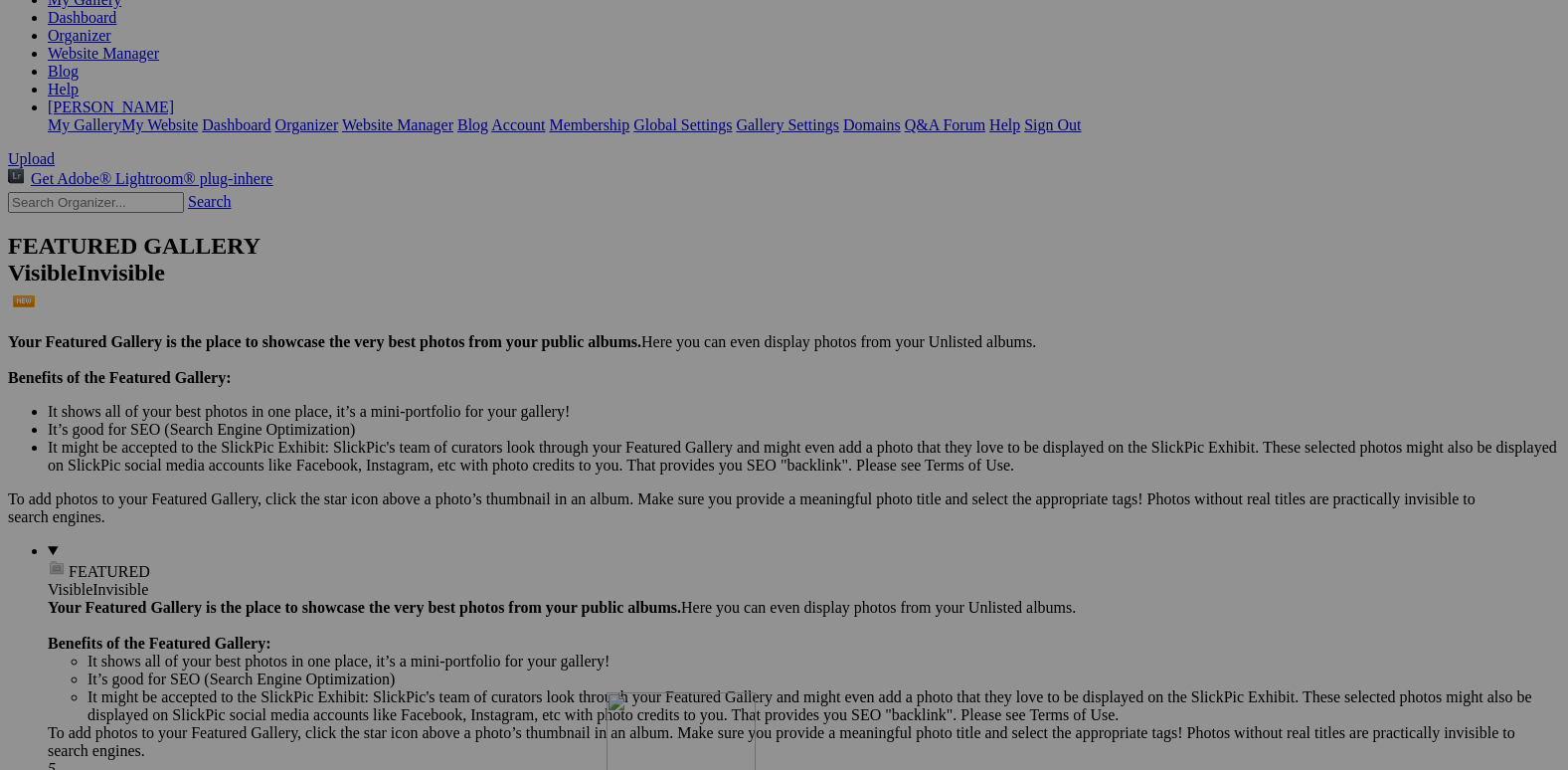
drag, startPoint x: 872, startPoint y: 285, endPoint x: 887, endPoint y: 553, distance: 268.4
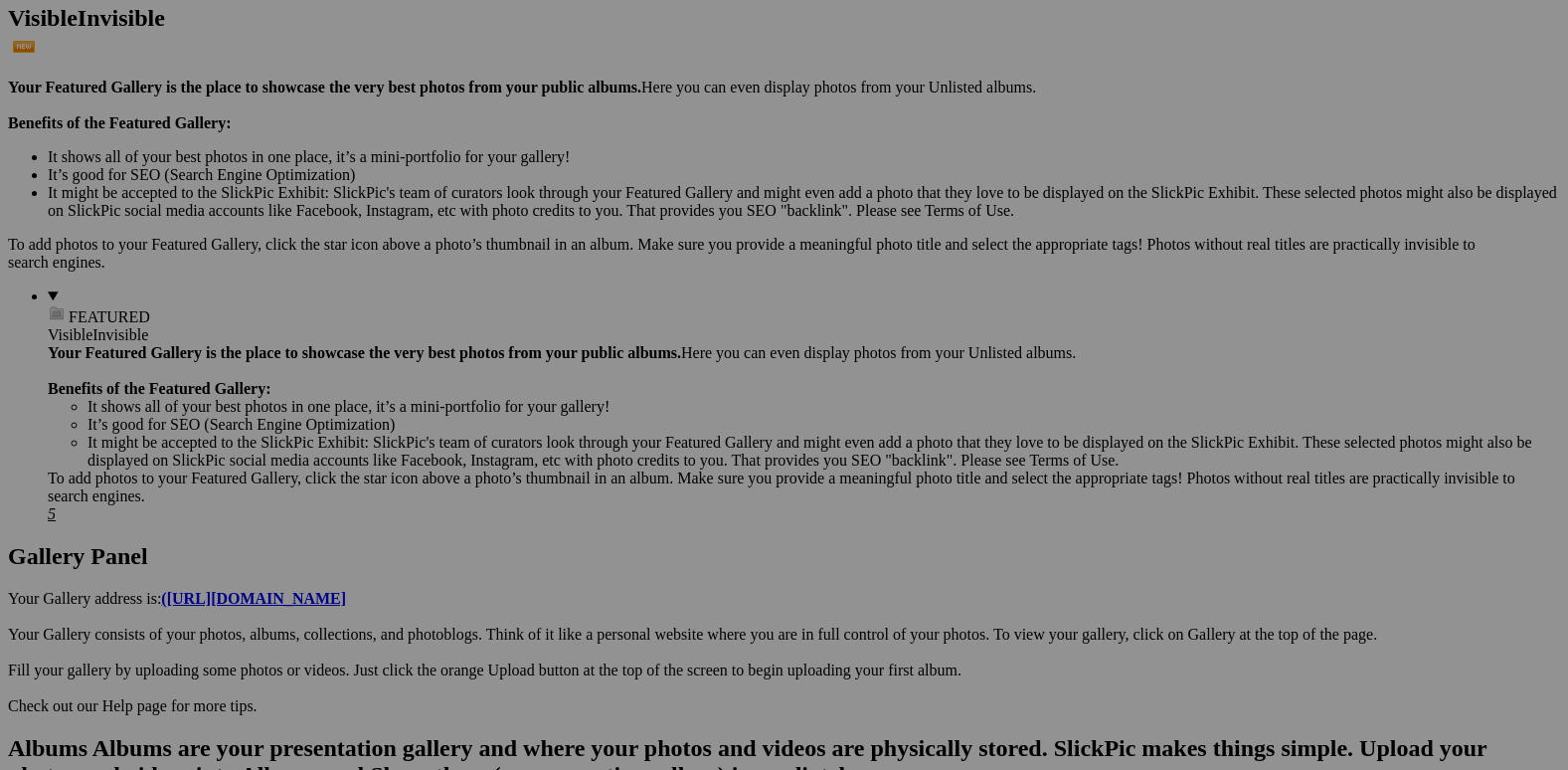
scroll to position [597, 0]
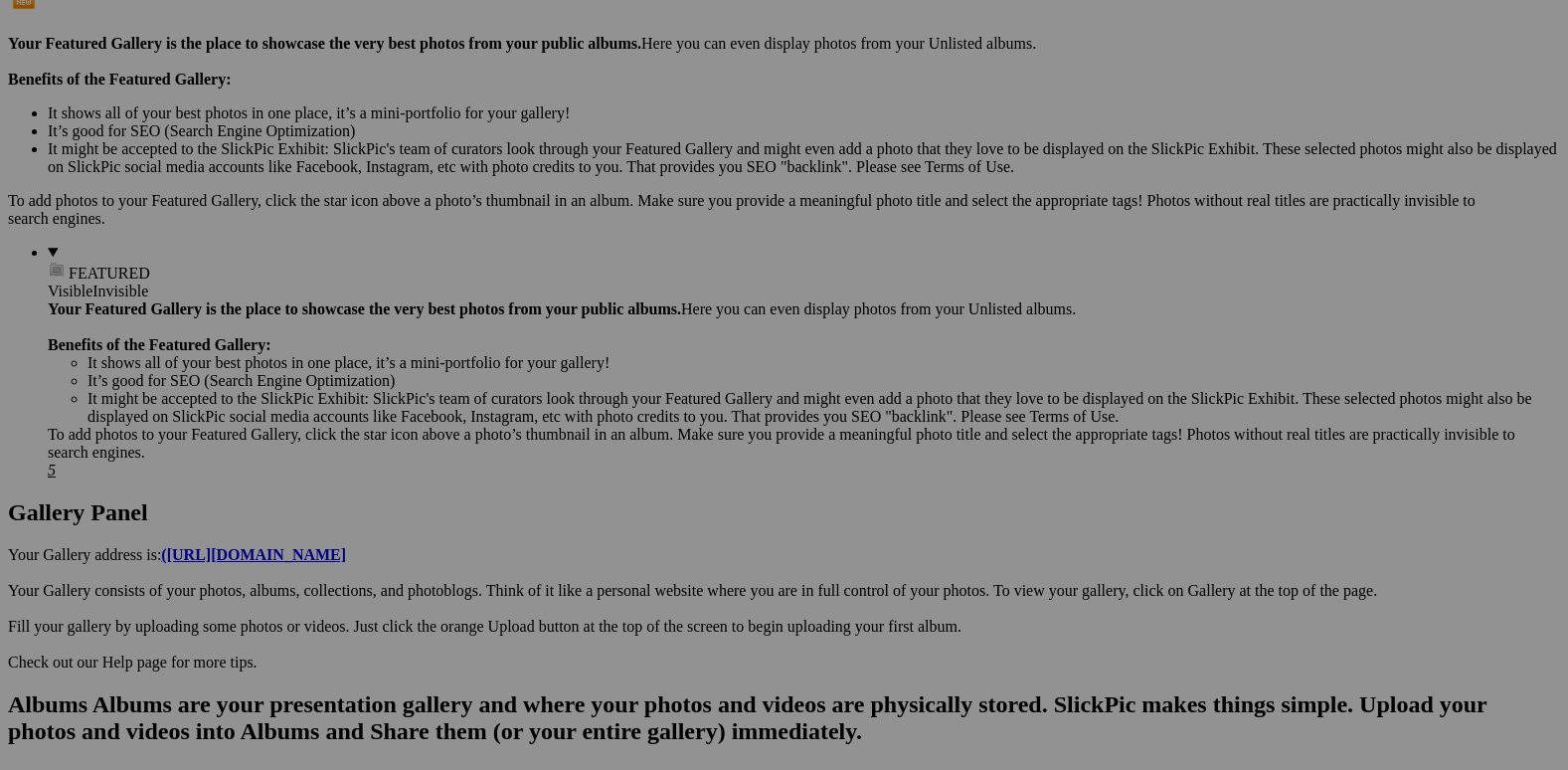
drag, startPoint x: 885, startPoint y: 185, endPoint x: 889, endPoint y: 464, distance: 279.0
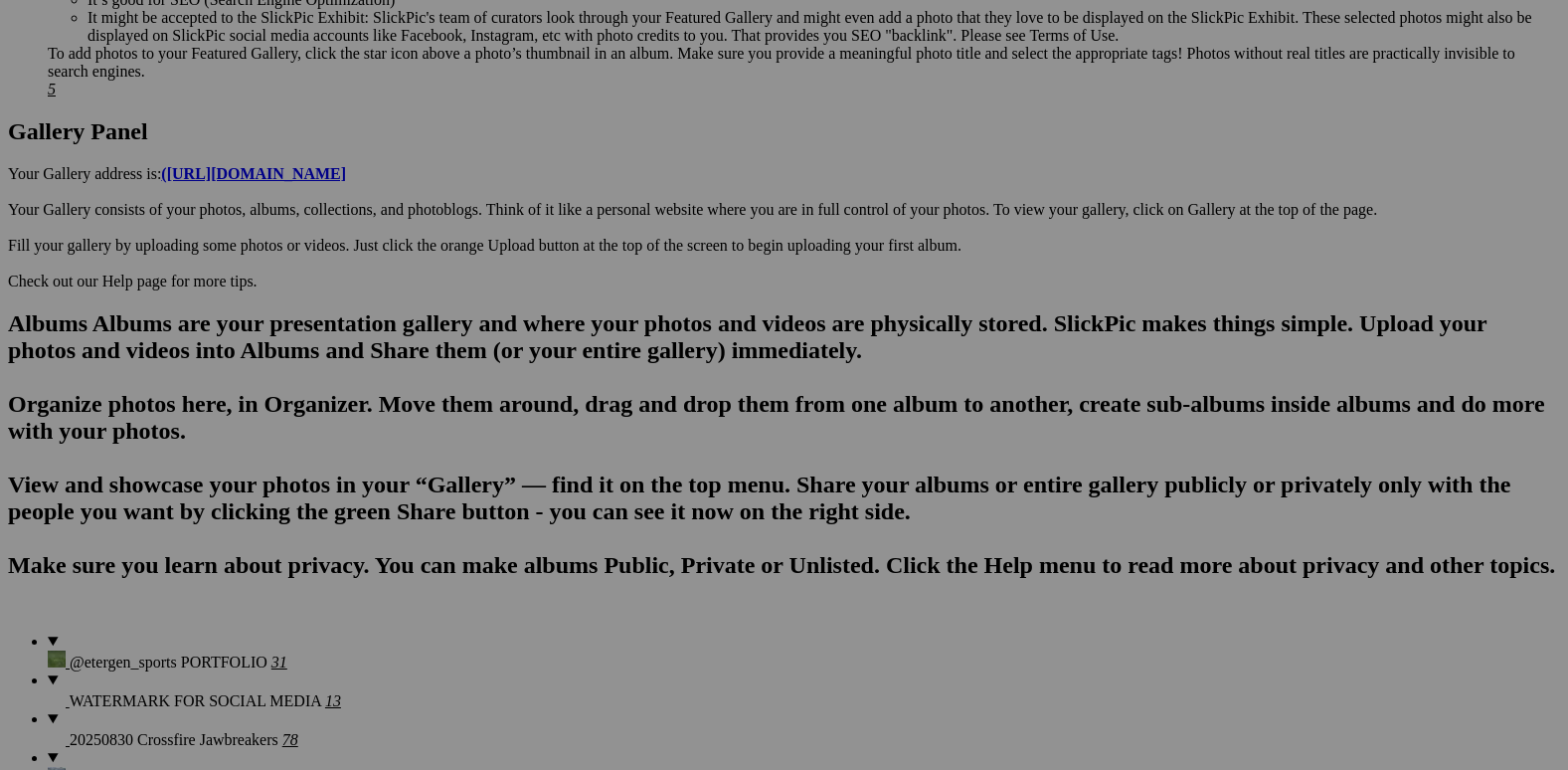
scroll to position [796, 0]
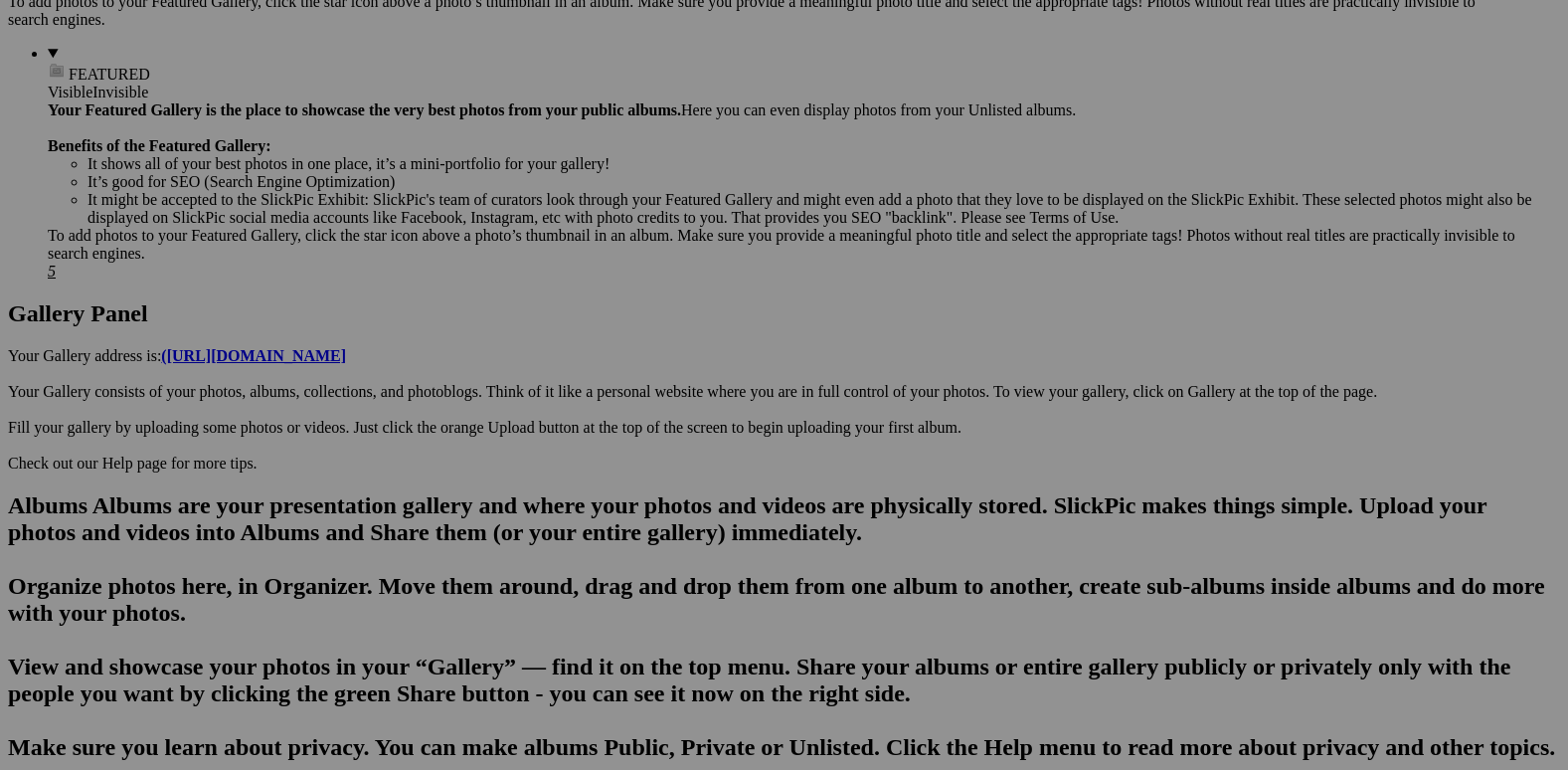
drag, startPoint x: 870, startPoint y: 232, endPoint x: 878, endPoint y: 495, distance: 263.1
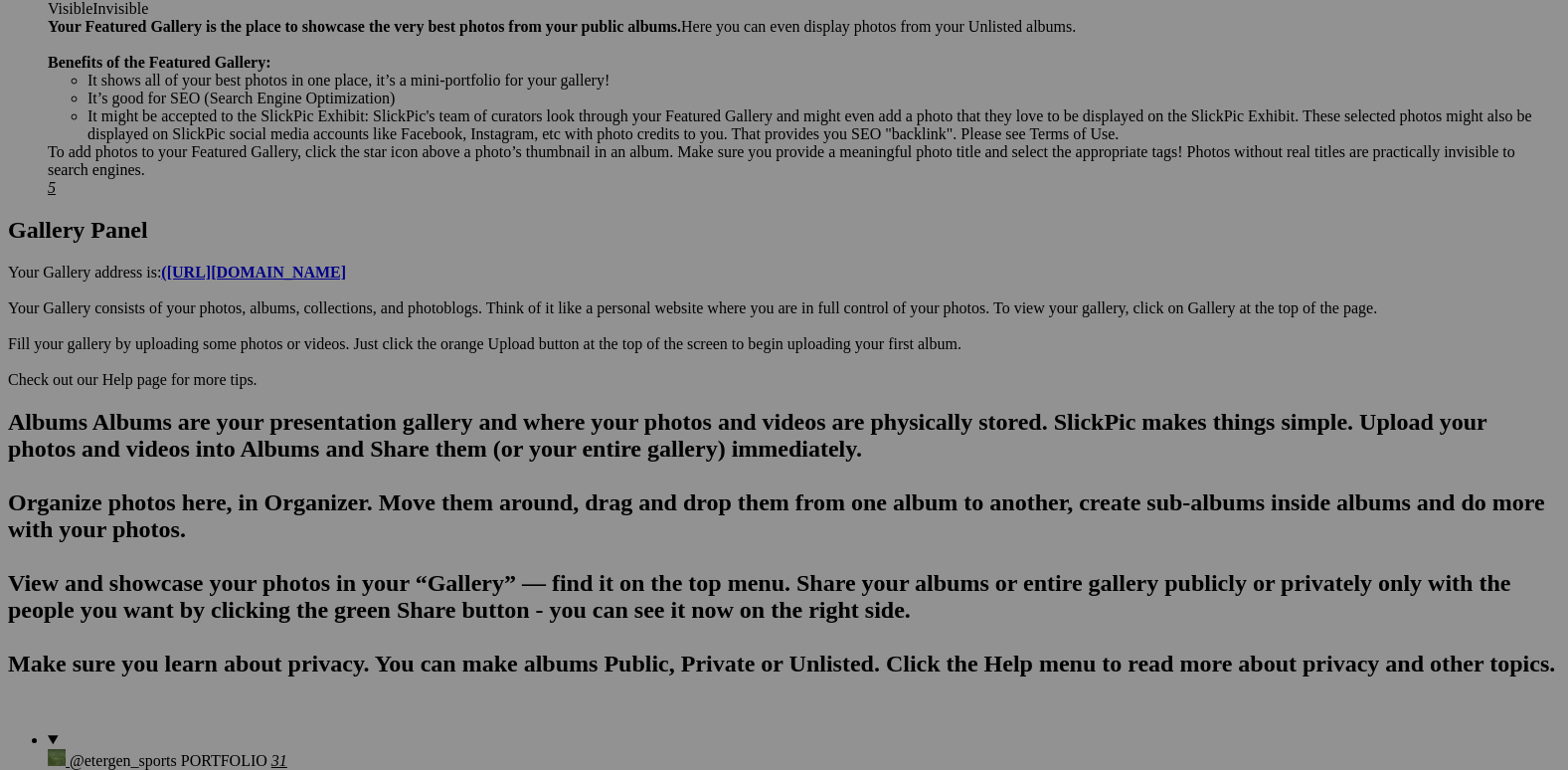
scroll to position [995, 0]
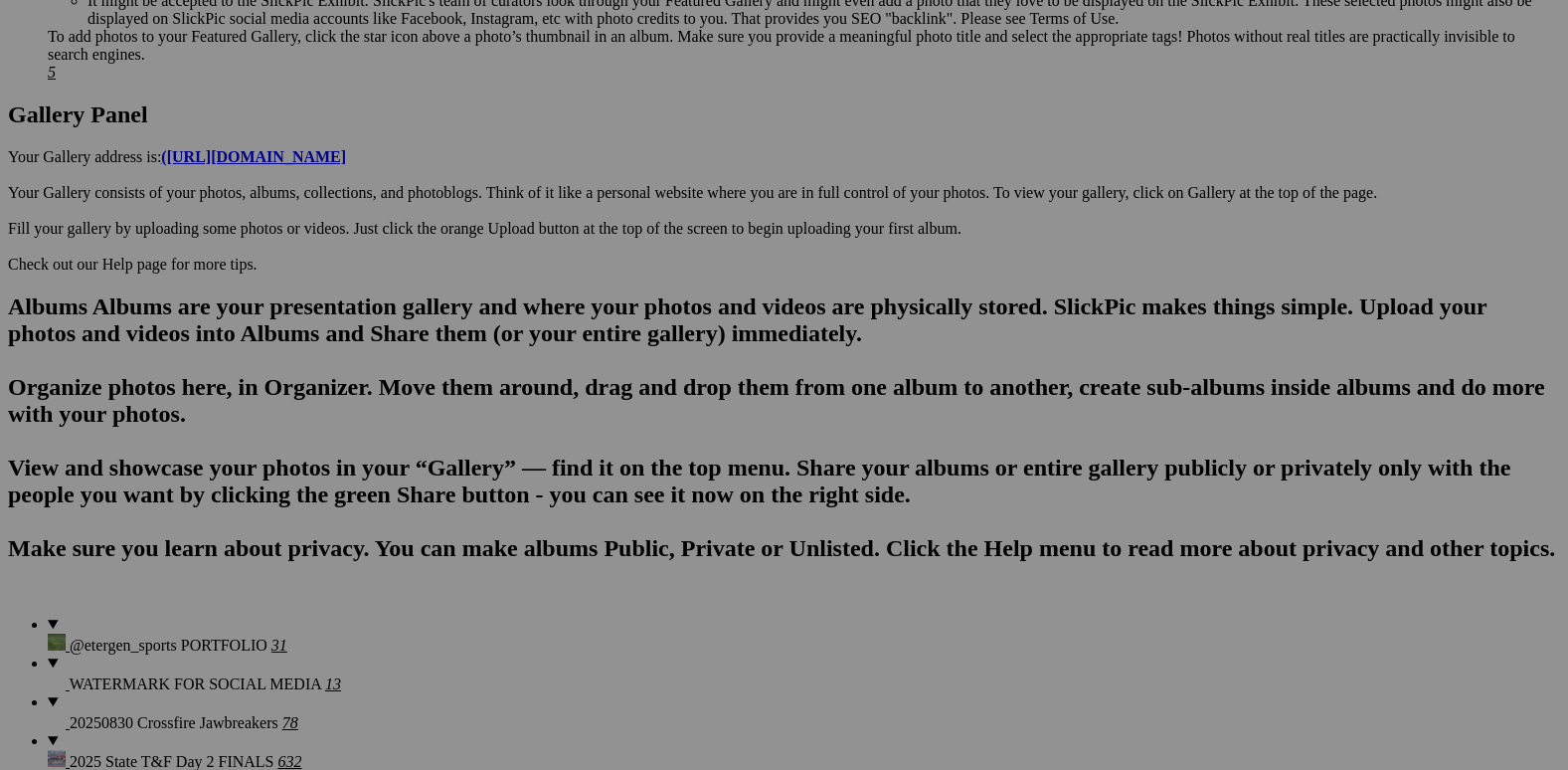
drag, startPoint x: 909, startPoint y: 287, endPoint x: 895, endPoint y: 537, distance: 250.4
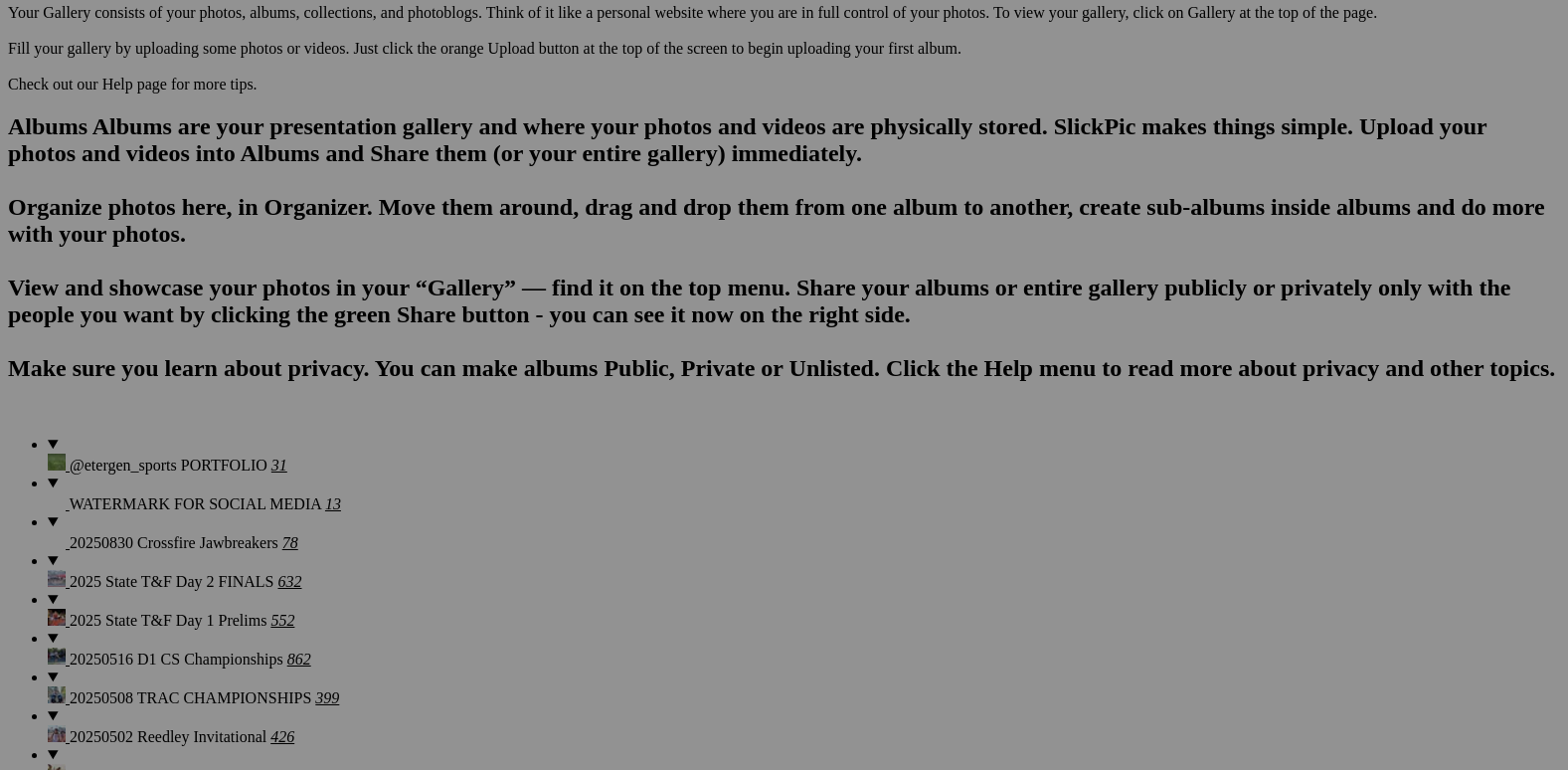
scroll to position [1193, 0]
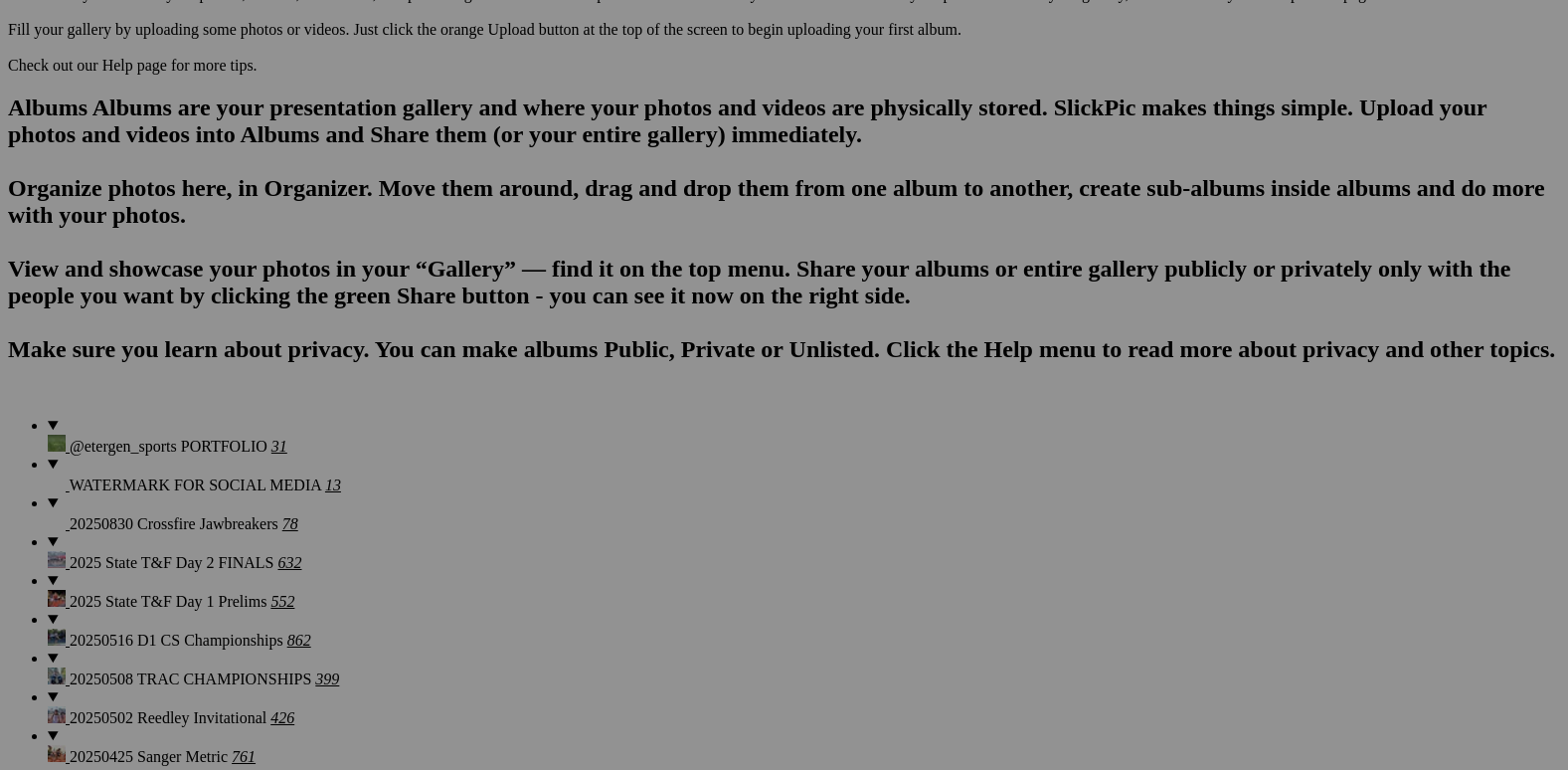
drag, startPoint x: 892, startPoint y: 327, endPoint x: 879, endPoint y: 508, distance: 181.5
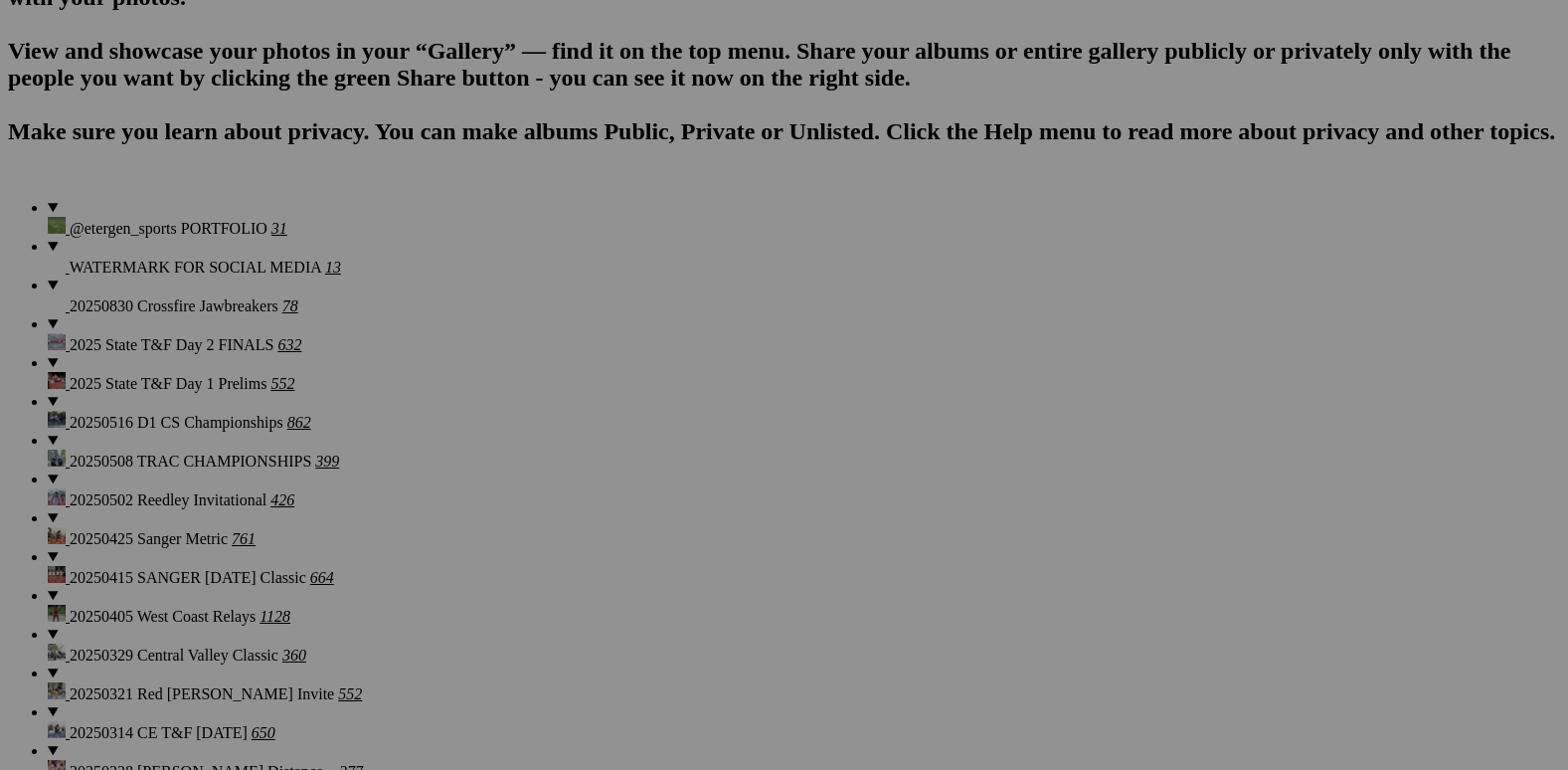
scroll to position [1492, 0]
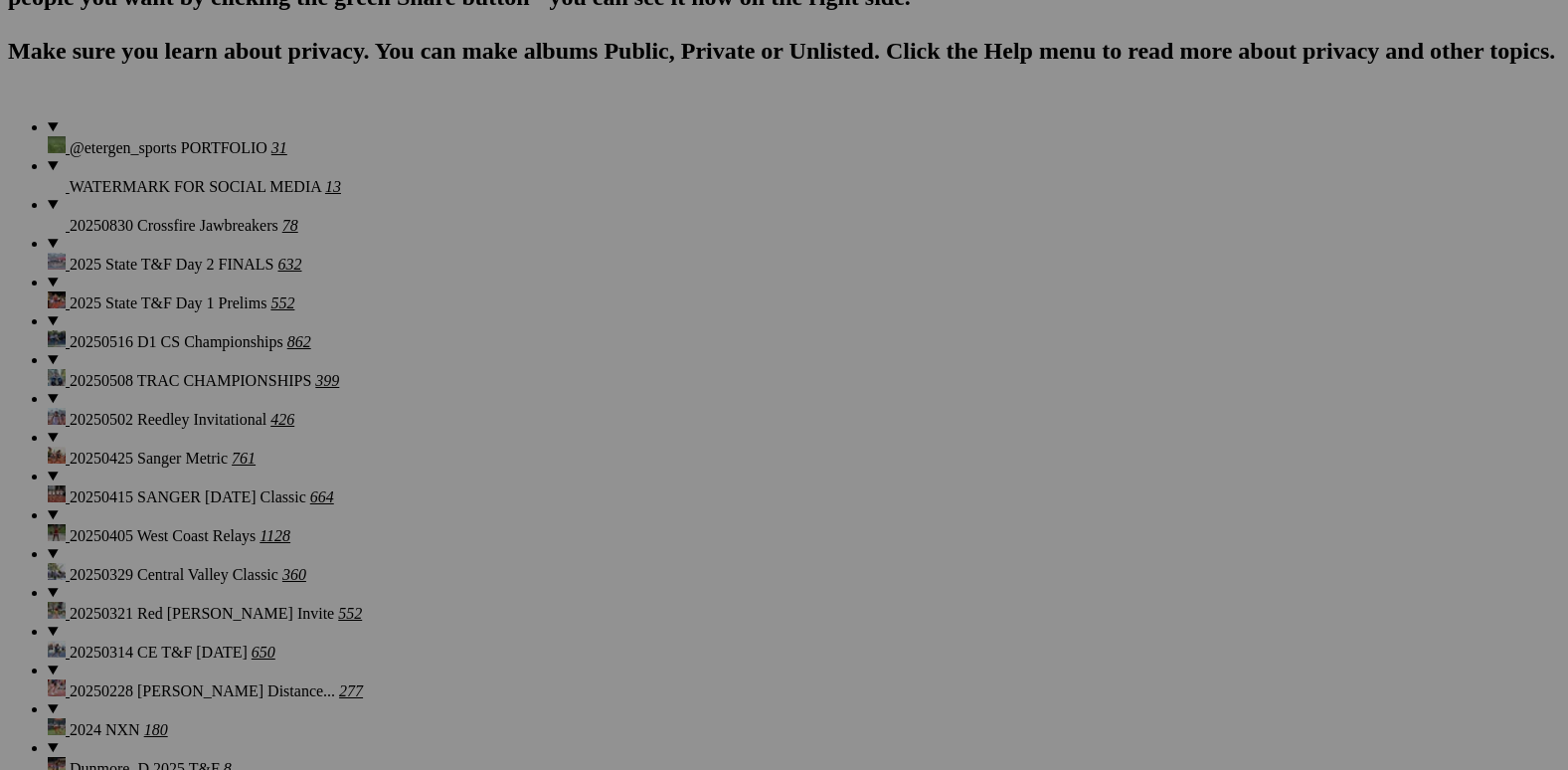
drag, startPoint x: 900, startPoint y: 261, endPoint x: 884, endPoint y: 443, distance: 182.7
drag, startPoint x: 905, startPoint y: 517, endPoint x: 720, endPoint y: 494, distance: 186.4
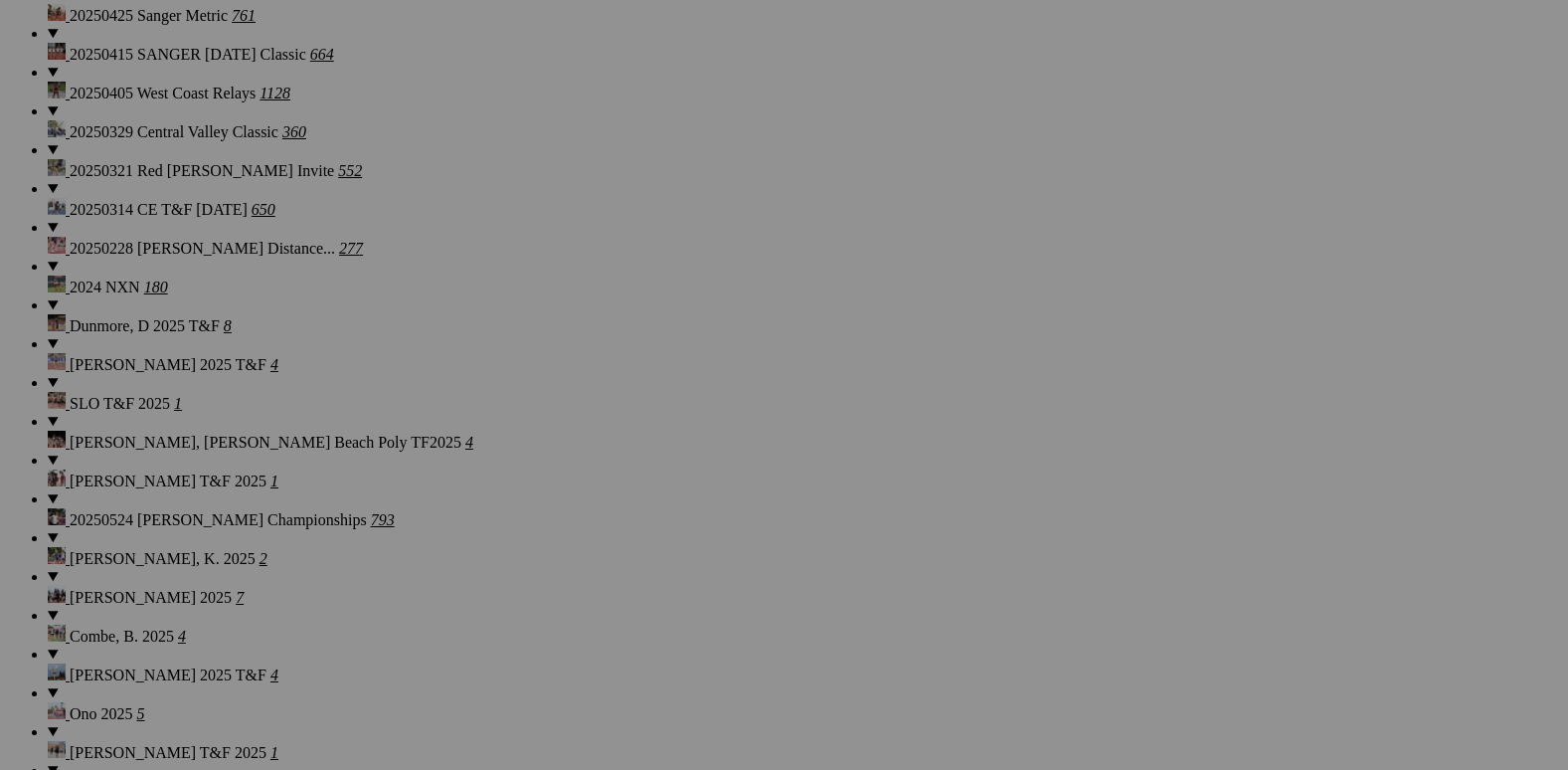
scroll to position [1890, 0]
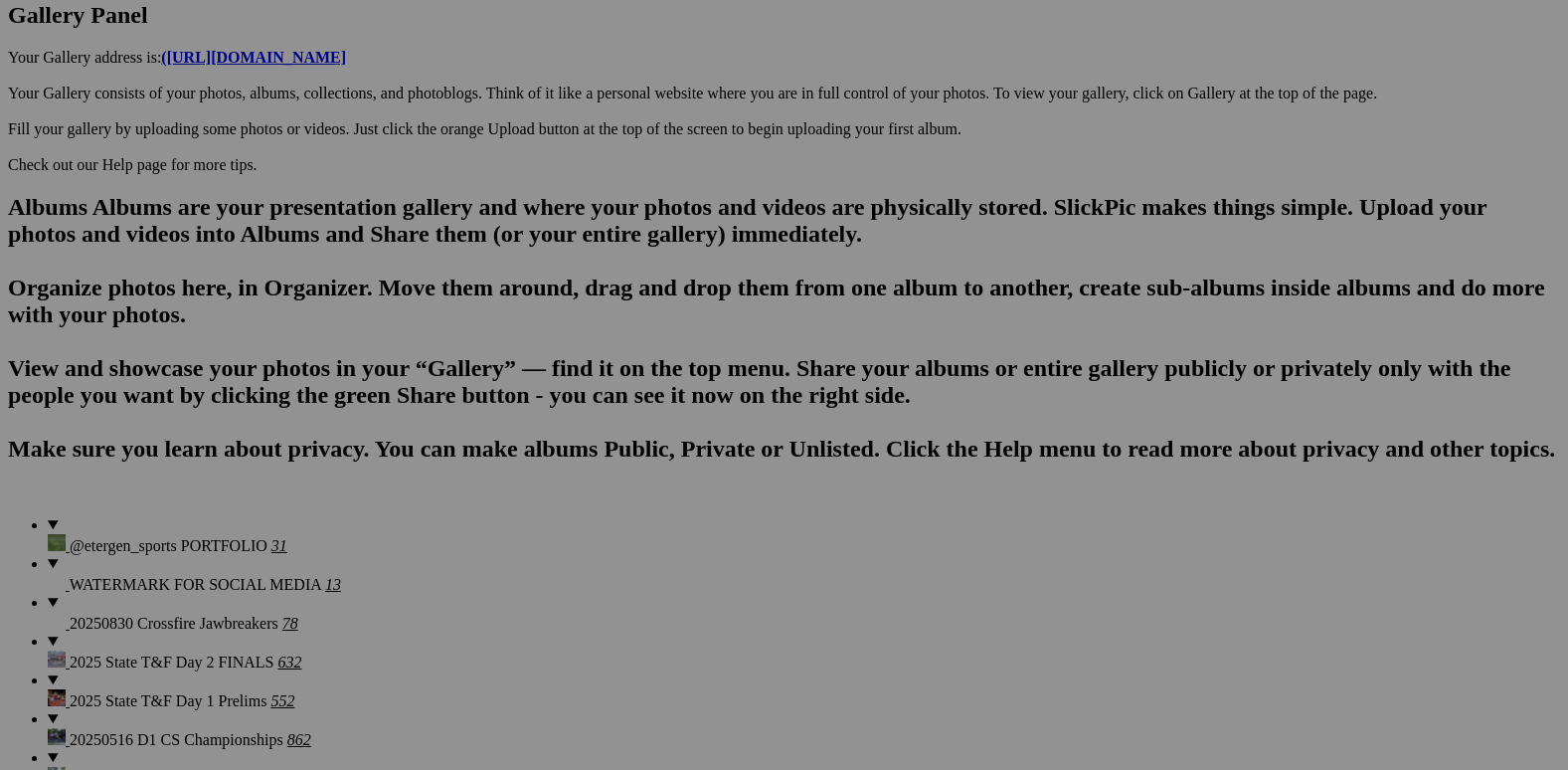
scroll to position [1492, 0]
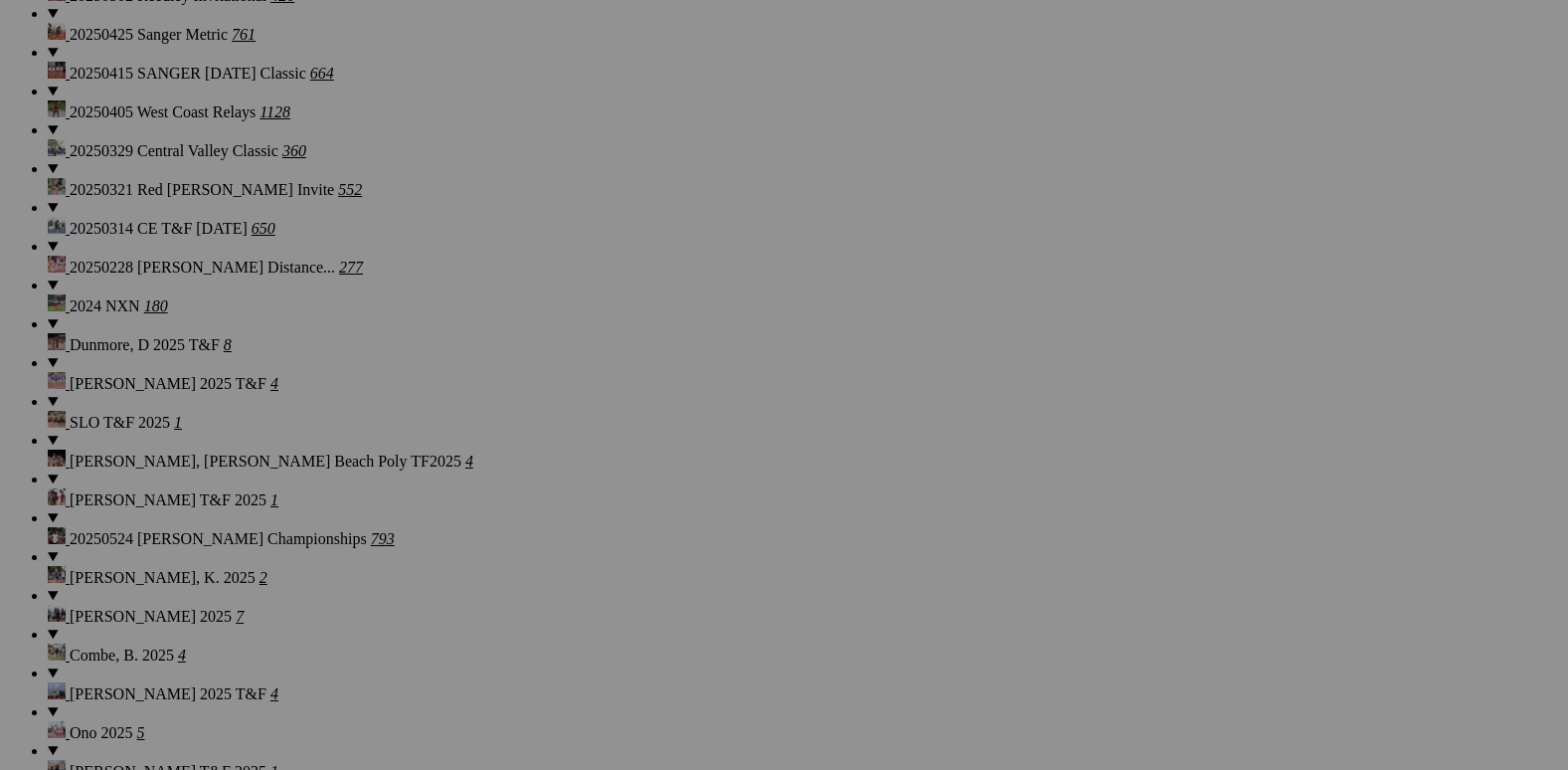
scroll to position [1691, 0]
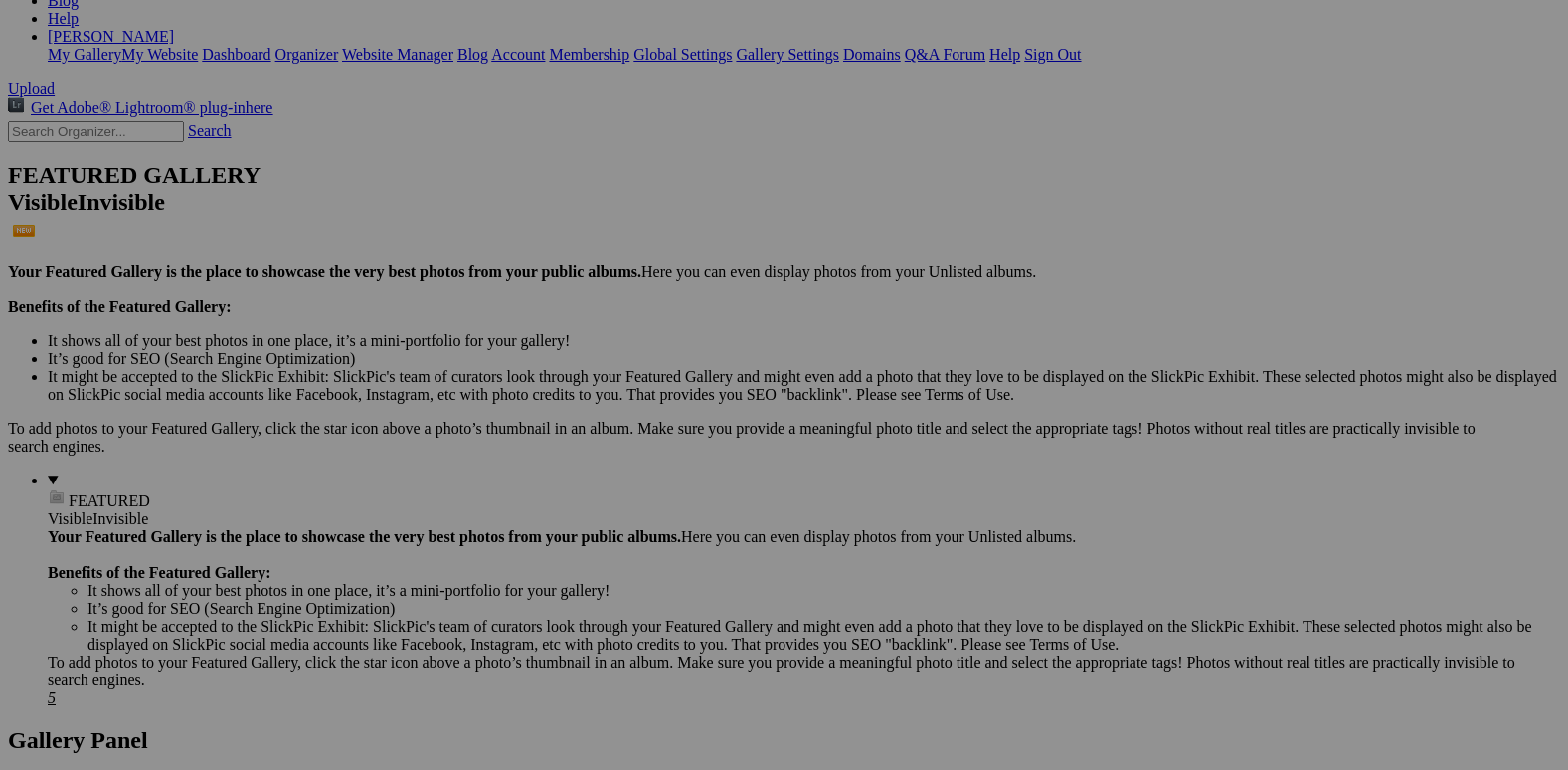
scroll to position [0, 0]
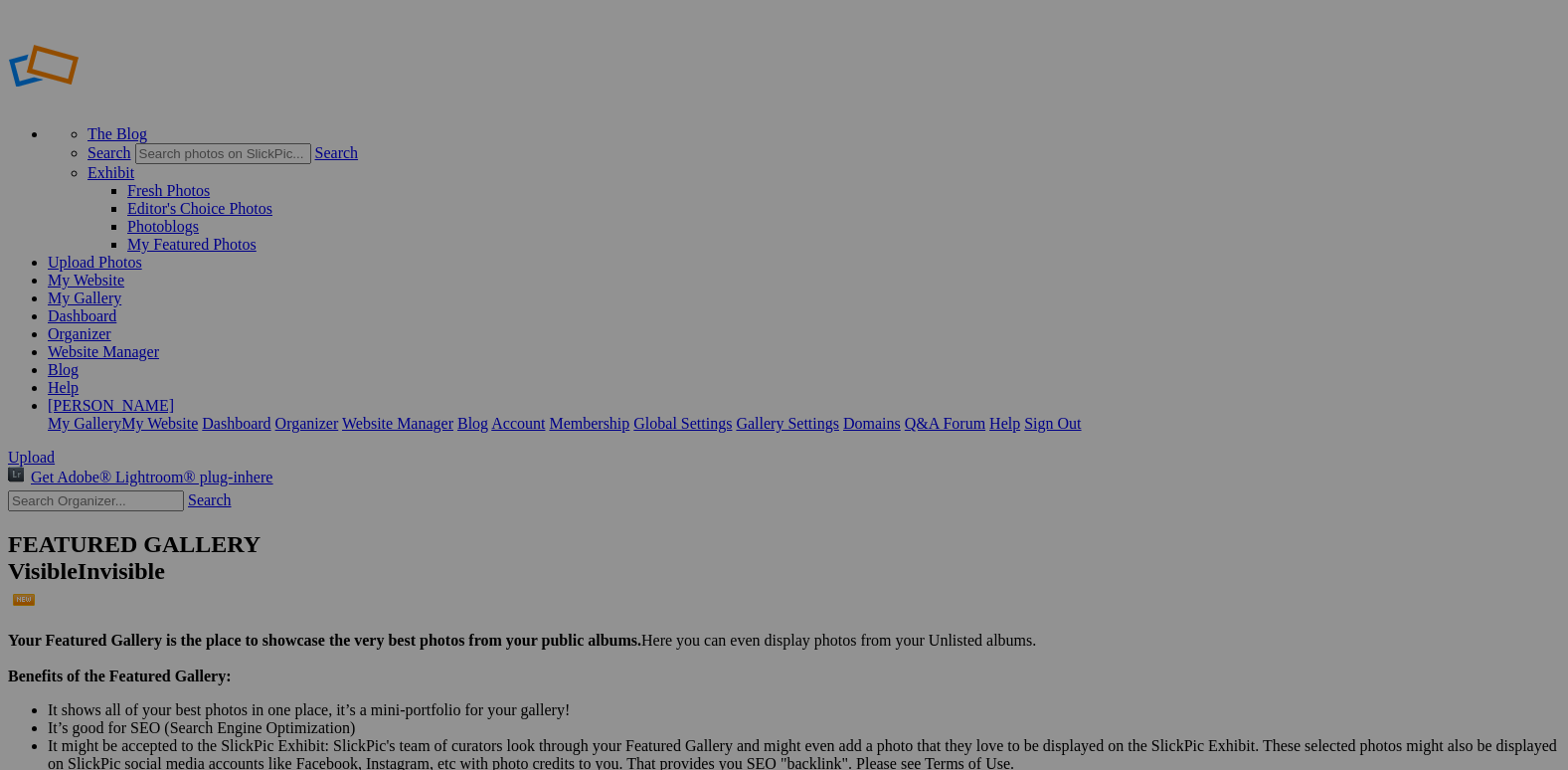
click at [603, 458] on span "Yes" at bounding box center [591, 461] width 23 height 17
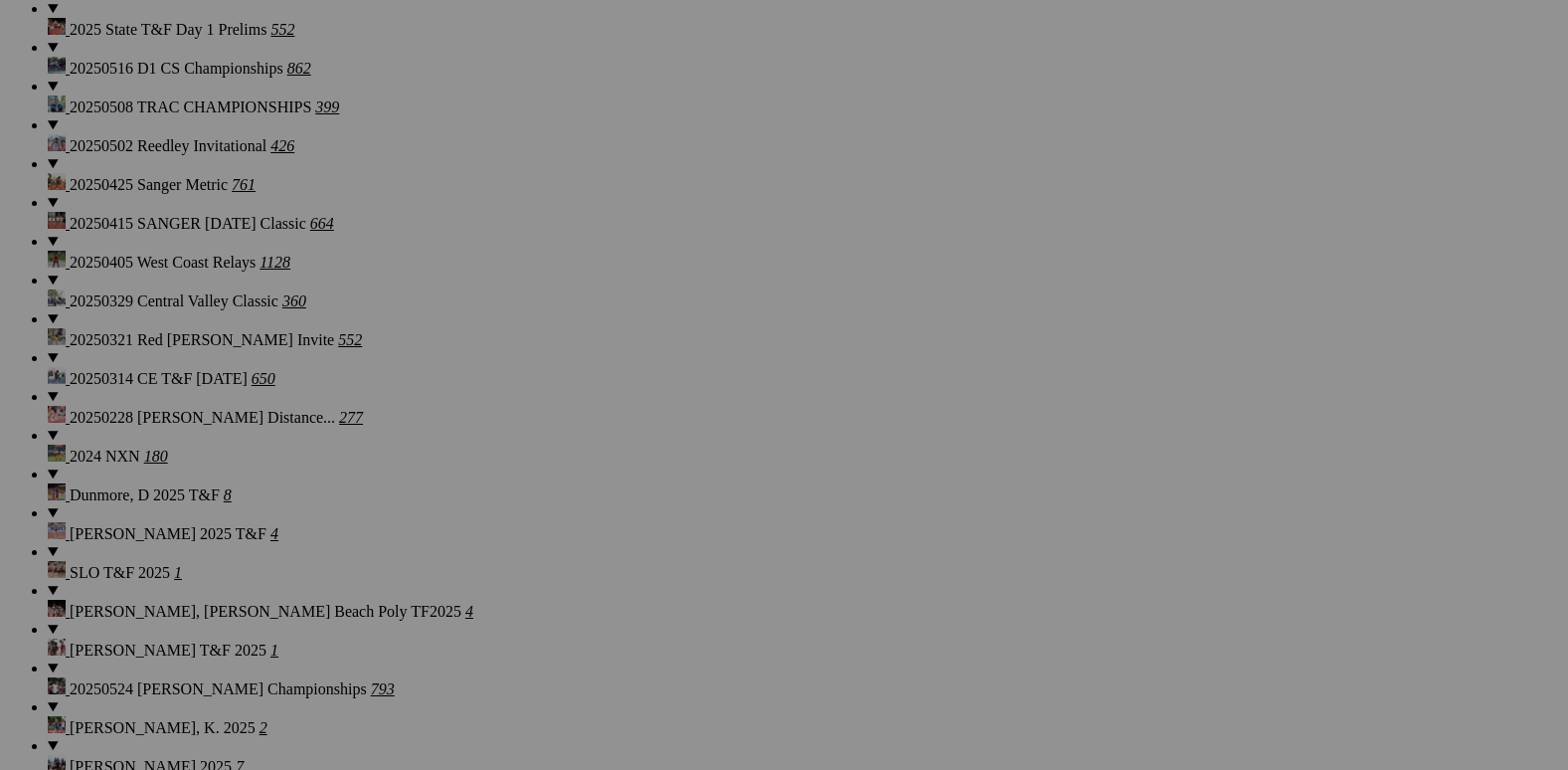
scroll to position [1791, 0]
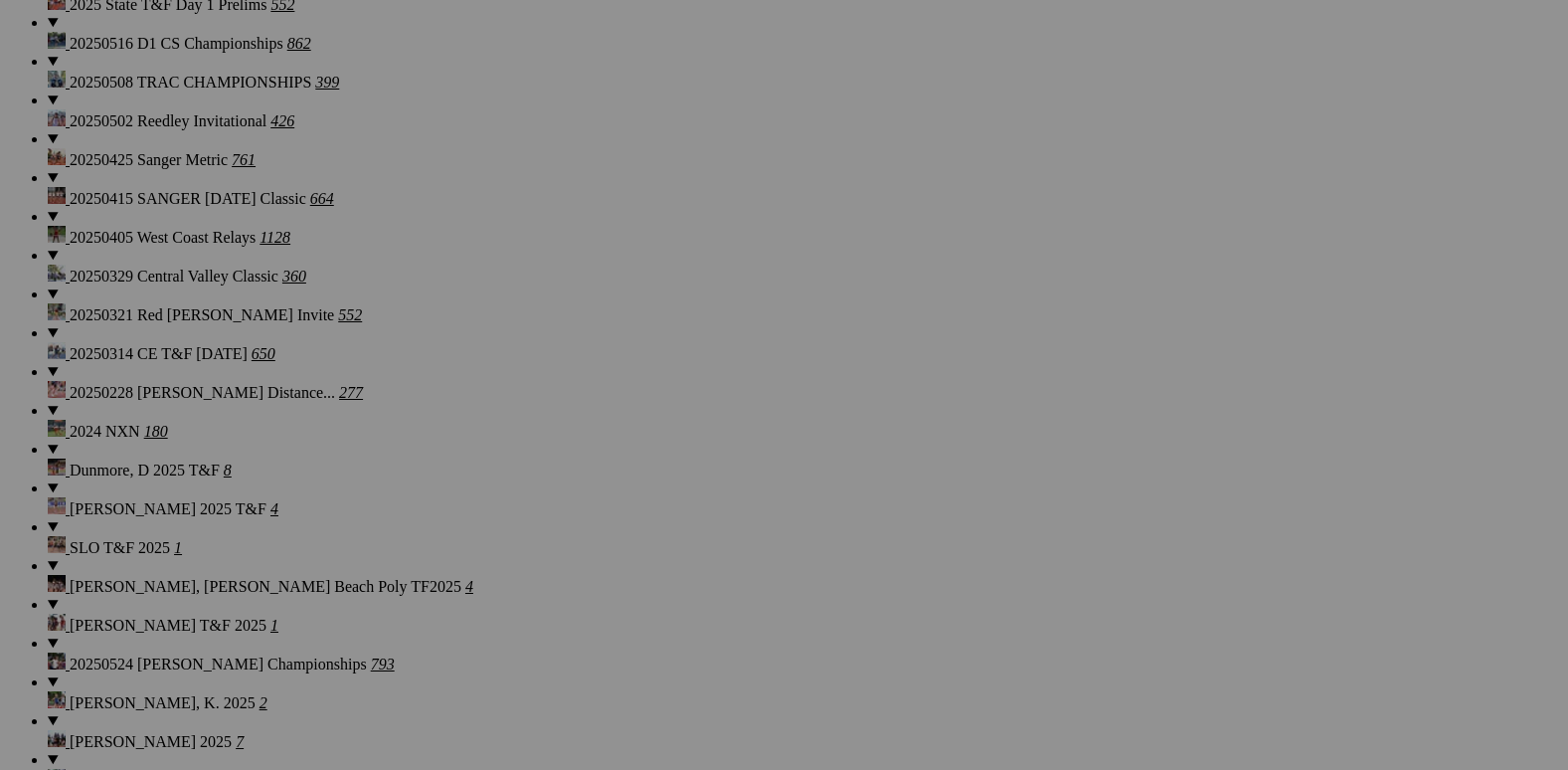
click at [536, 354] on link at bounding box center [536, 354] width 0 height 0
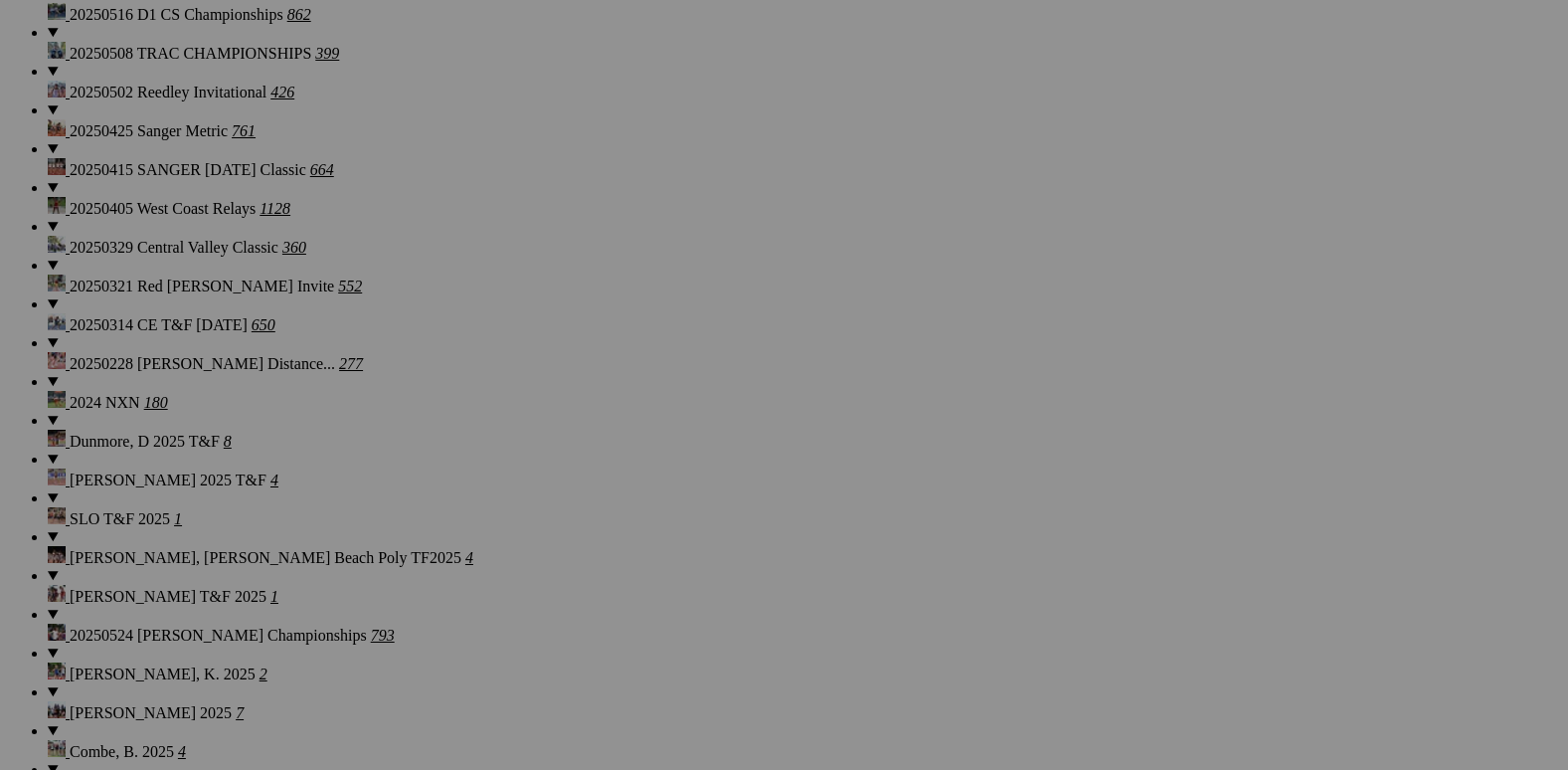
scroll to position [1492, 0]
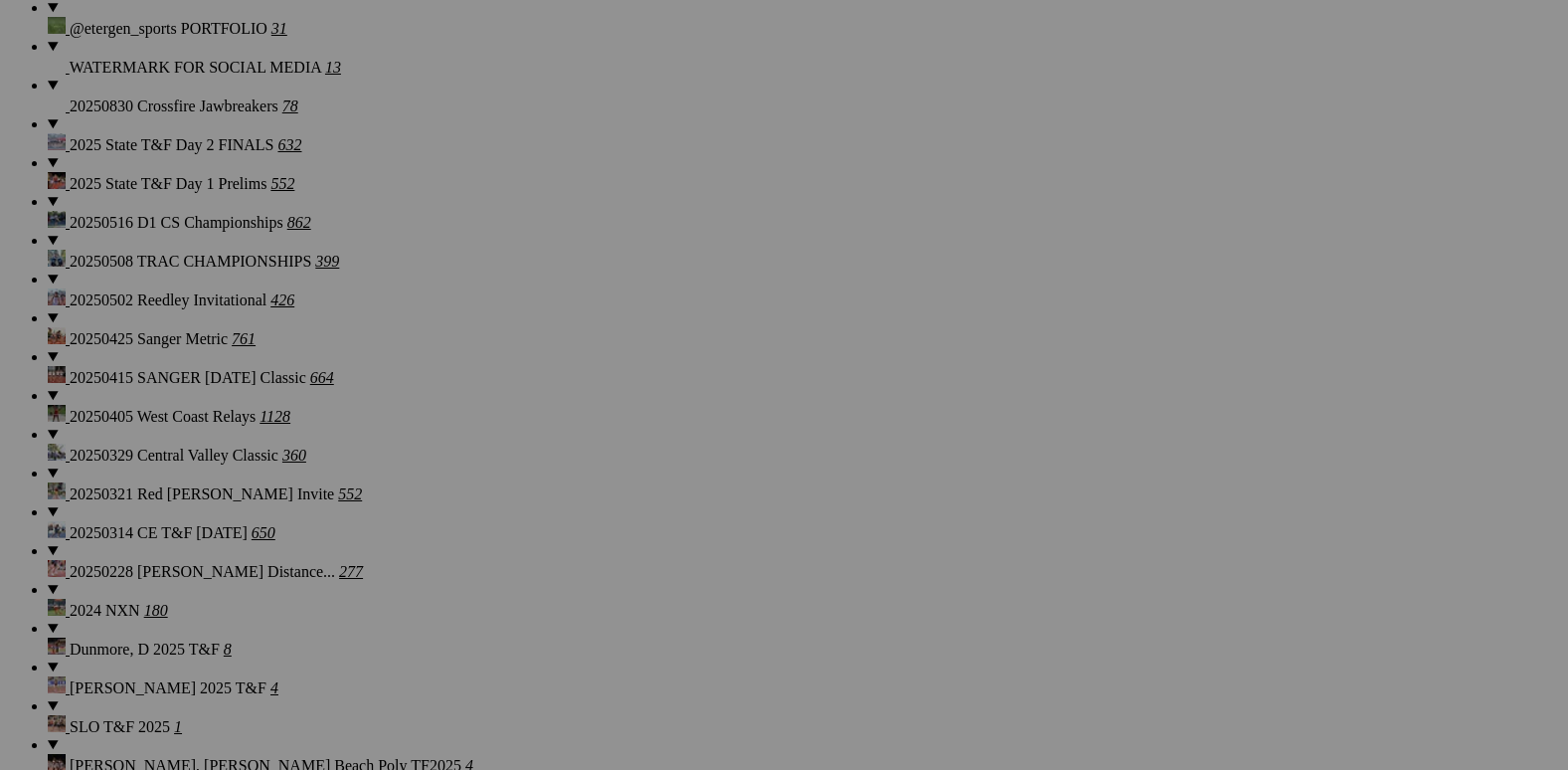
scroll to position [1691, 0]
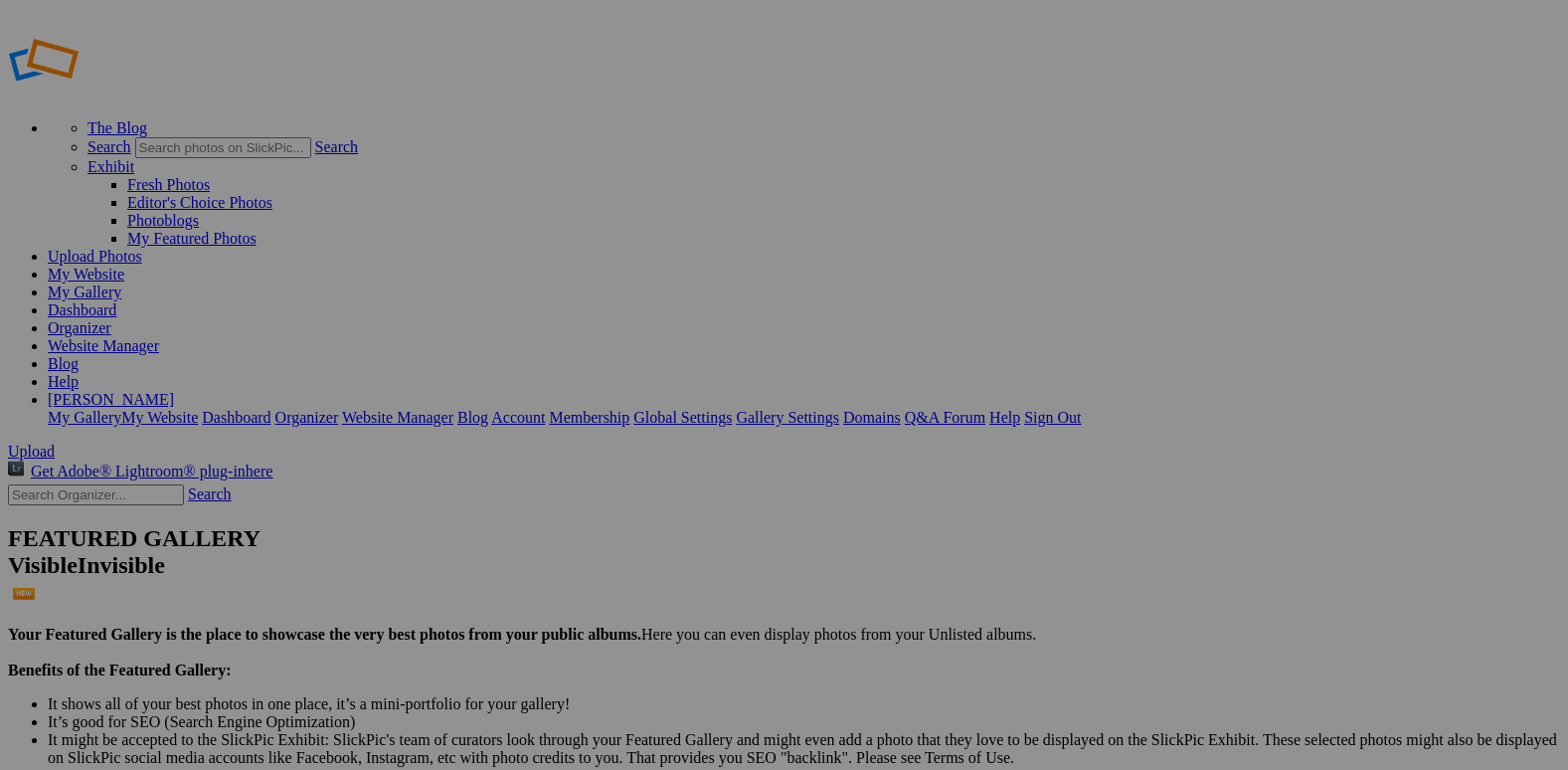
scroll to position [0, 0]
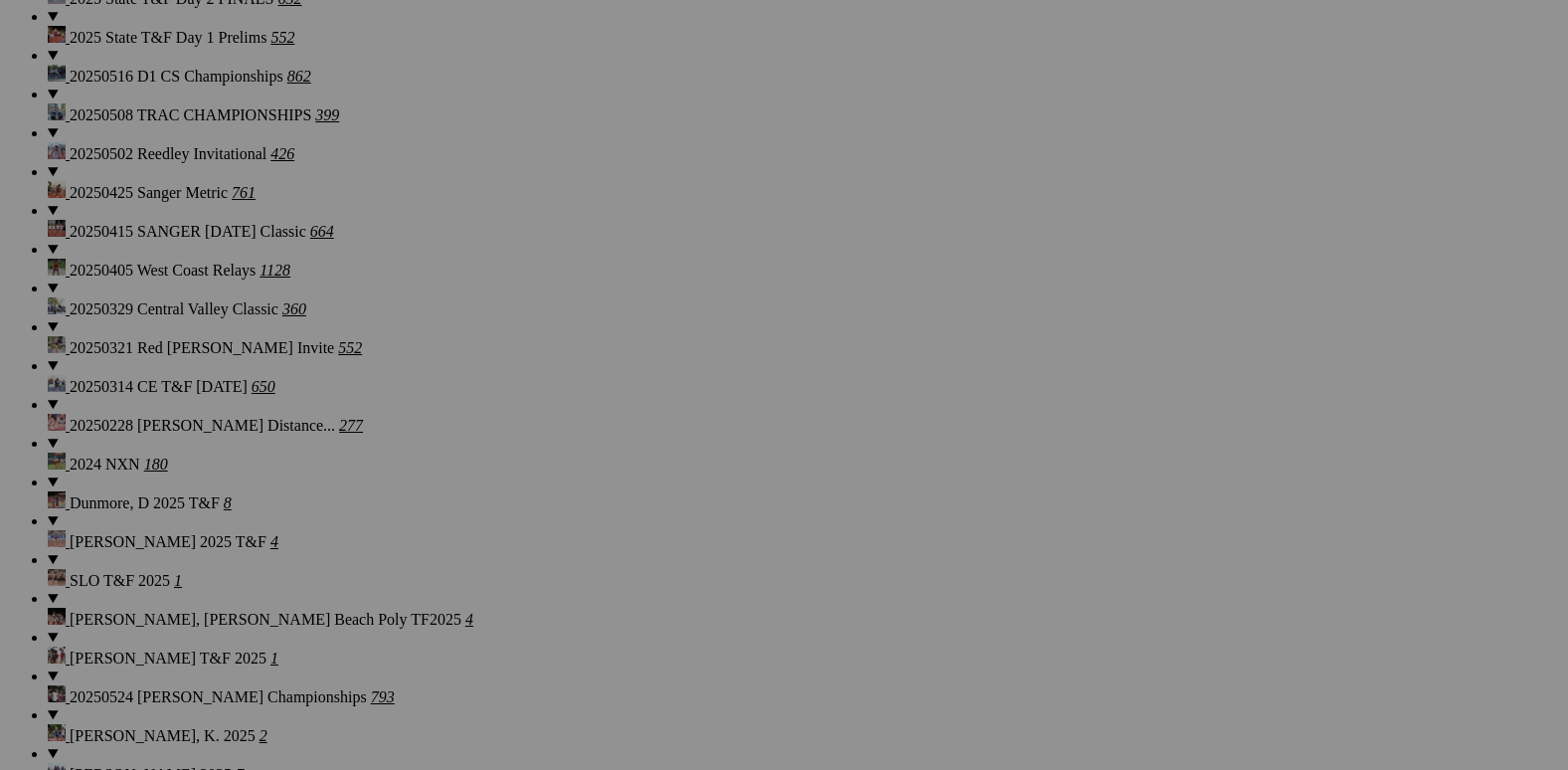
scroll to position [1791, 0]
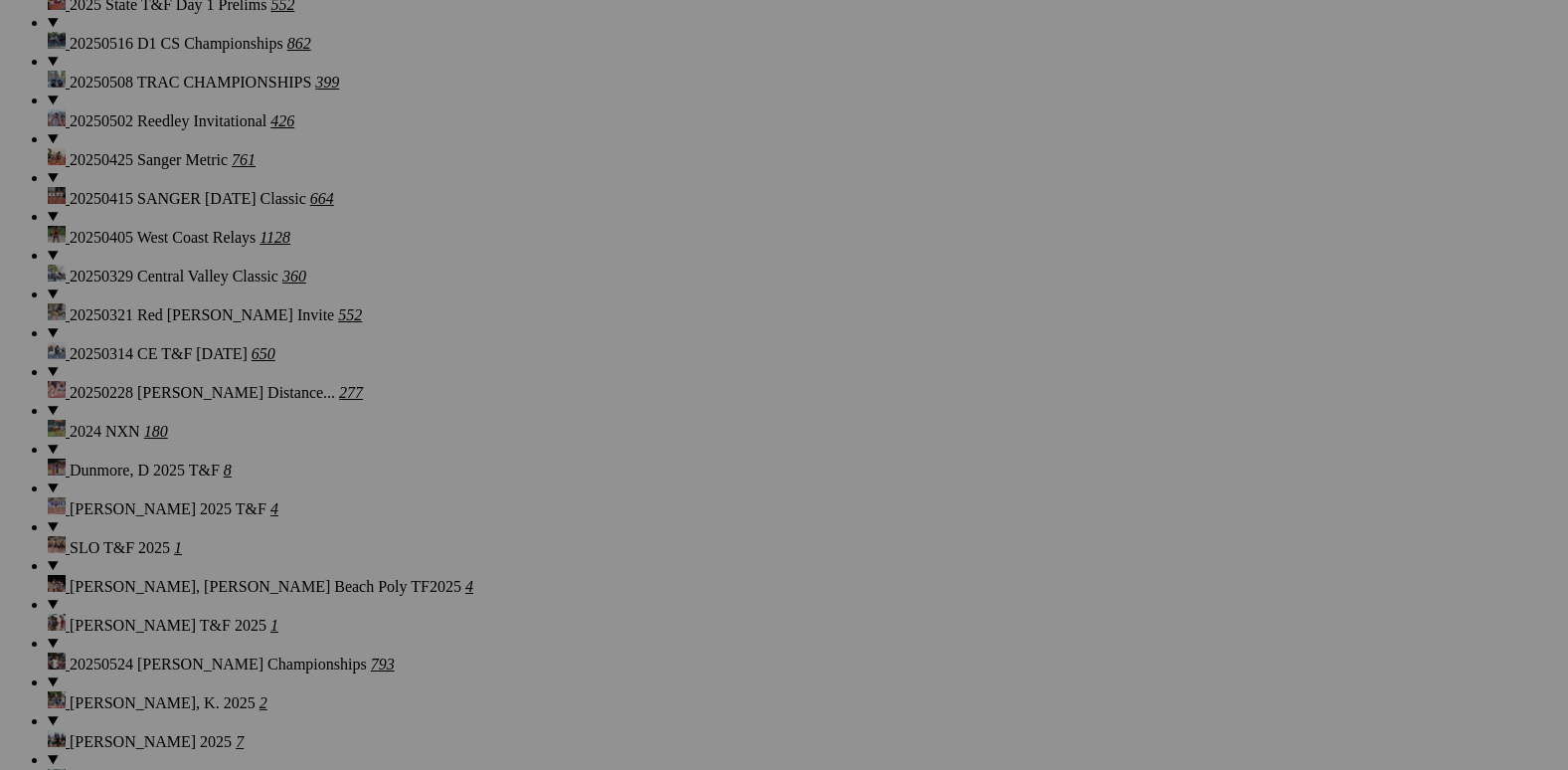
click at [603, 453] on span "Yes" at bounding box center [591, 461] width 23 height 17
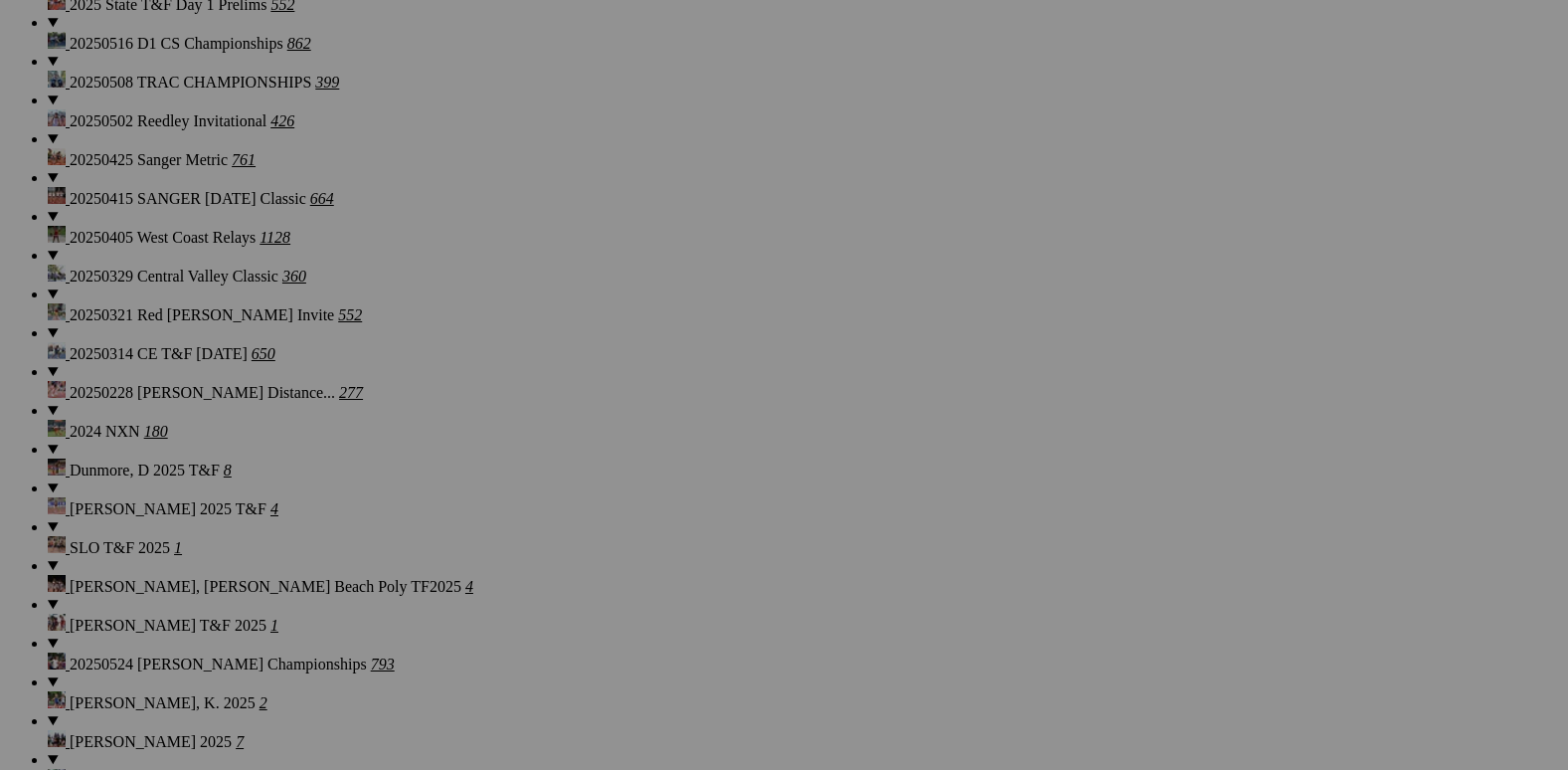
click at [580, 467] on span "Cancel" at bounding box center [558, 461] width 44 height 17
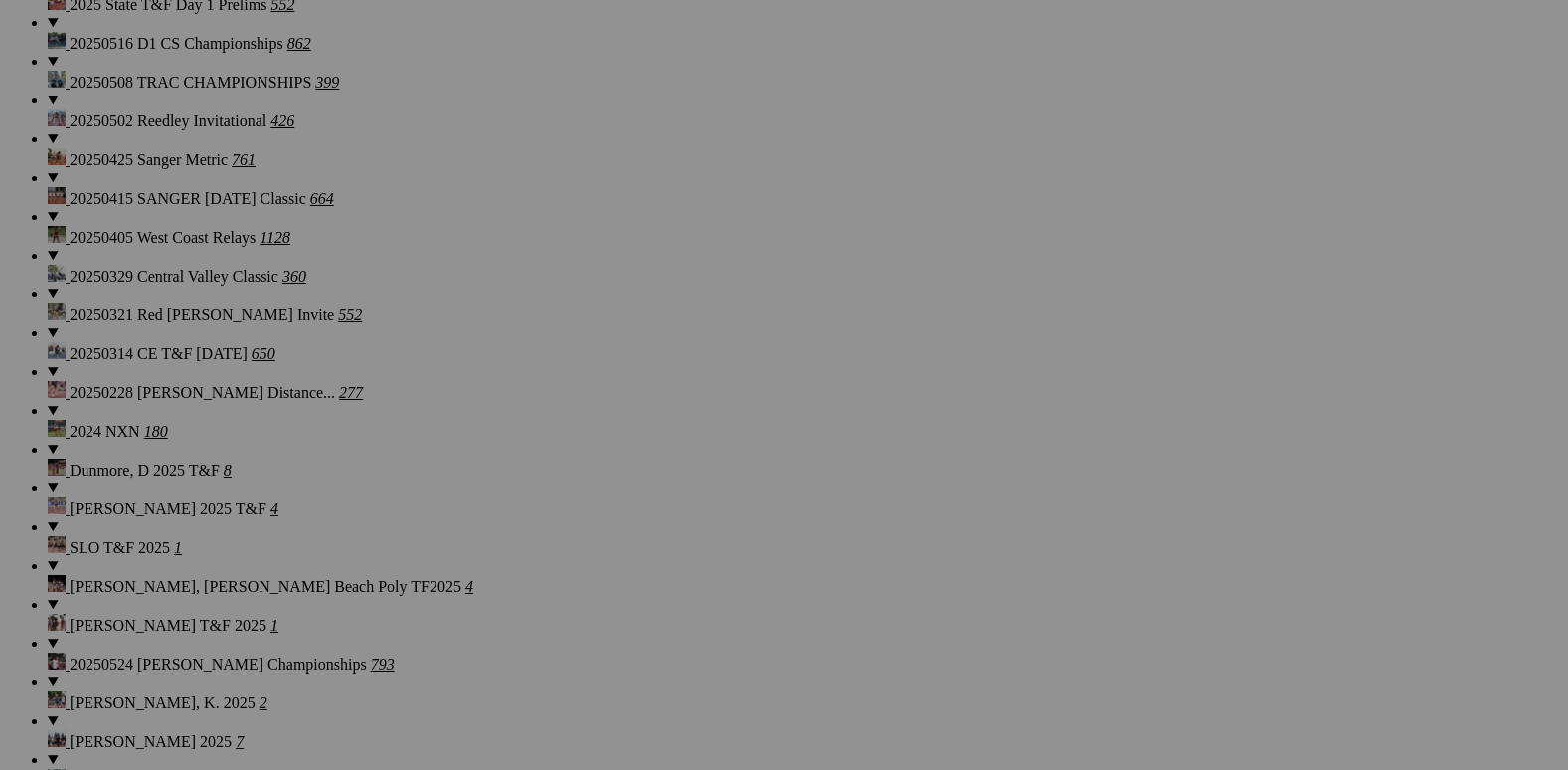
click at [603, 455] on link "Yes" at bounding box center [591, 461] width 23 height 17
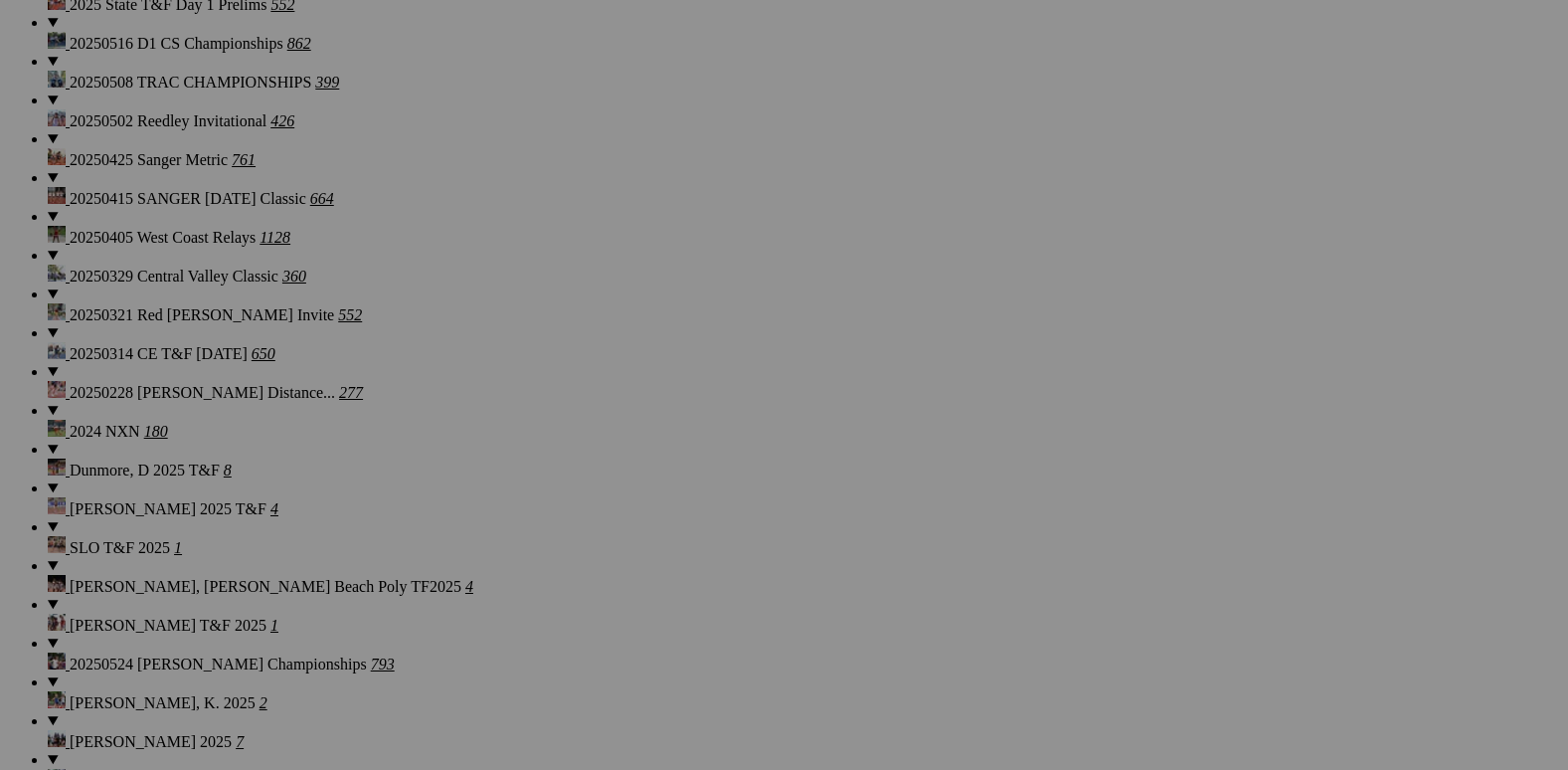
click at [603, 457] on span "Yes" at bounding box center [591, 461] width 23 height 17
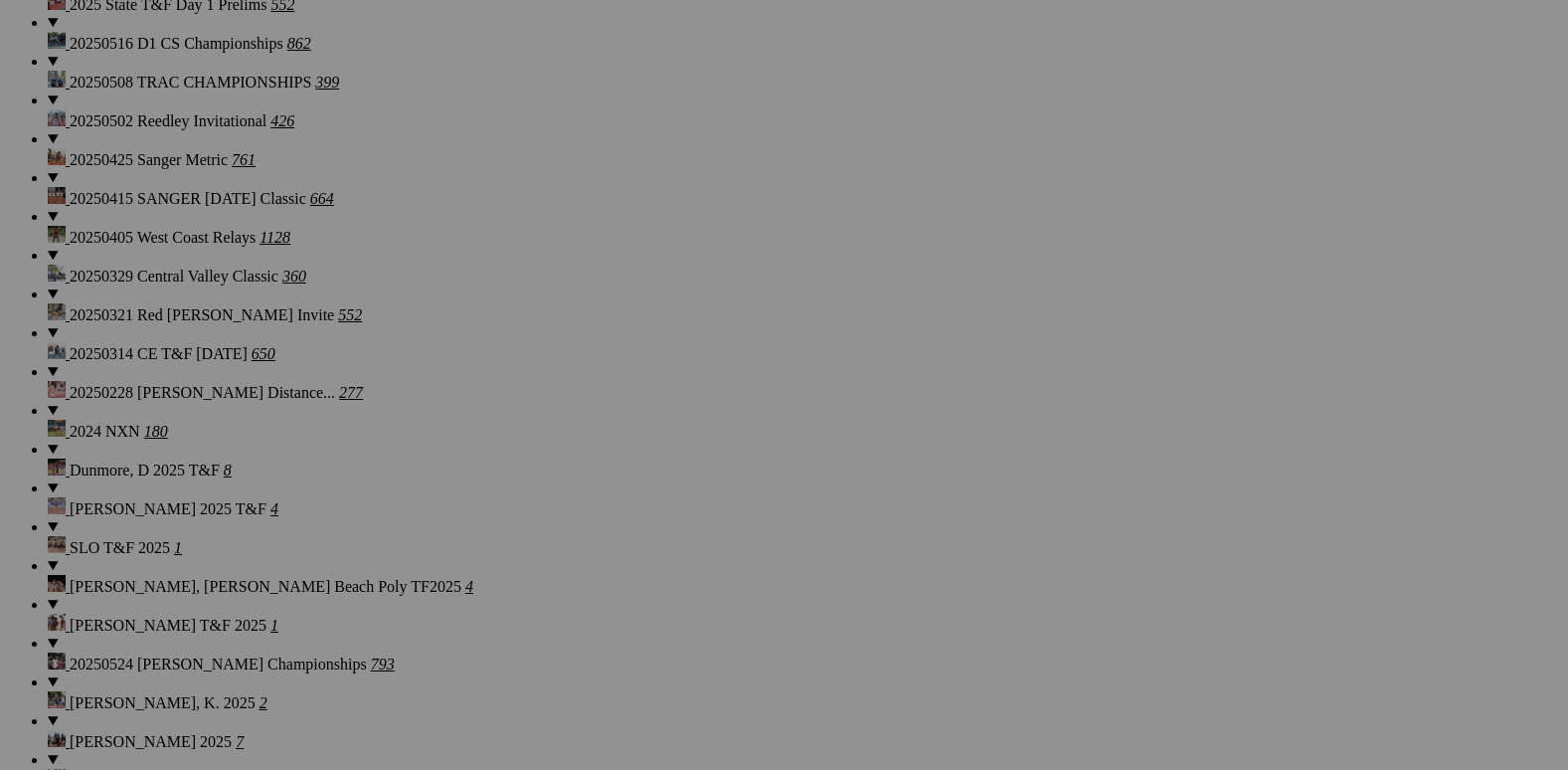
click at [603, 459] on span "Yes" at bounding box center [591, 461] width 23 height 17
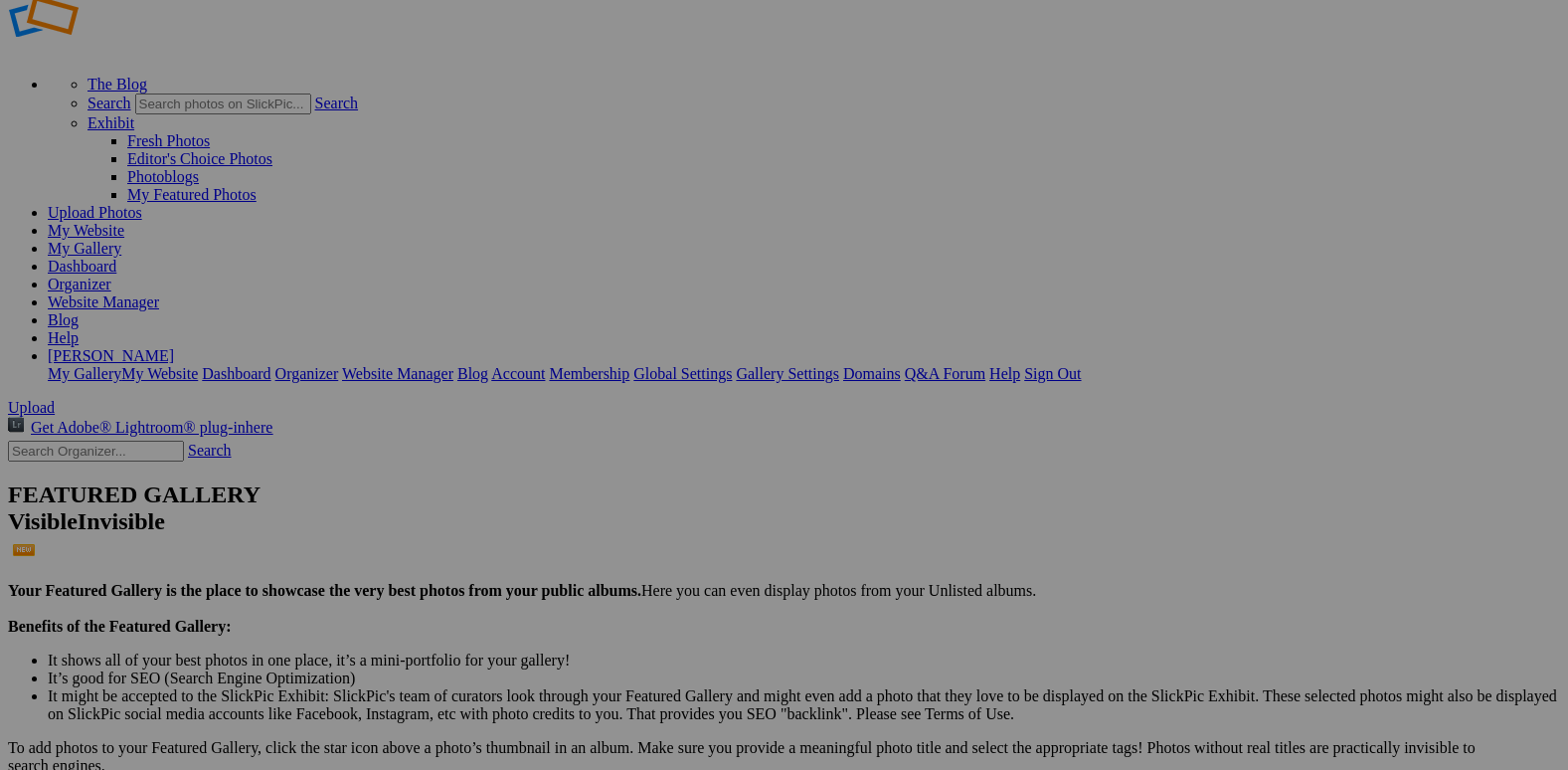
scroll to position [0, 0]
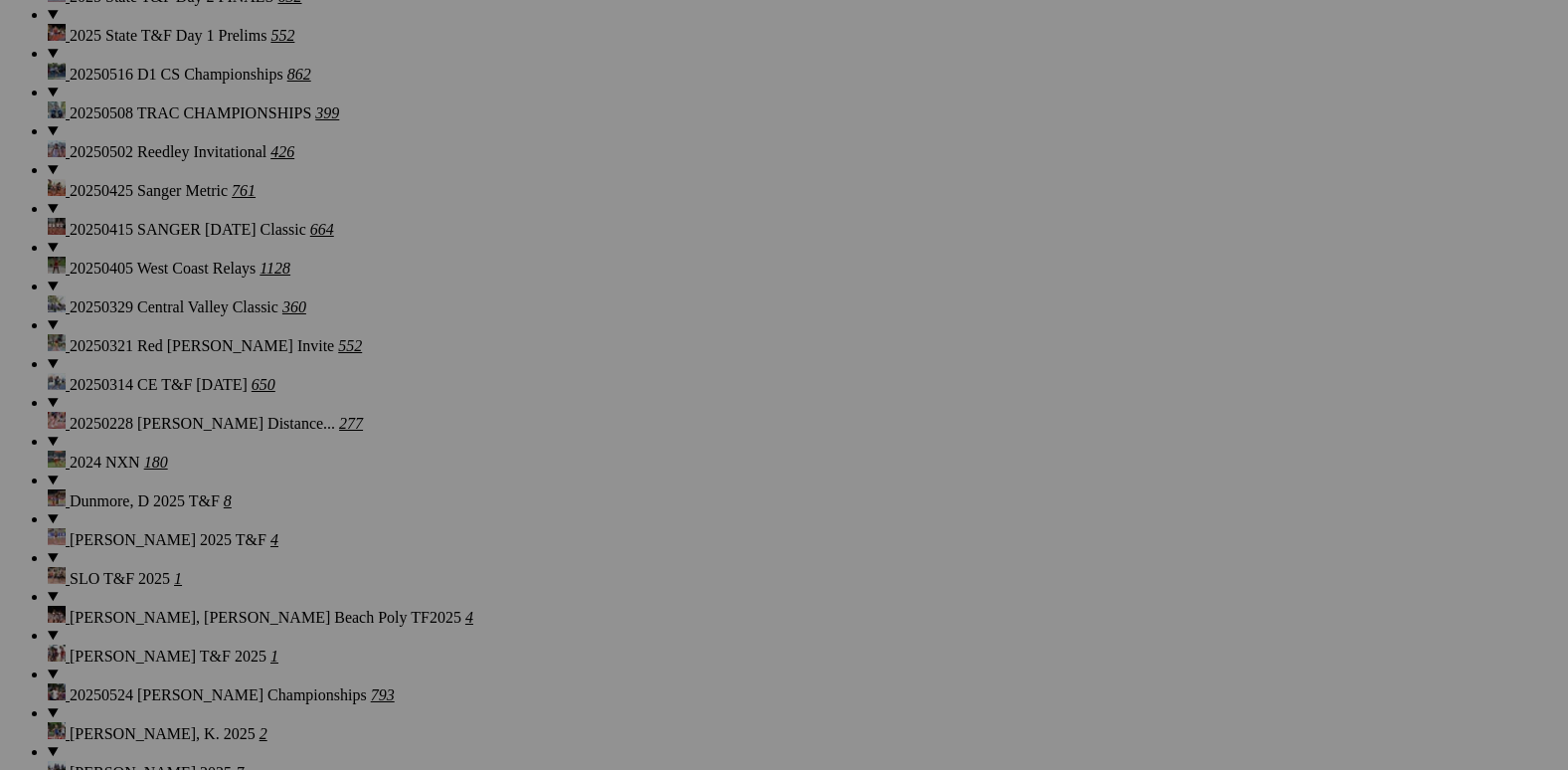
scroll to position [1791, 0]
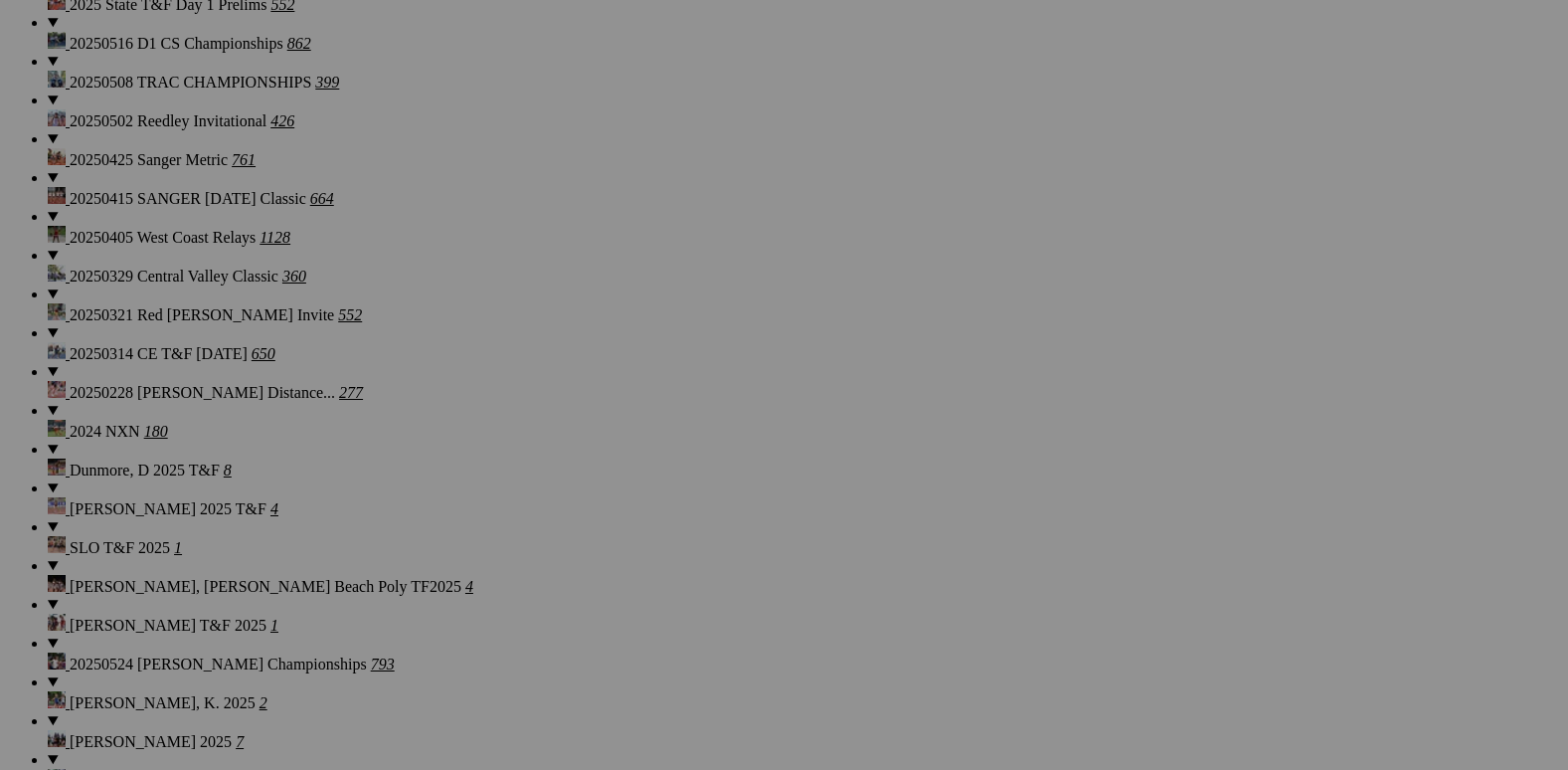
click at [603, 462] on span "Yes" at bounding box center [591, 461] width 23 height 17
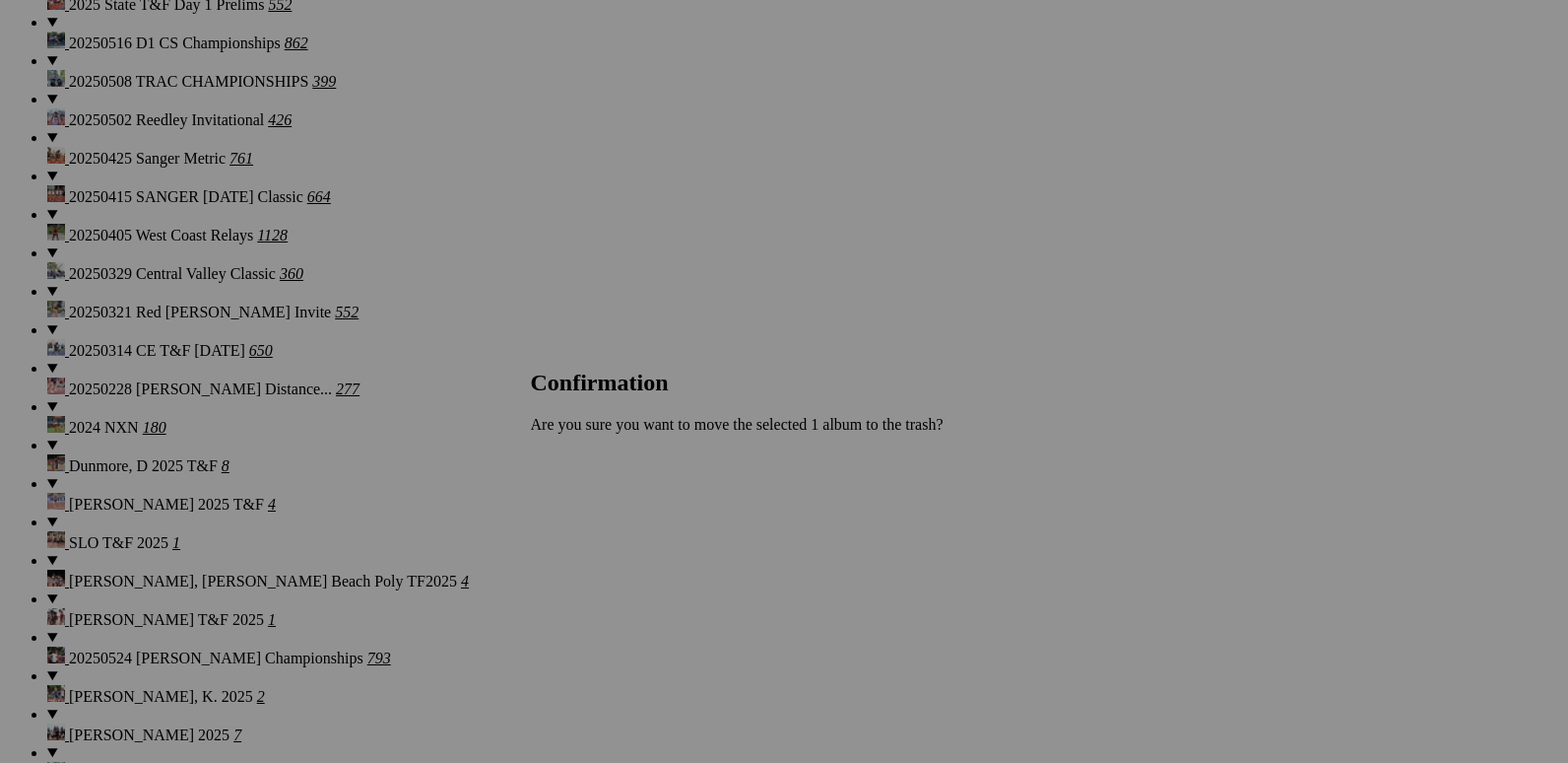
click at [598, 458] on link "Yes" at bounding box center [586, 457] width 23 height 17
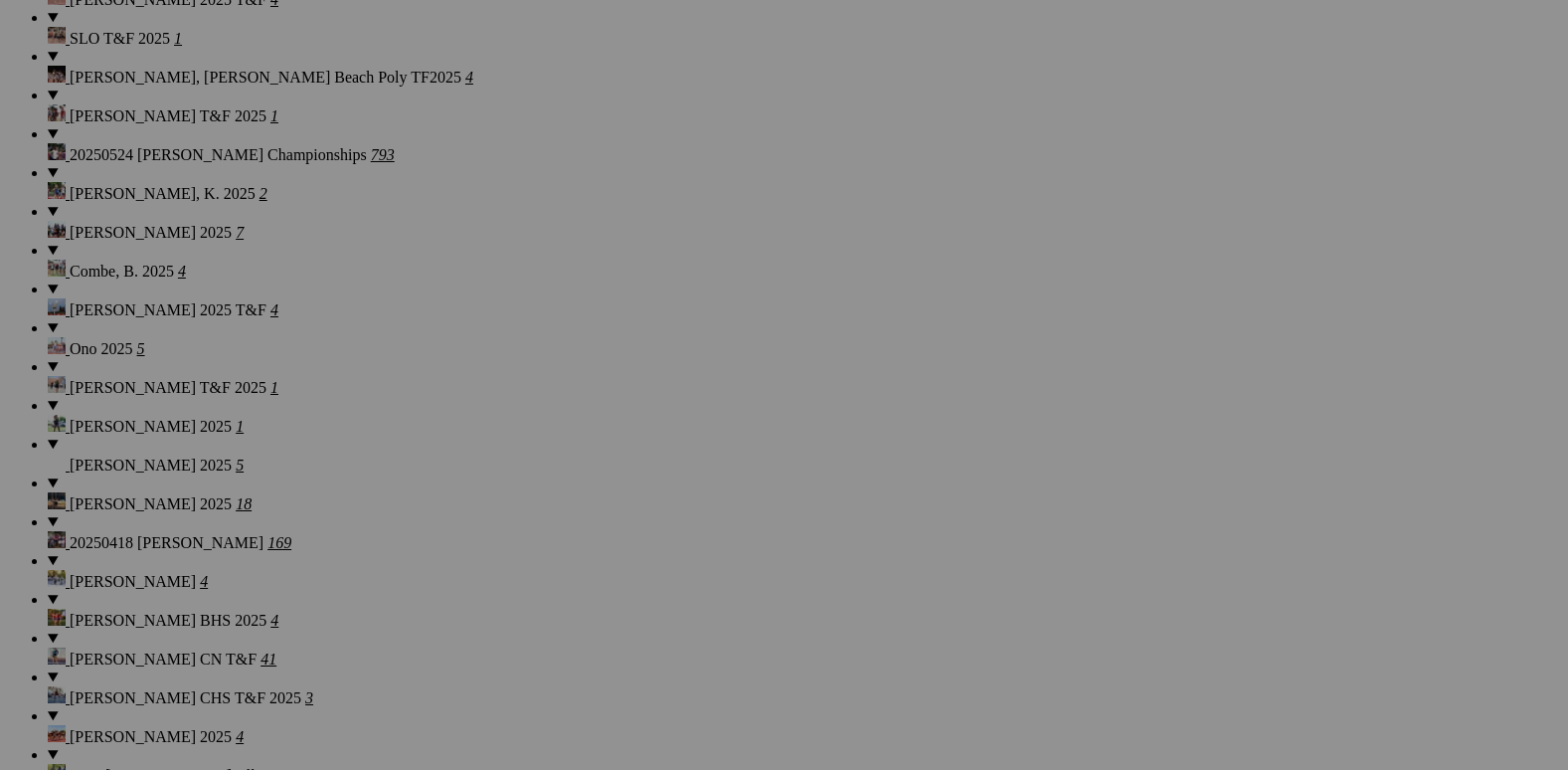
scroll to position [2487, 0]
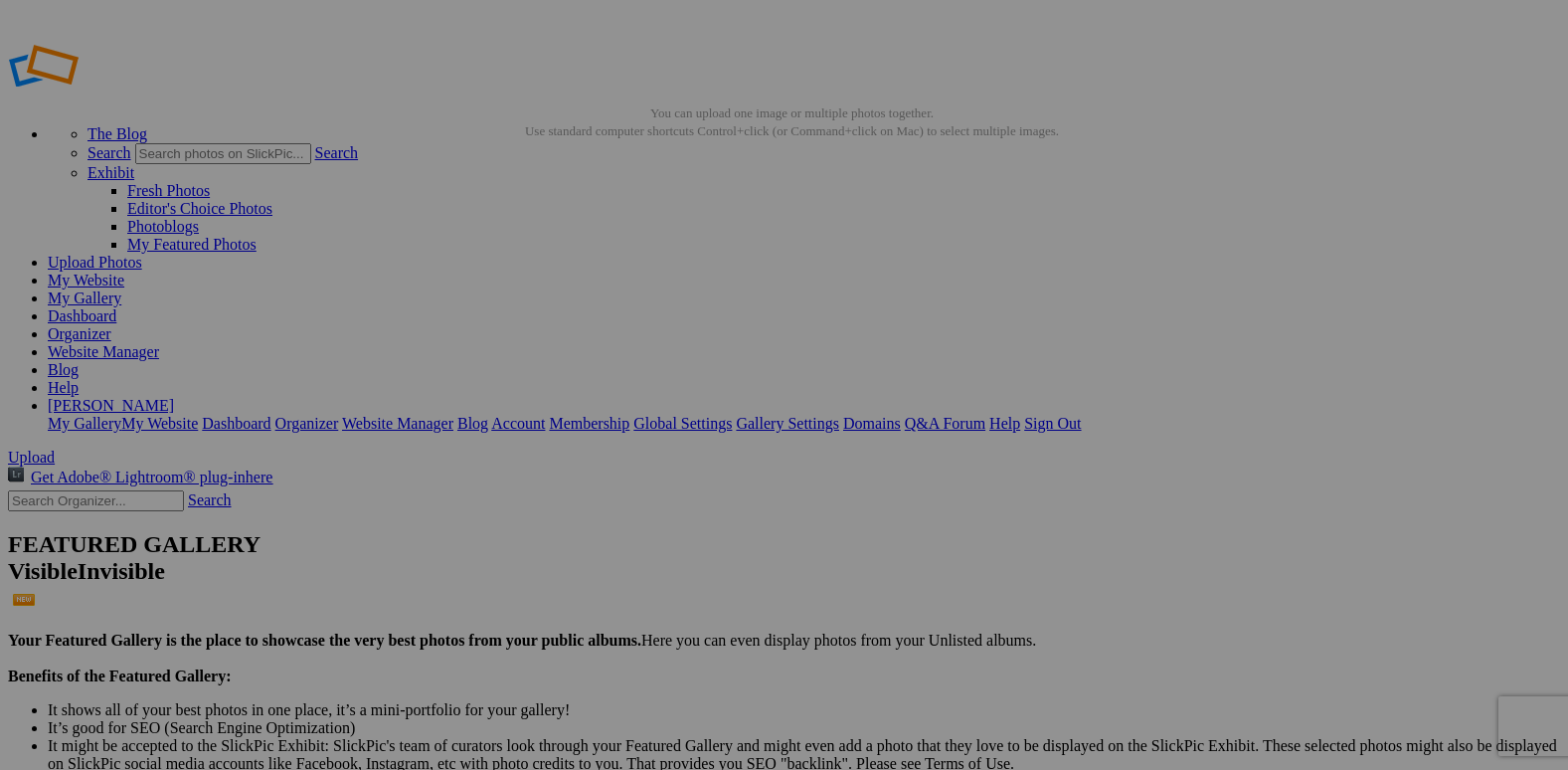
click at [112, 326] on link "Organizer" at bounding box center [80, 334] width 64 height 17
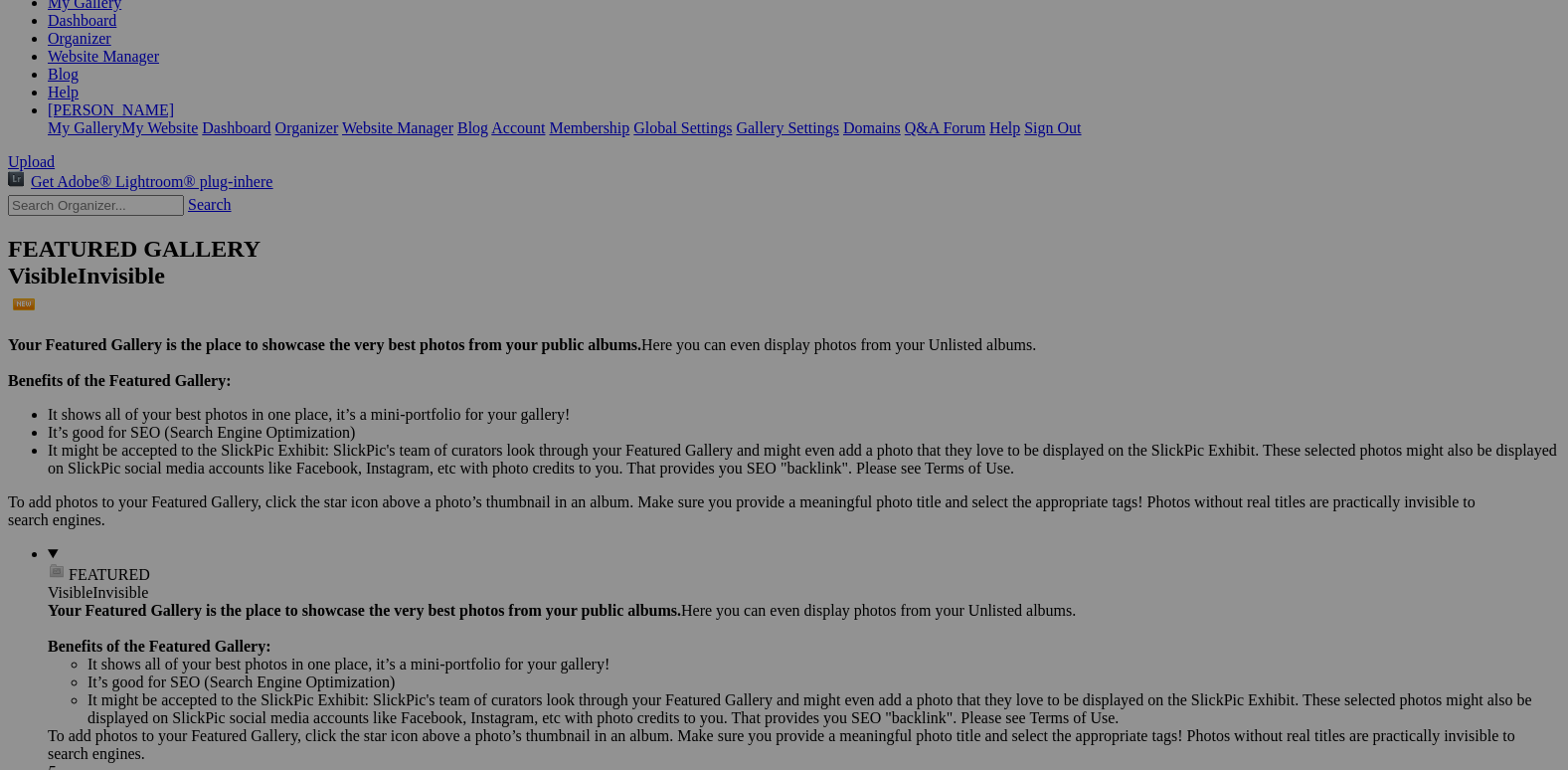
scroll to position [299, 0]
